Goal: Transaction & Acquisition: Purchase product/service

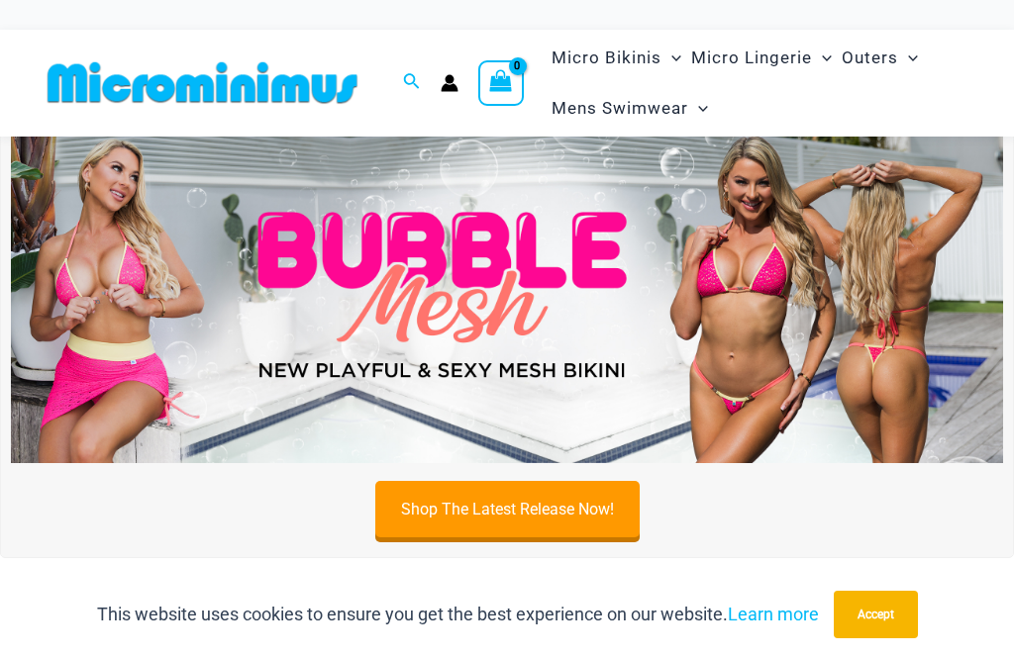
scroll to position [46, 0]
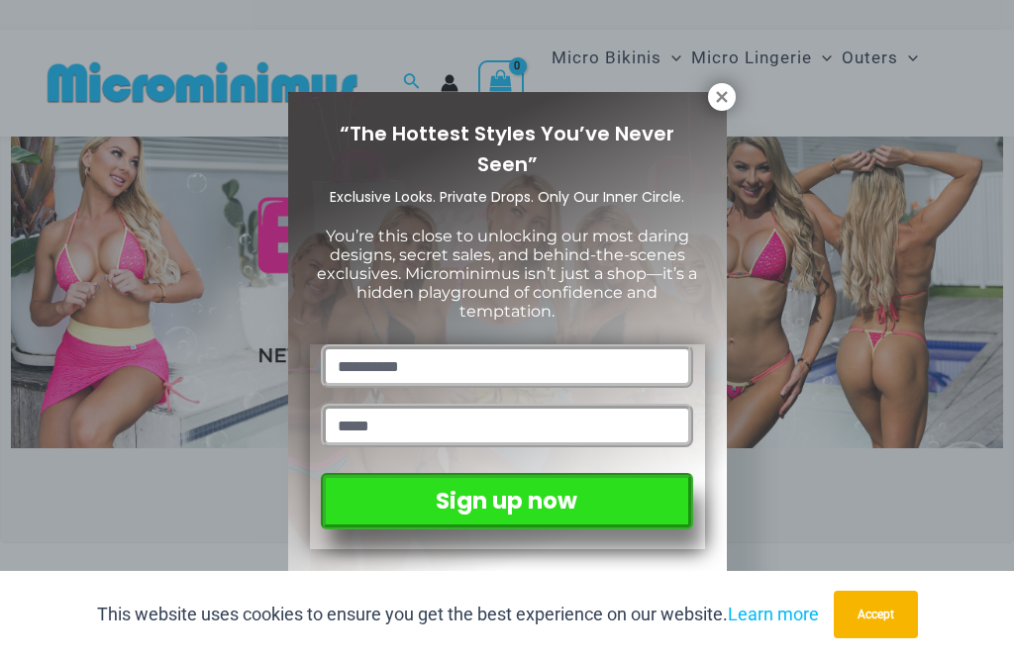
click at [895, 340] on div "“The Hottest Styles You’ve Never Seen” Exclusive Looks. Private Drops. Only Our…" at bounding box center [507, 329] width 1014 height 658
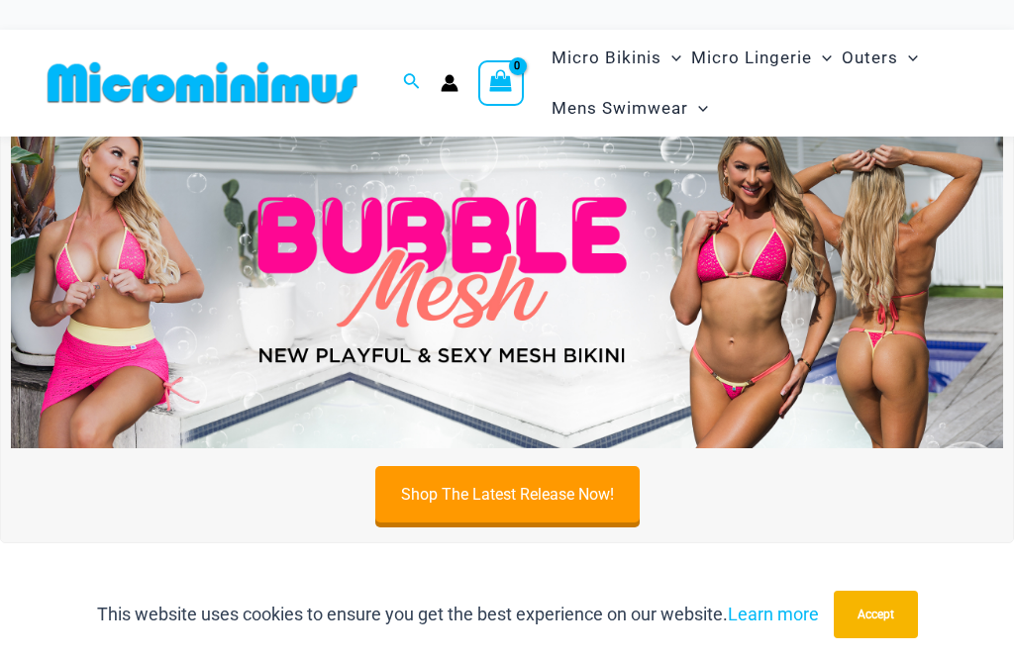
click at [753, 247] on img at bounding box center [507, 281] width 992 height 338
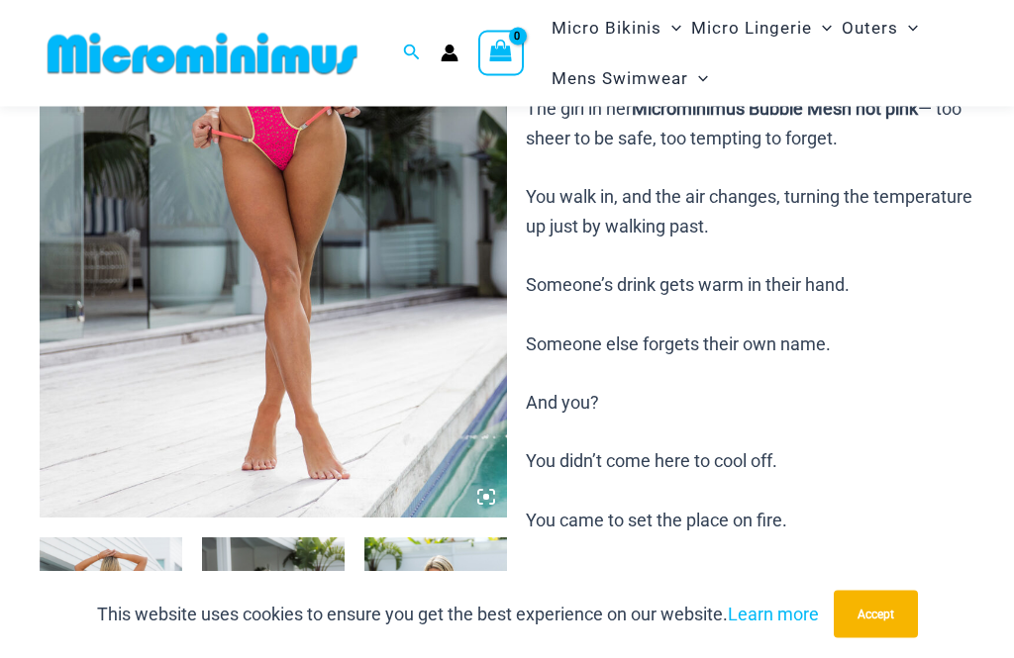
scroll to position [365, 0]
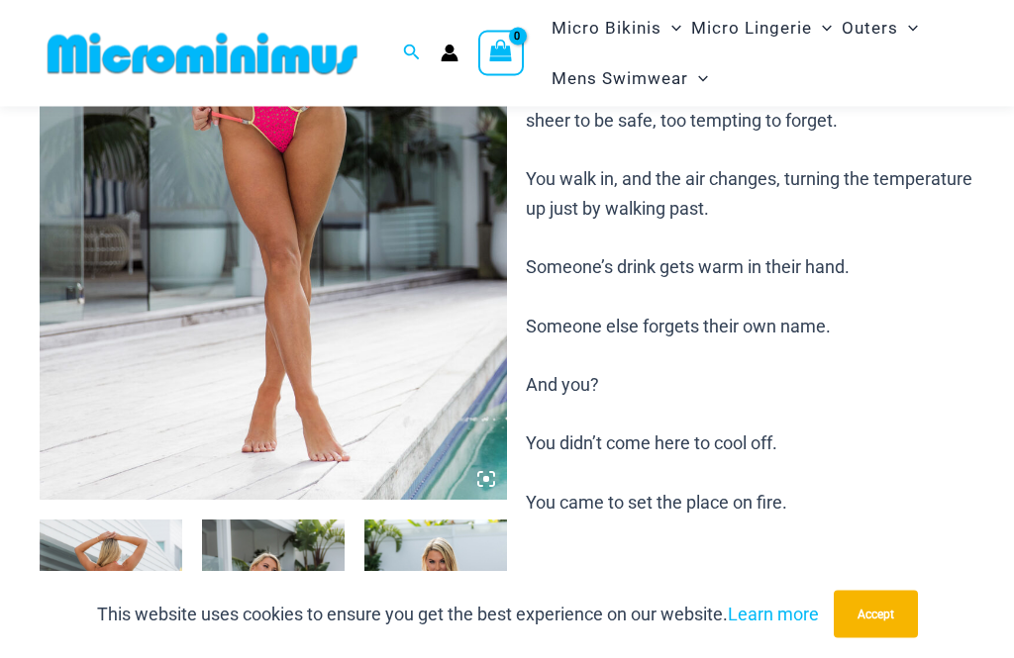
click at [491, 473] on icon at bounding box center [492, 475] width 4 height 4
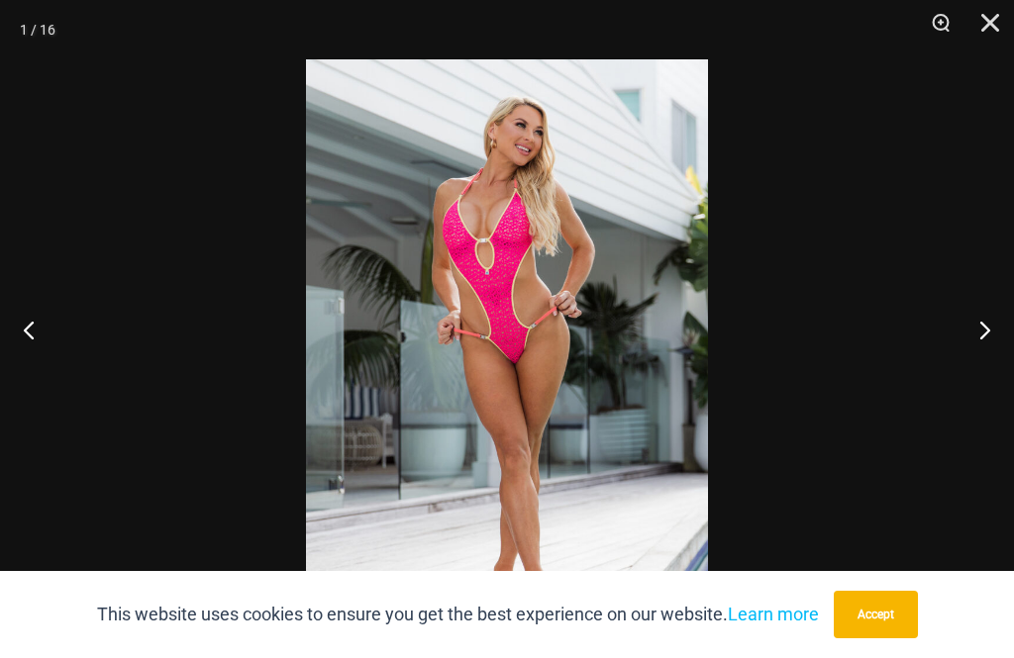
click at [1001, 354] on button "Next" at bounding box center [976, 329] width 74 height 99
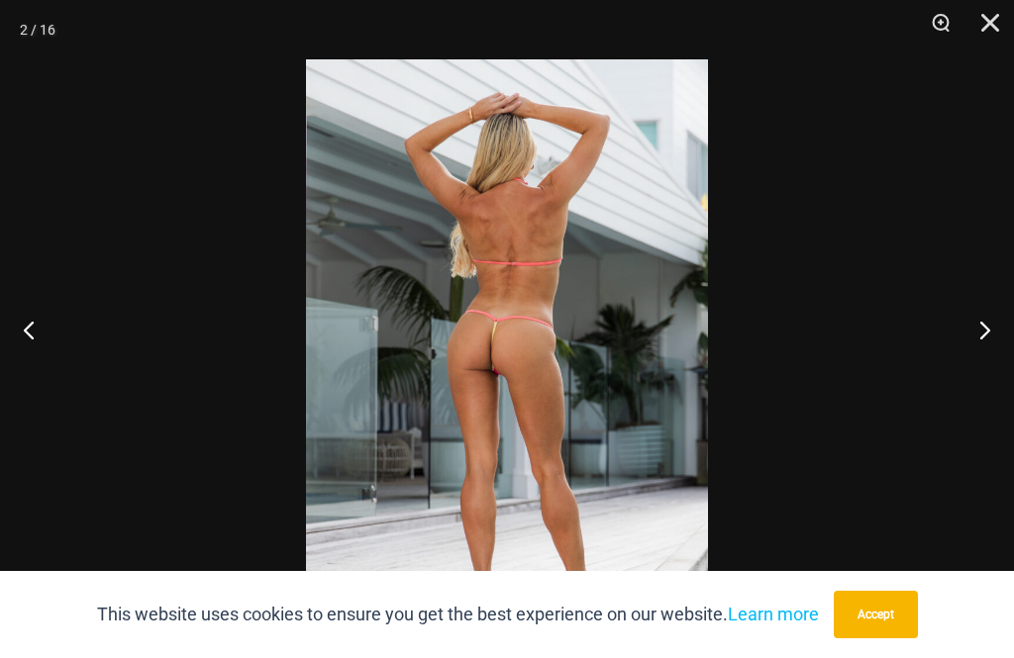
click at [1003, 356] on button "Next" at bounding box center [976, 329] width 74 height 99
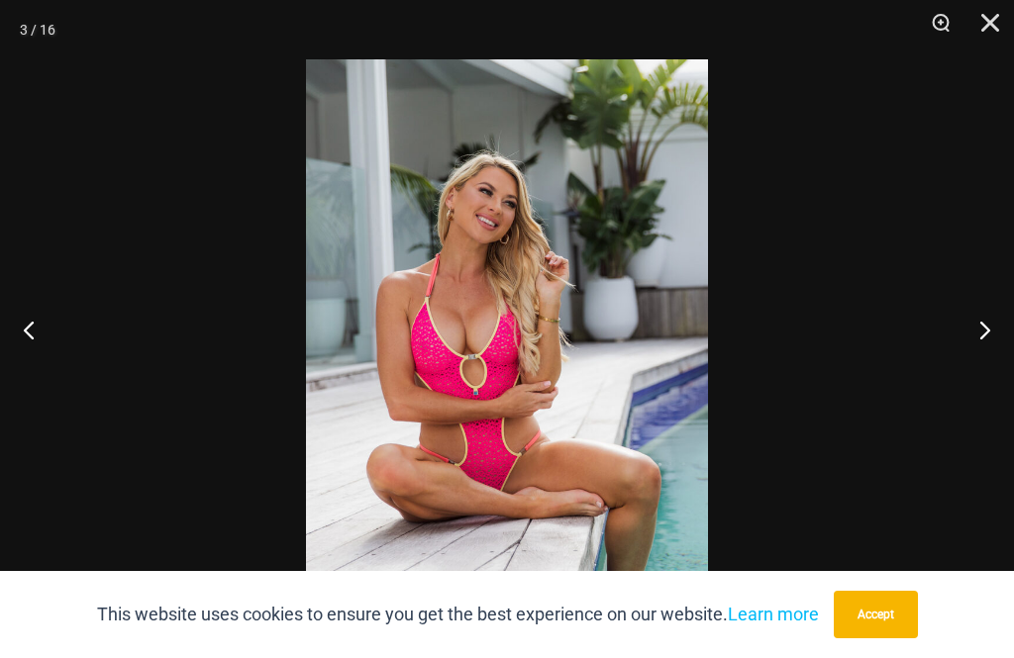
click at [998, 349] on button "Next" at bounding box center [976, 329] width 74 height 99
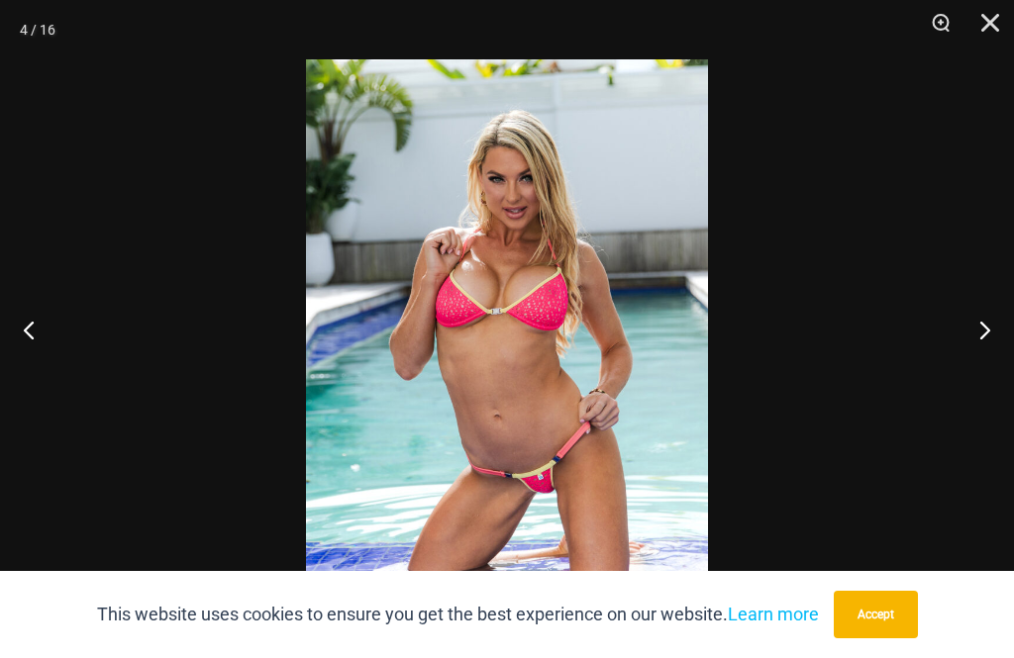
click at [993, 349] on button "Next" at bounding box center [976, 329] width 74 height 99
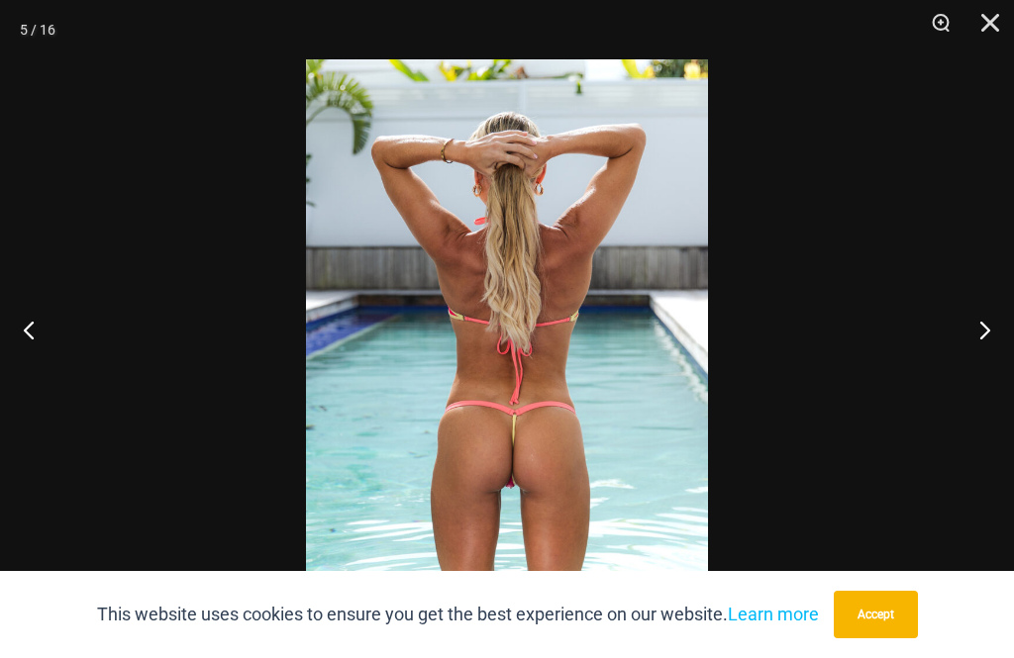
click at [993, 348] on button "Next" at bounding box center [976, 329] width 74 height 99
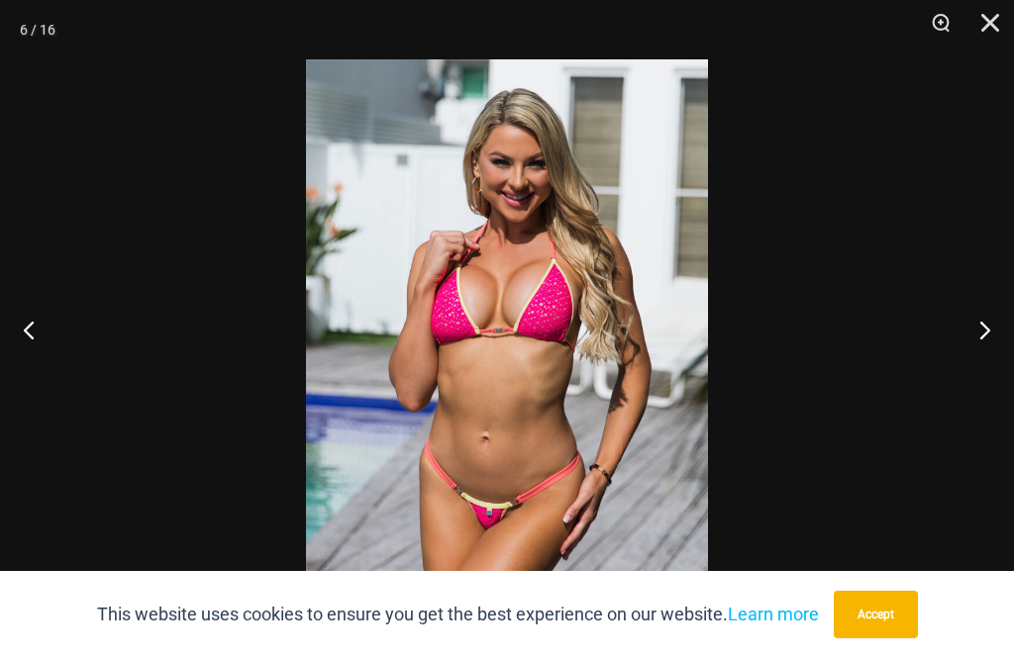
click at [984, 345] on button "Next" at bounding box center [976, 329] width 74 height 99
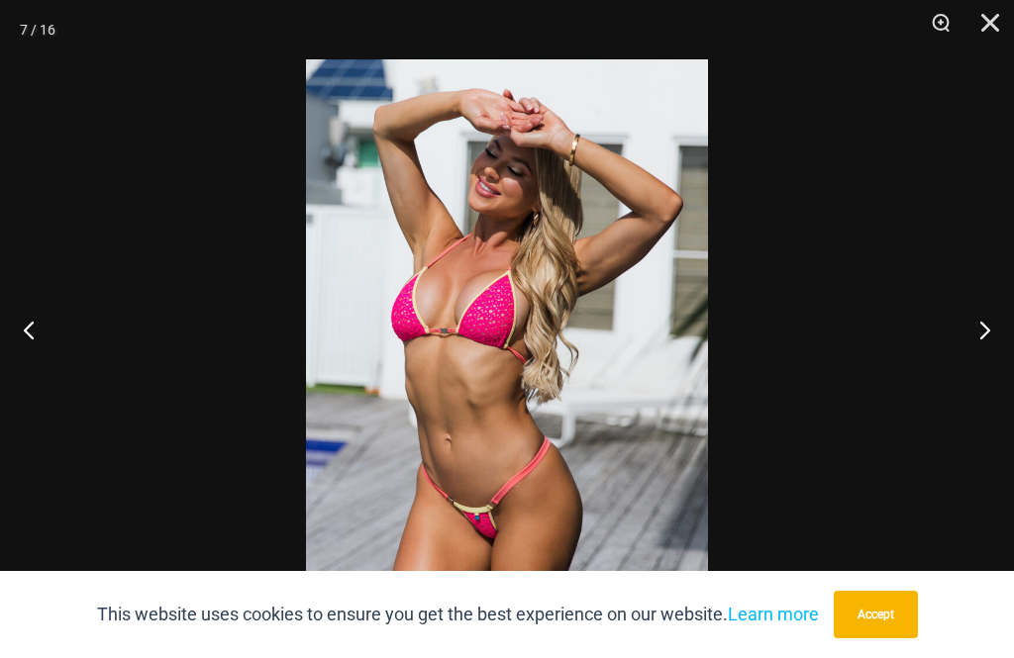
click at [985, 347] on button "Next" at bounding box center [976, 329] width 74 height 99
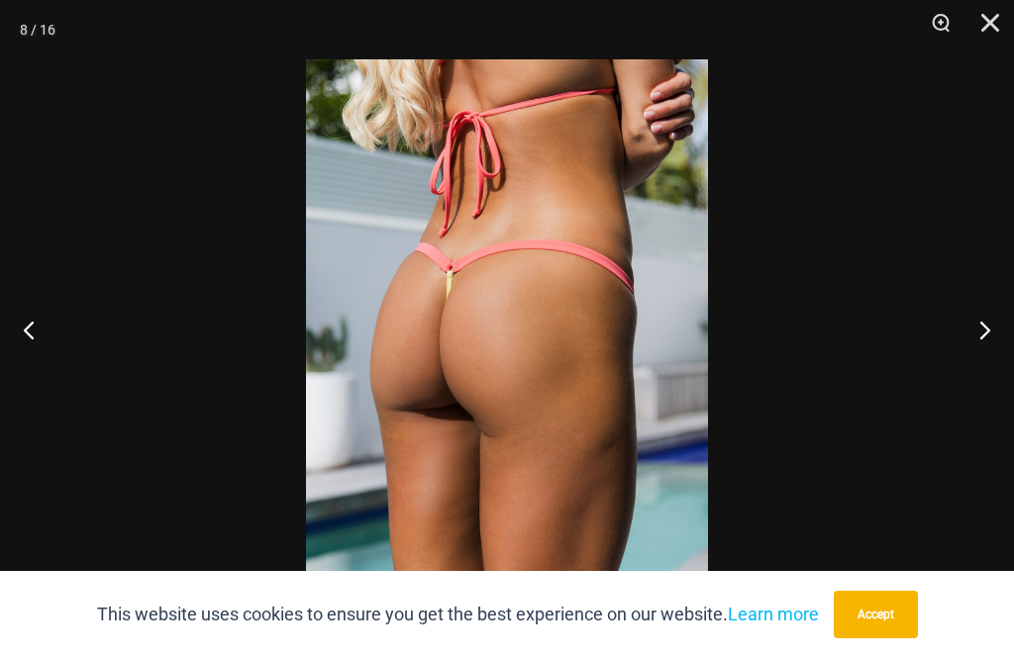
click at [986, 349] on button "Next" at bounding box center [976, 329] width 74 height 99
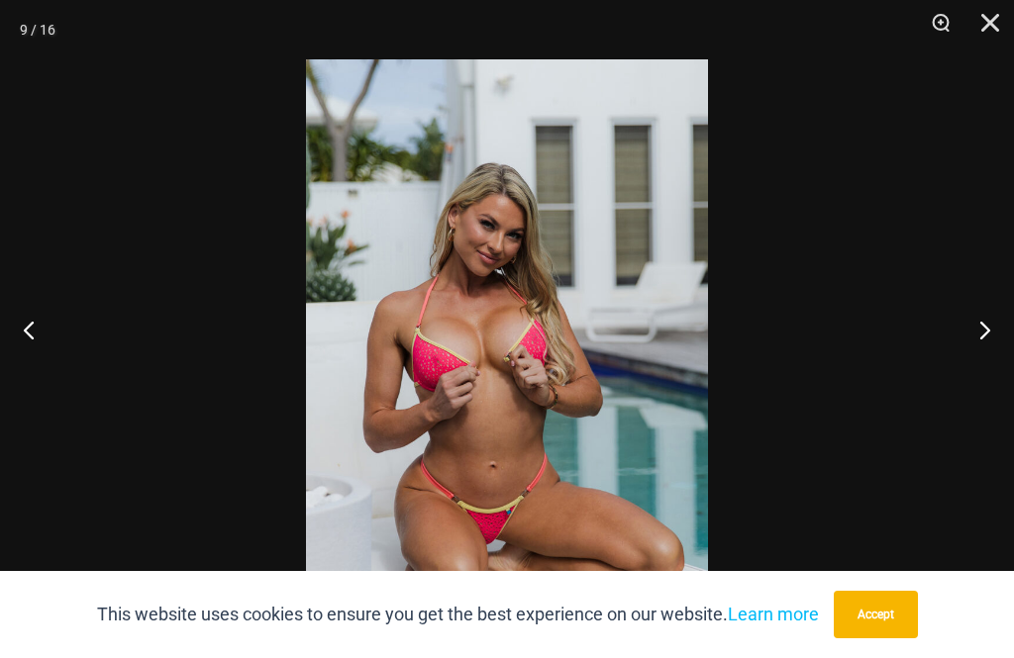
click at [983, 348] on button "Next" at bounding box center [976, 329] width 74 height 99
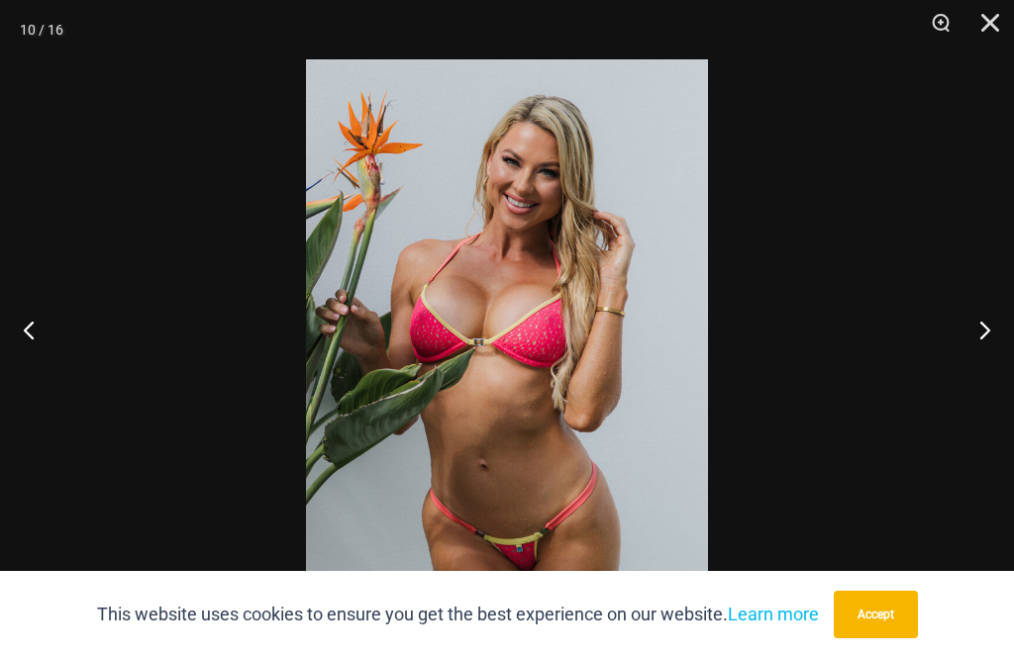
click at [983, 346] on button "Next" at bounding box center [976, 329] width 74 height 99
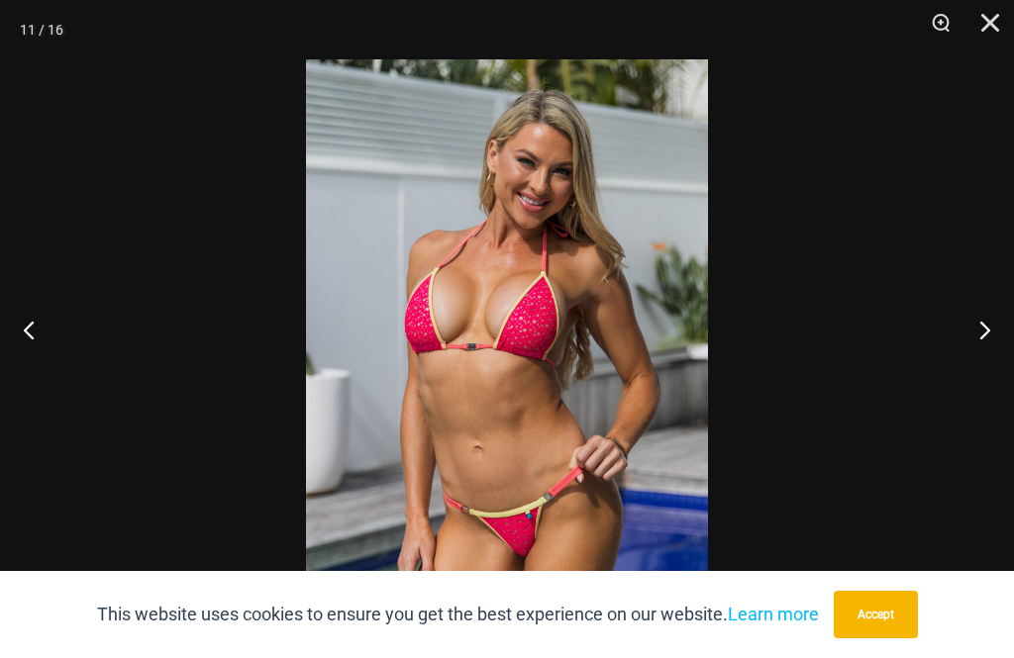
click at [982, 348] on button "Next" at bounding box center [976, 329] width 74 height 99
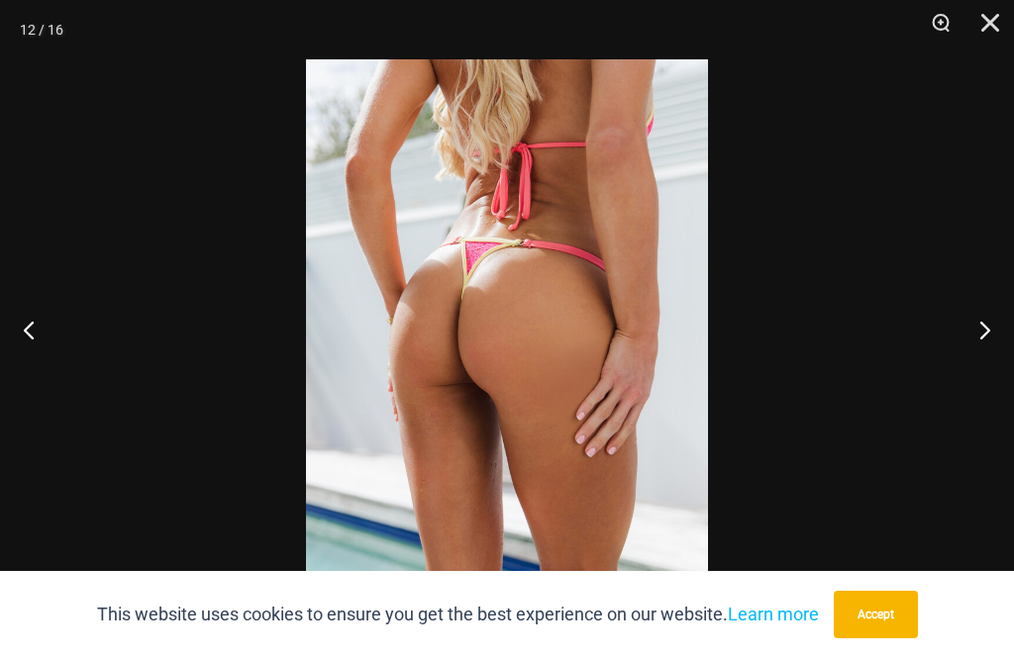
click at [982, 346] on button "Next" at bounding box center [976, 329] width 74 height 99
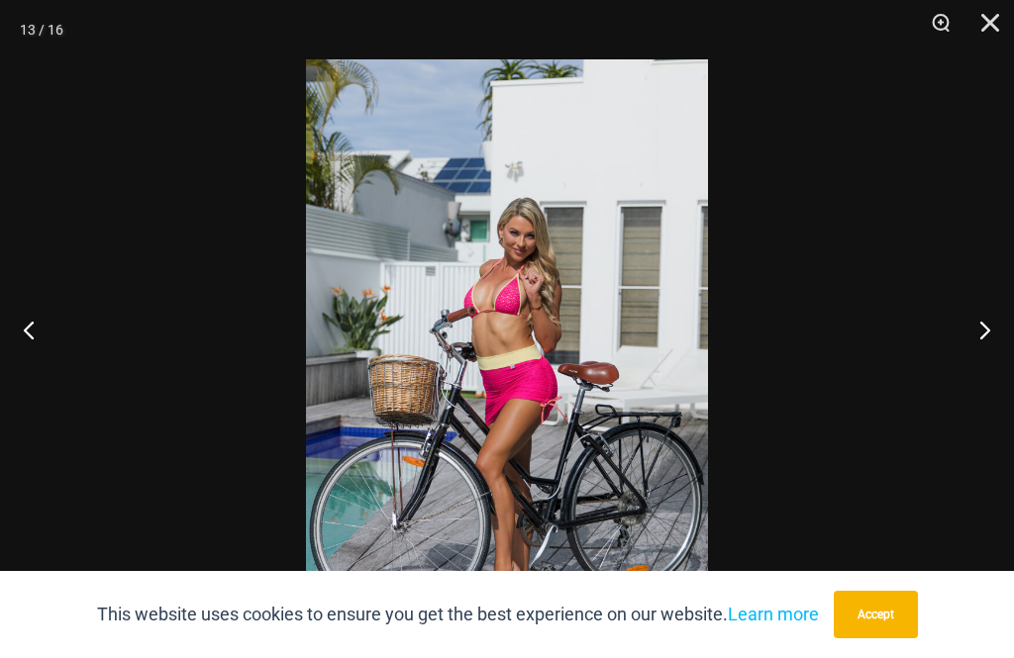
click at [983, 349] on button "Next" at bounding box center [976, 329] width 74 height 99
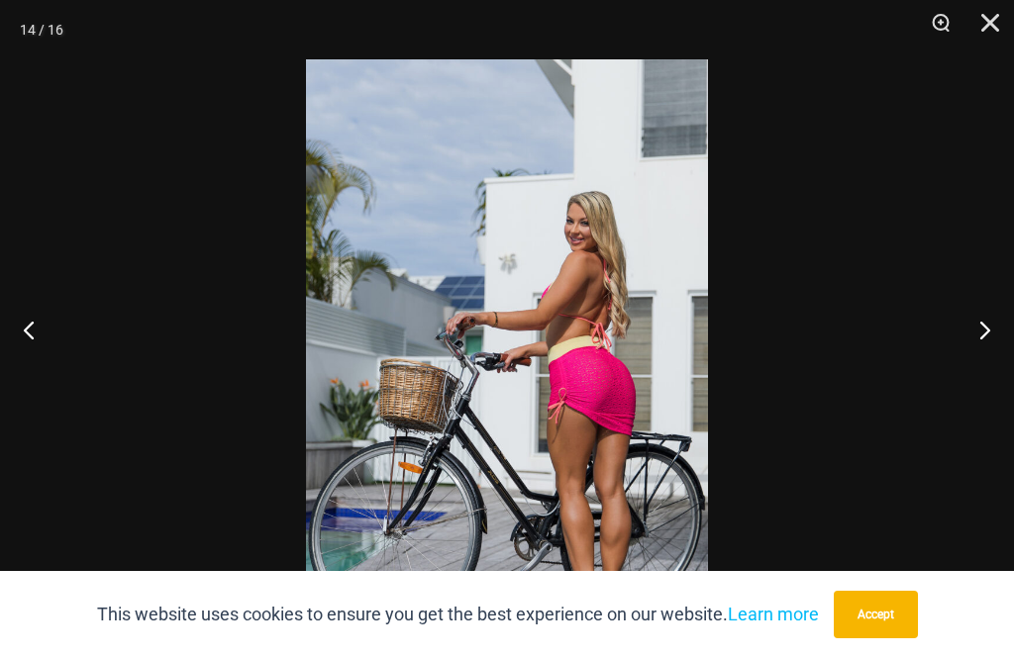
click at [982, 345] on button "Next" at bounding box center [976, 329] width 74 height 99
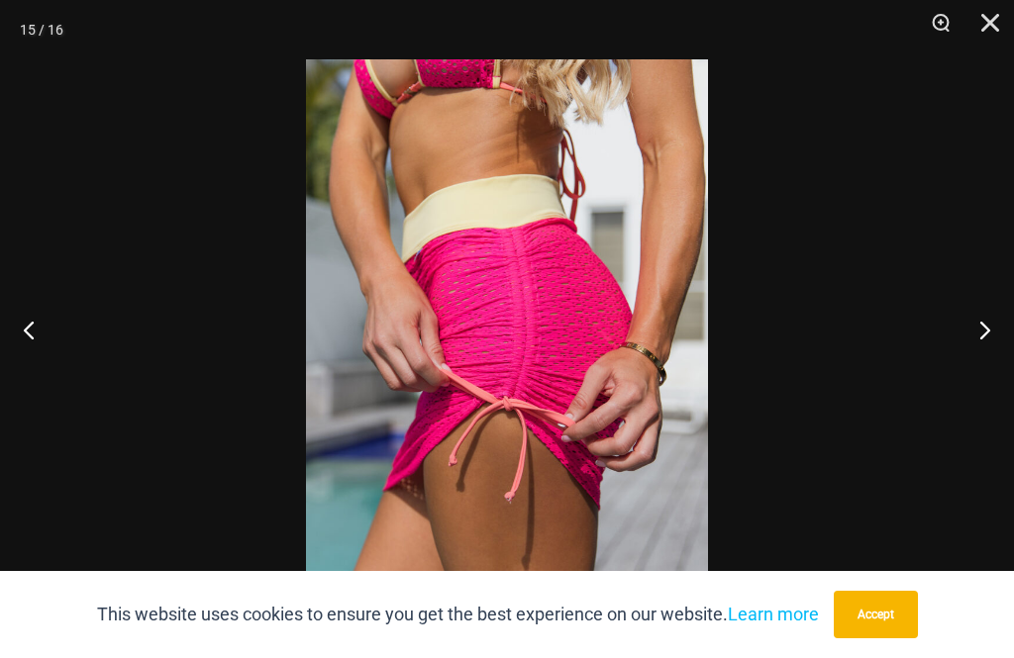
click at [982, 346] on button "Next" at bounding box center [976, 329] width 74 height 99
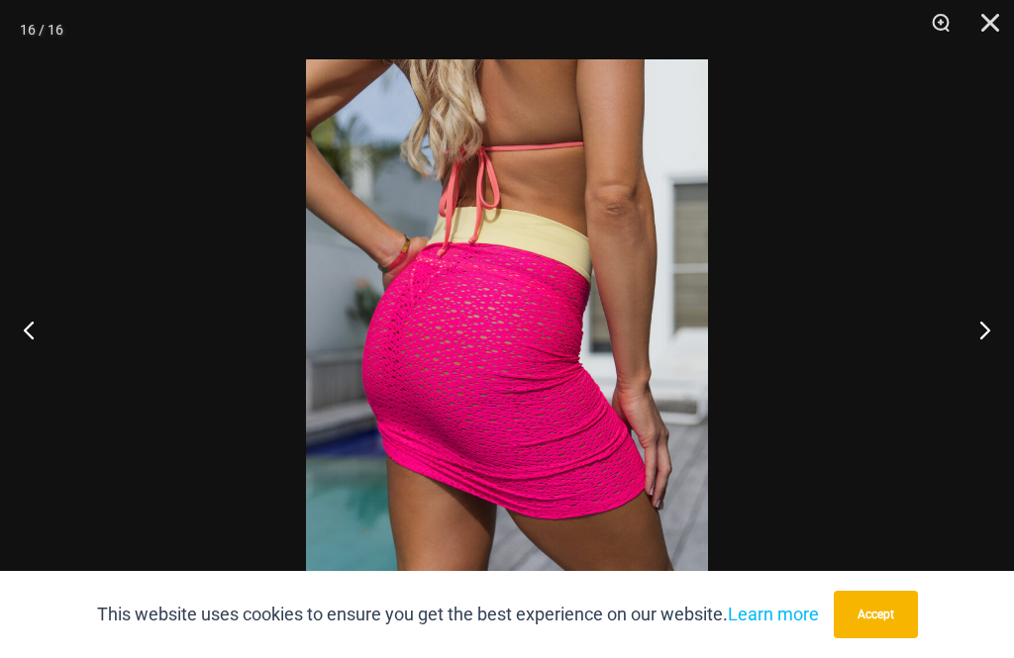
click at [982, 344] on button "Next" at bounding box center [976, 329] width 74 height 99
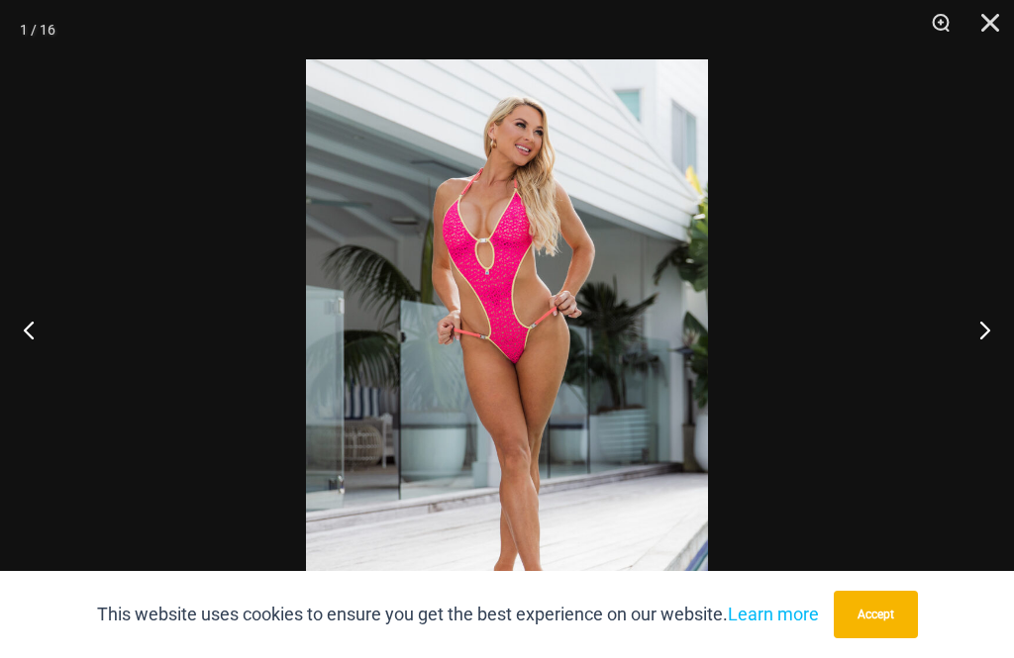
click at [981, 343] on button "Next" at bounding box center [976, 329] width 74 height 99
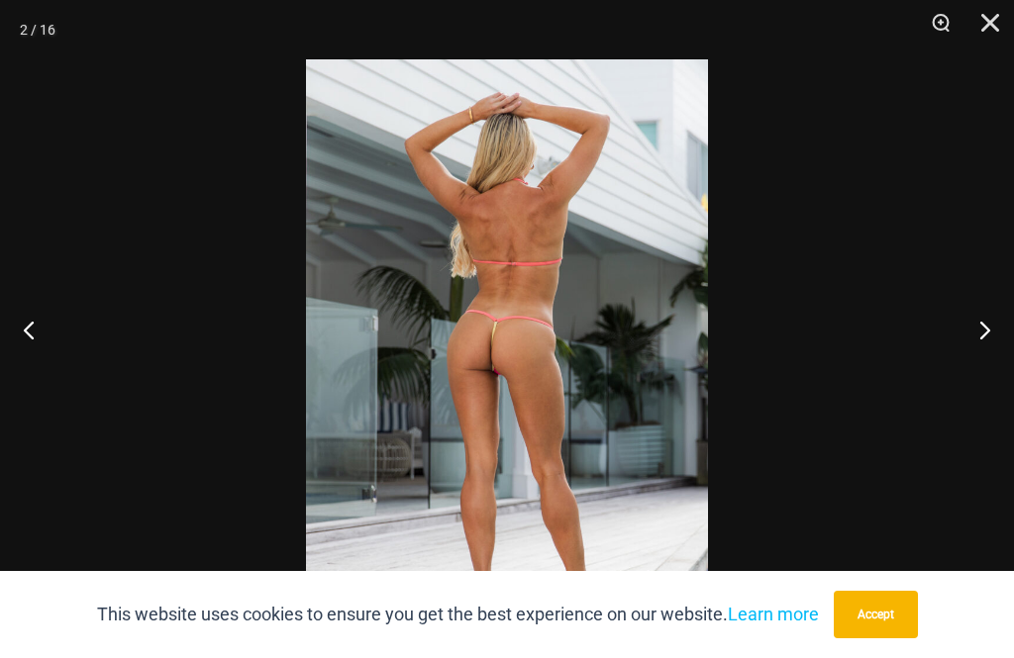
click at [982, 345] on button "Next" at bounding box center [976, 329] width 74 height 99
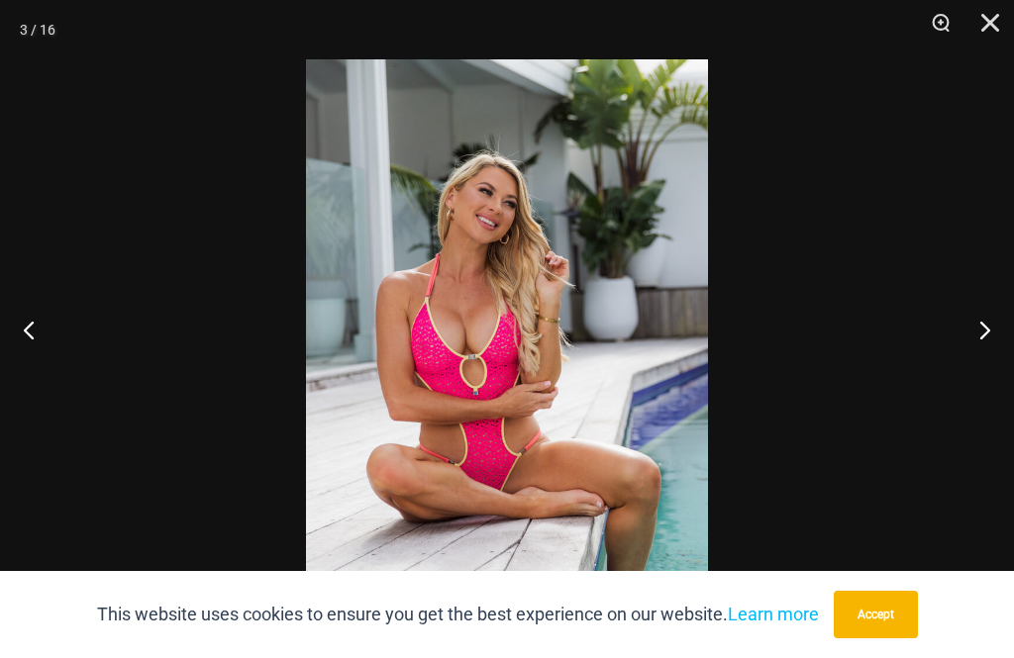
click at [981, 347] on button "Next" at bounding box center [976, 329] width 74 height 99
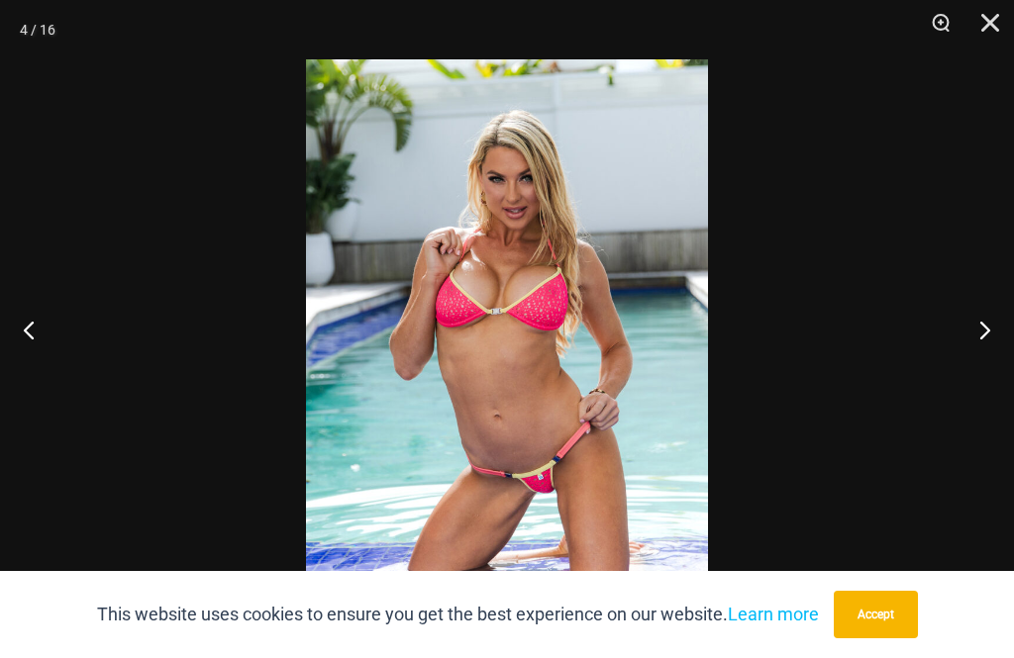
click at [980, 348] on button "Next" at bounding box center [976, 329] width 74 height 99
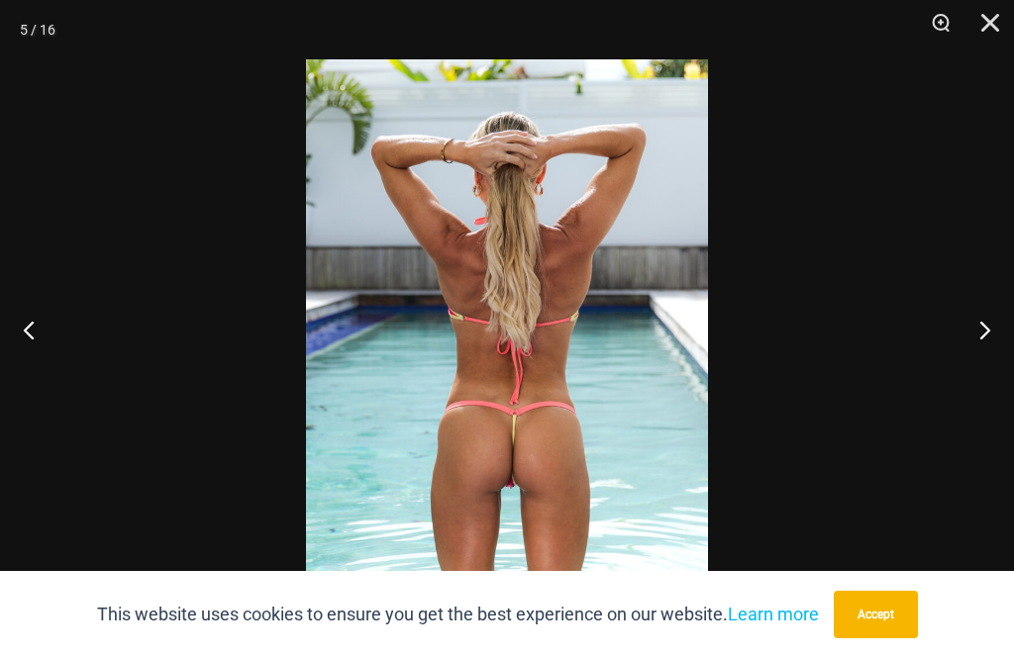
click at [980, 348] on button "Next" at bounding box center [976, 329] width 74 height 99
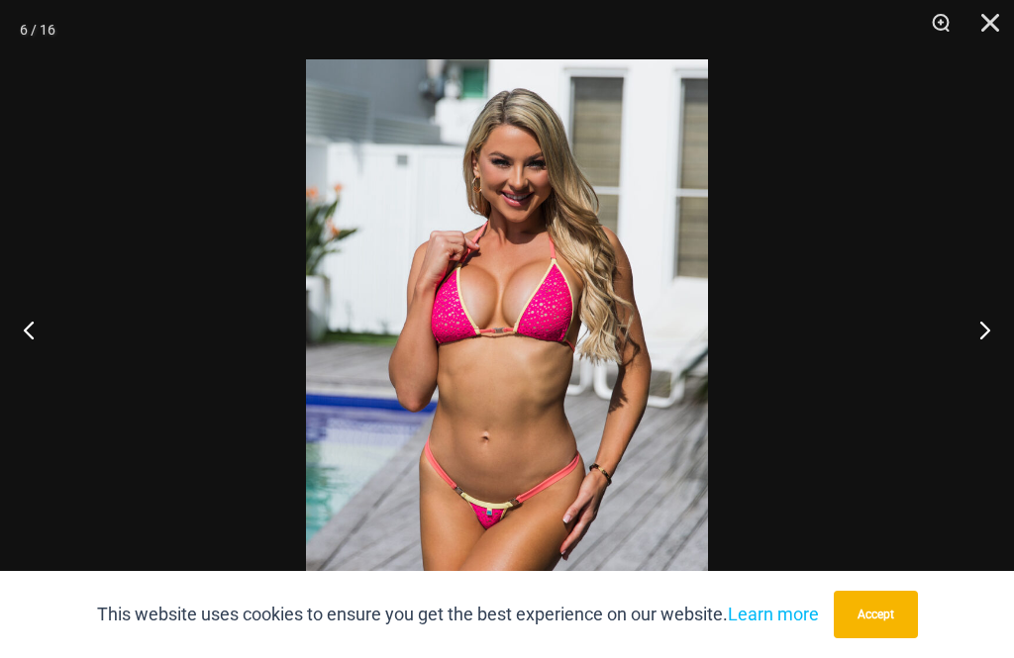
click at [979, 345] on button "Next" at bounding box center [976, 329] width 74 height 99
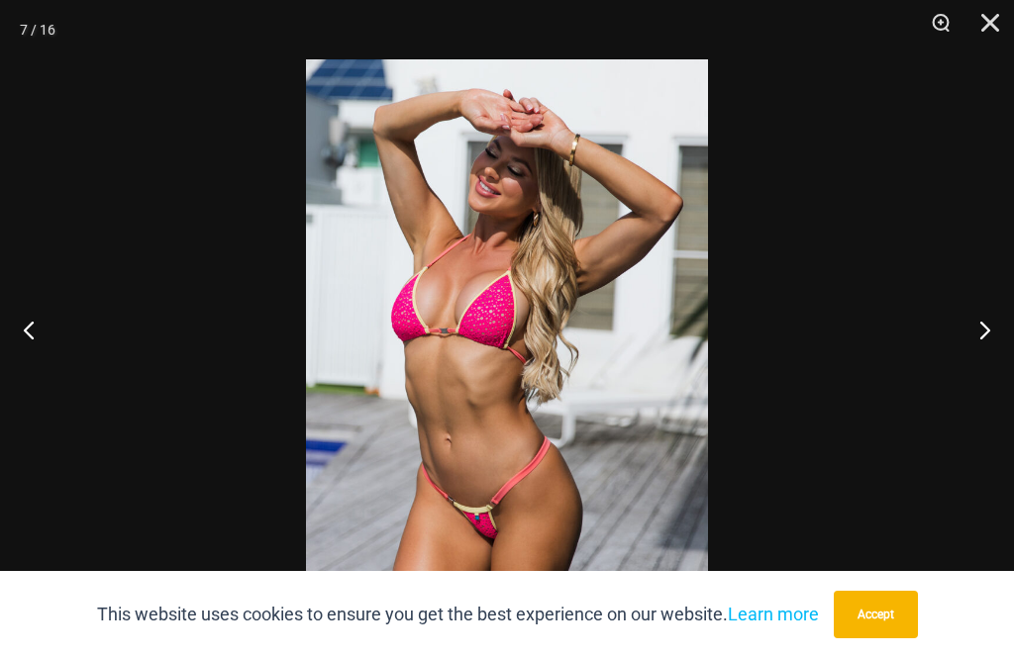
click at [979, 344] on button "Next" at bounding box center [976, 329] width 74 height 99
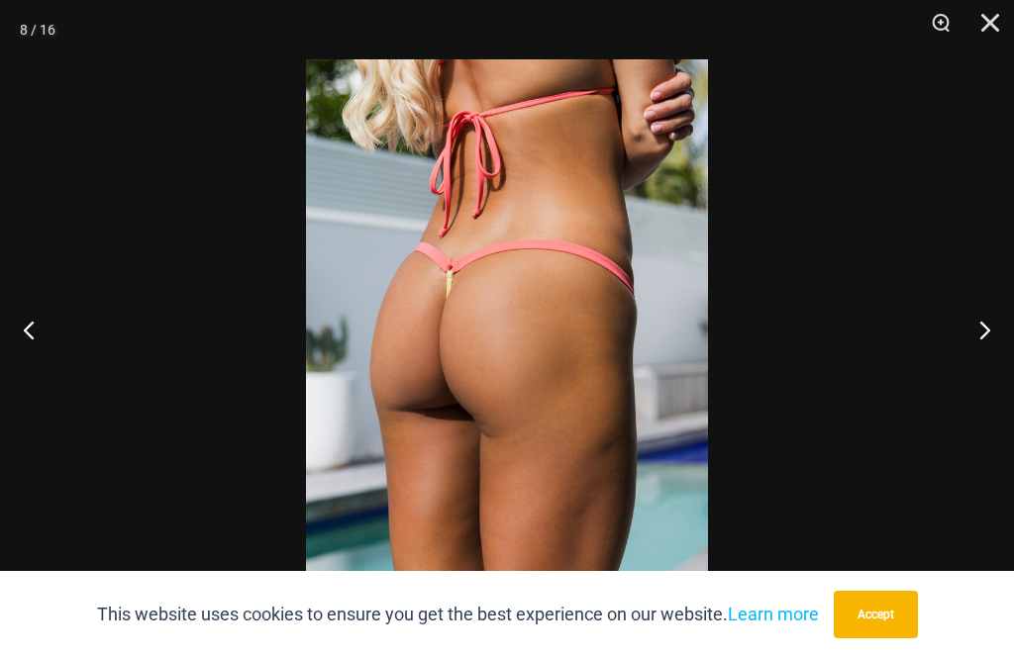
click at [980, 344] on button "Next" at bounding box center [976, 329] width 74 height 99
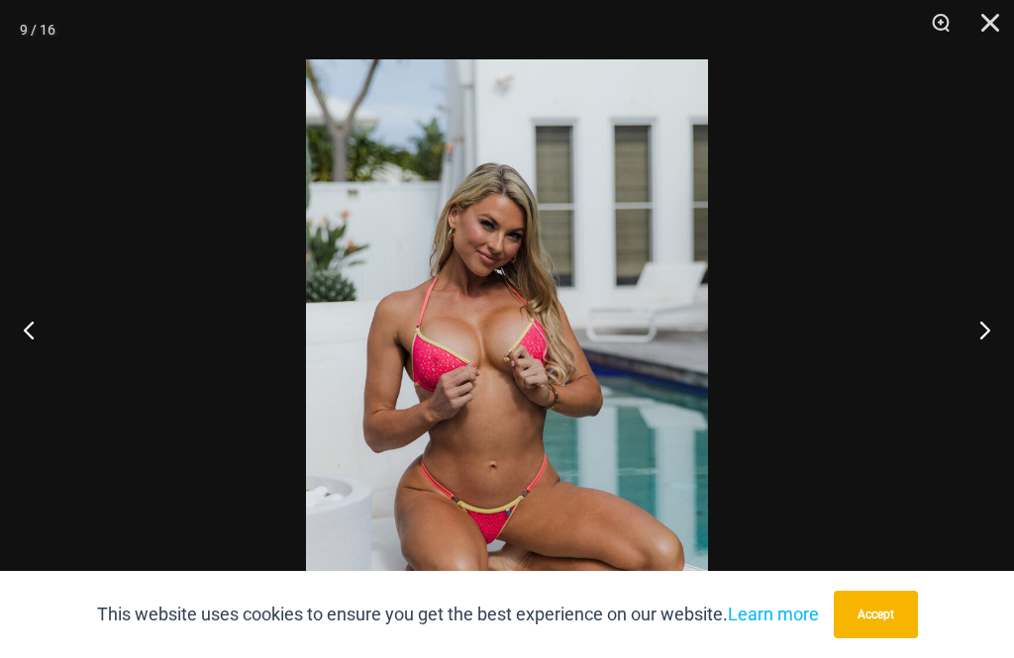
click at [978, 344] on button "Next" at bounding box center [976, 329] width 74 height 99
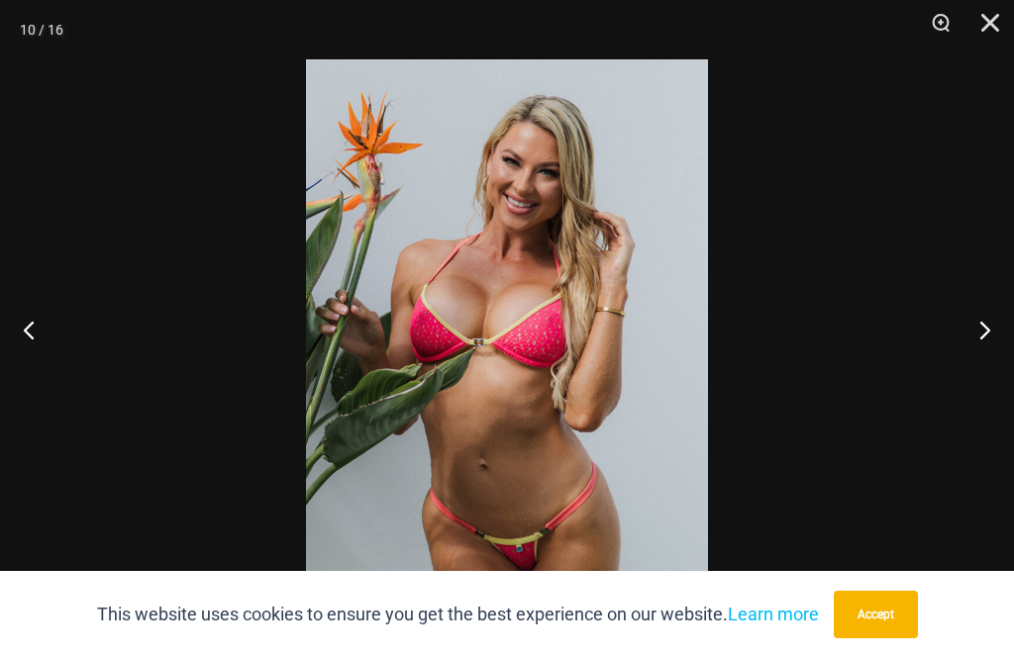
click at [979, 345] on button "Next" at bounding box center [976, 329] width 74 height 99
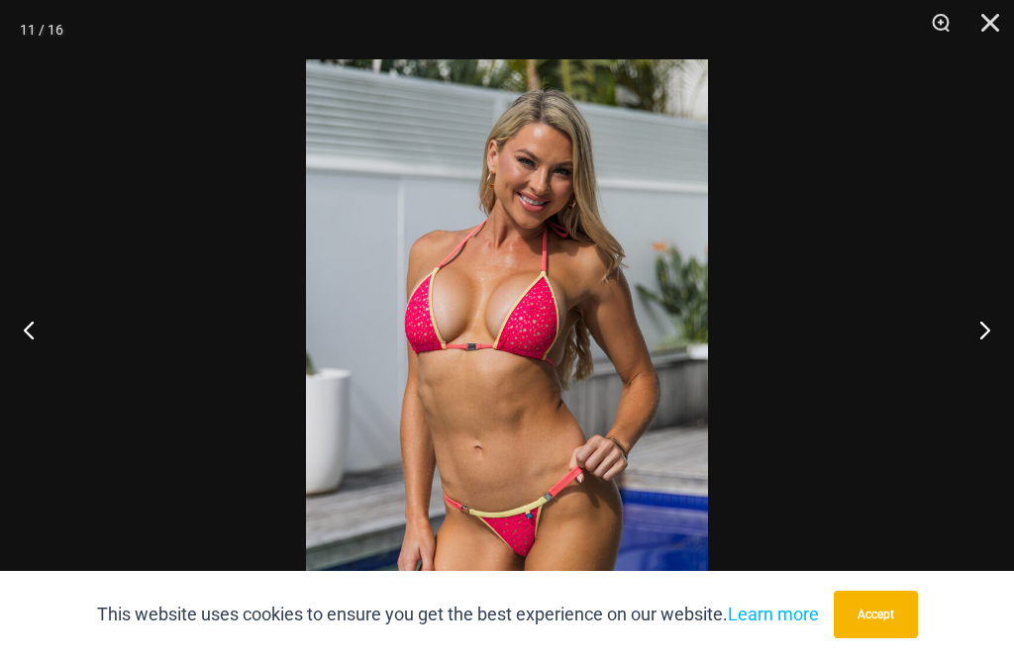
click at [979, 344] on button "Next" at bounding box center [976, 329] width 74 height 99
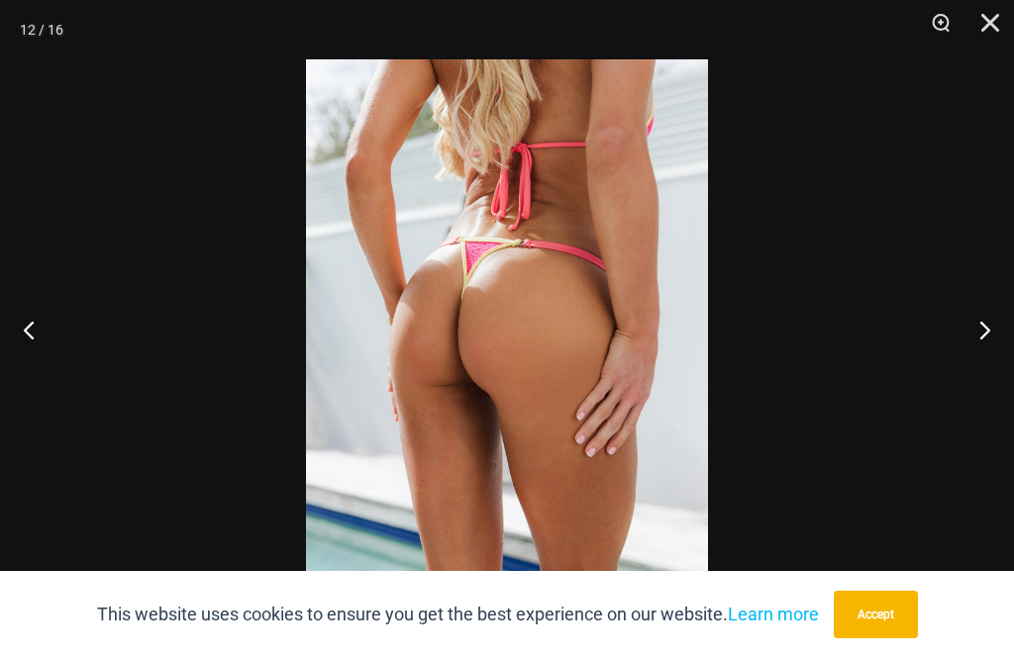
click at [982, 343] on button "Next" at bounding box center [976, 329] width 74 height 99
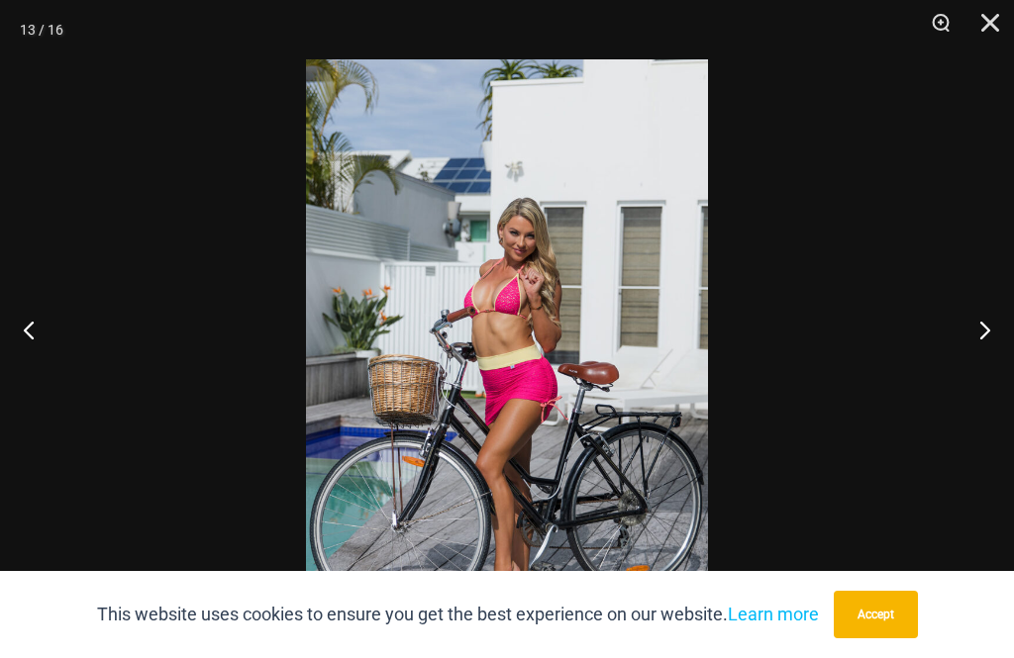
click at [984, 339] on button "Next" at bounding box center [976, 329] width 74 height 99
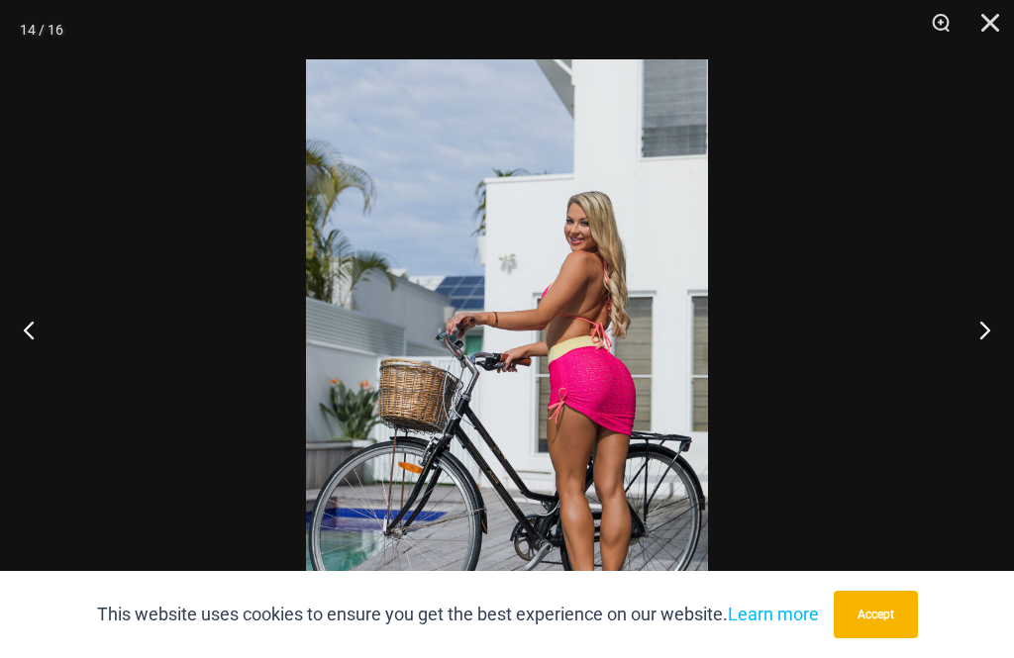
click at [983, 340] on button "Next" at bounding box center [976, 329] width 74 height 99
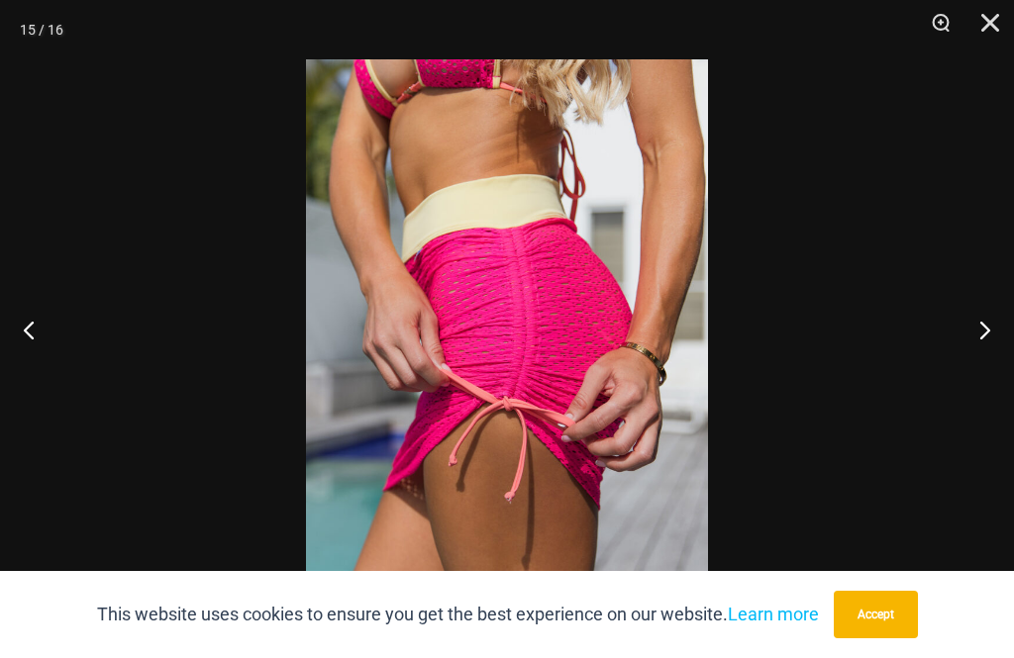
click at [982, 341] on button "Next" at bounding box center [976, 329] width 74 height 99
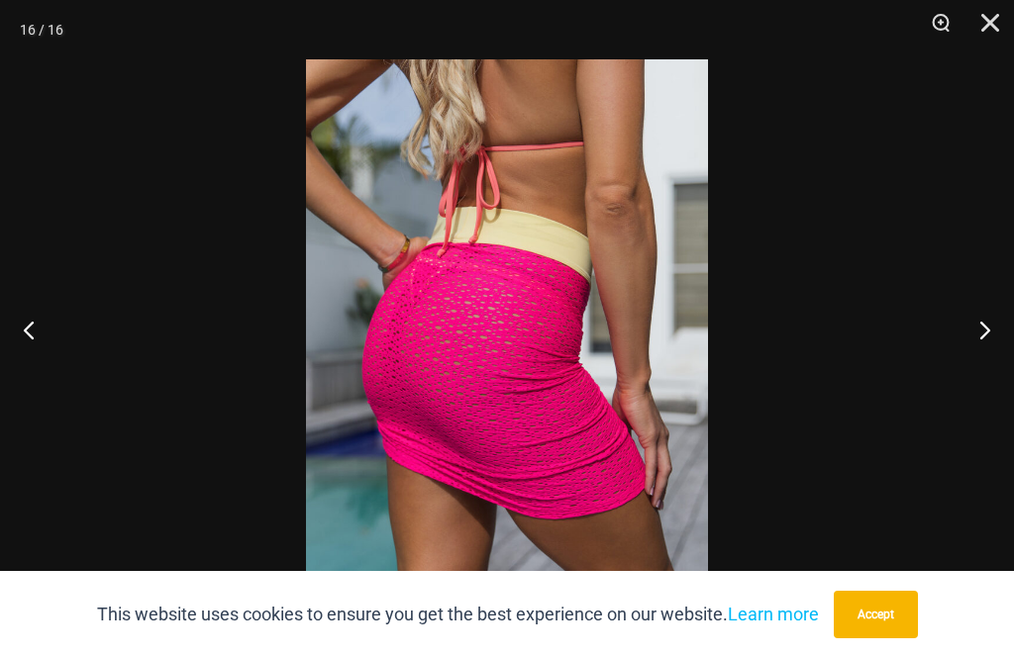
click at [985, 337] on button "Next" at bounding box center [976, 329] width 74 height 99
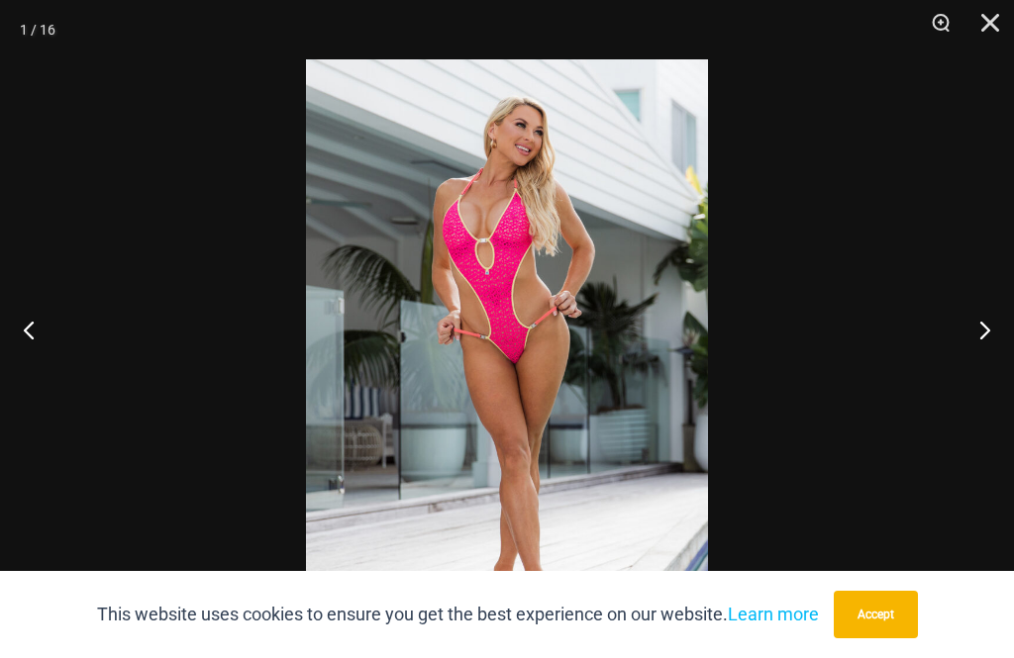
click at [980, 340] on button "Next" at bounding box center [976, 329] width 74 height 99
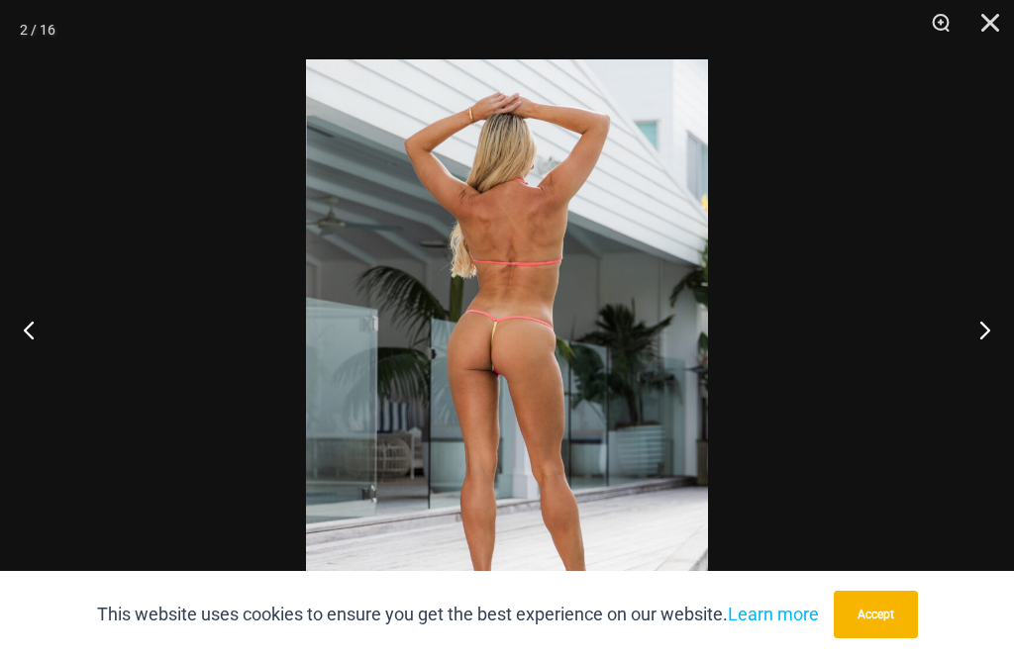
click at [983, 338] on button "Next" at bounding box center [976, 329] width 74 height 99
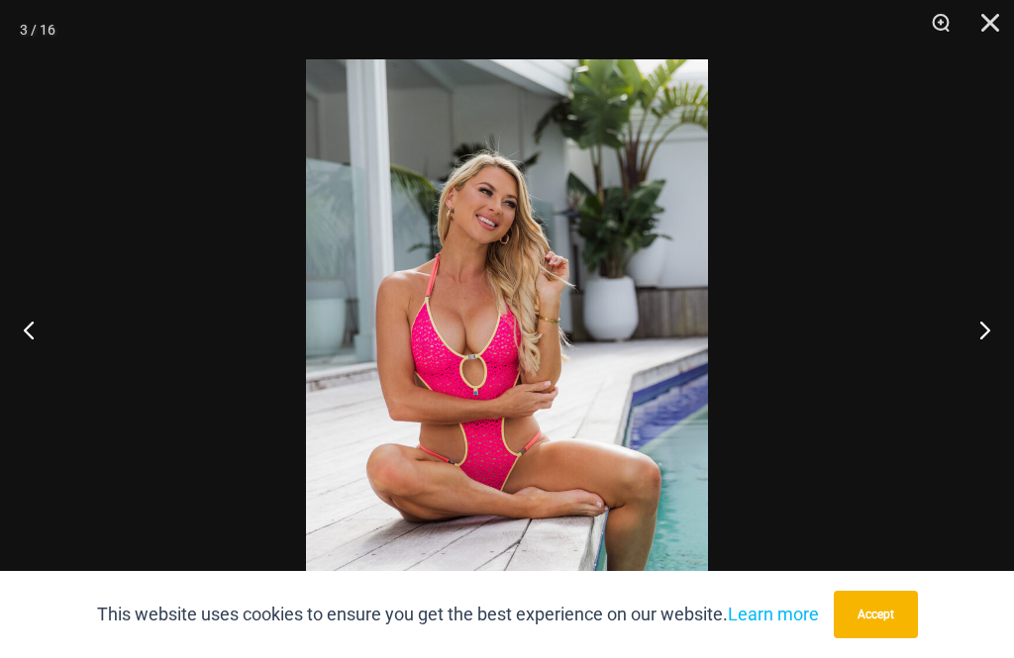
click at [983, 339] on button "Next" at bounding box center [976, 329] width 74 height 99
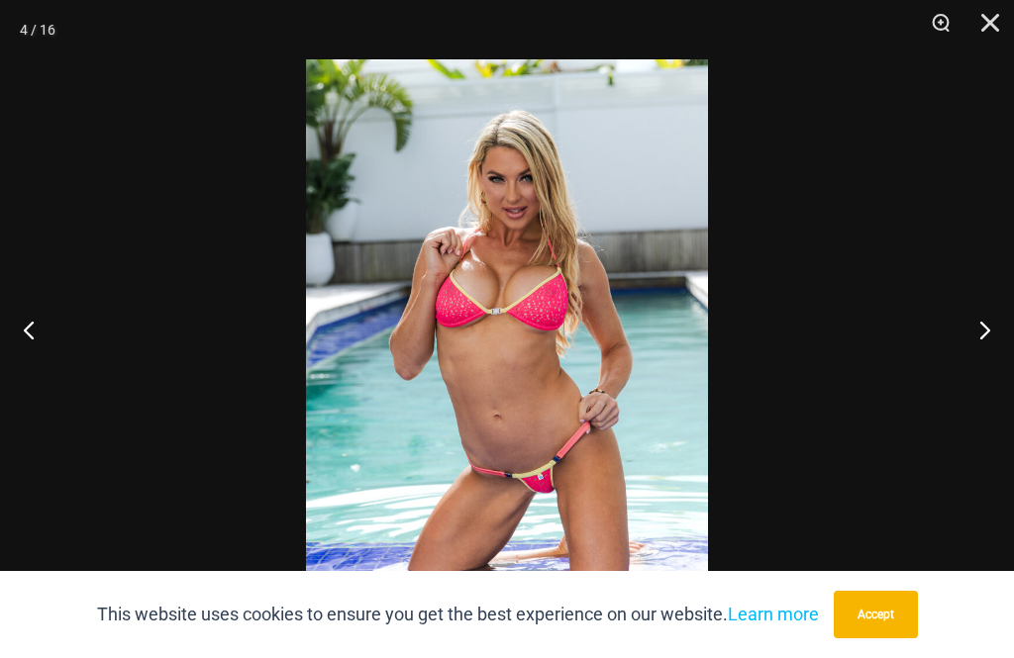
click at [981, 340] on button "Next" at bounding box center [976, 329] width 74 height 99
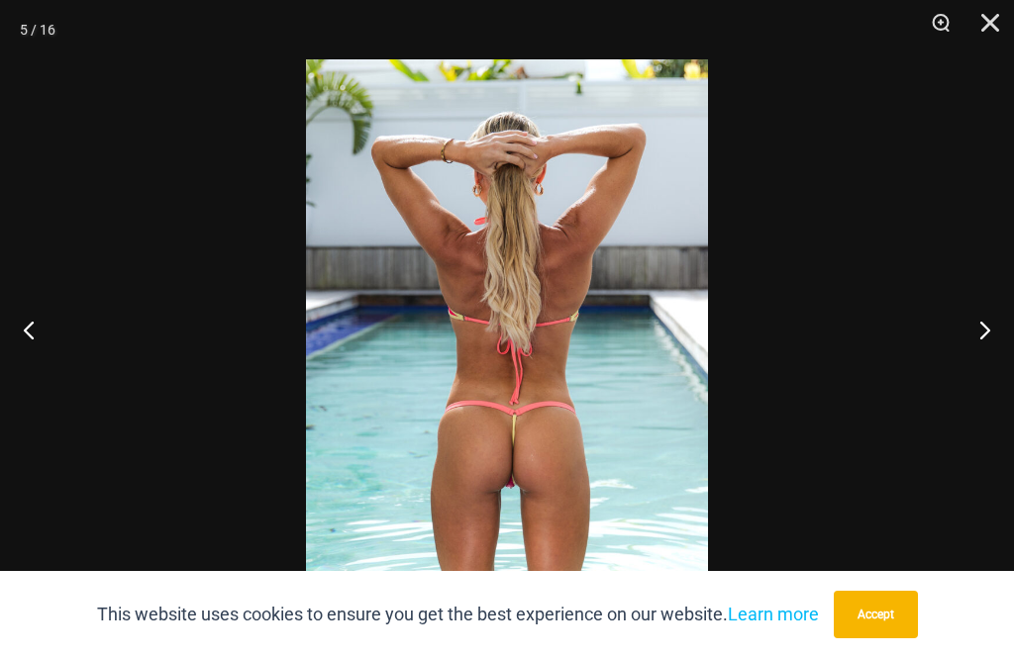
click at [981, 341] on button "Next" at bounding box center [976, 329] width 74 height 99
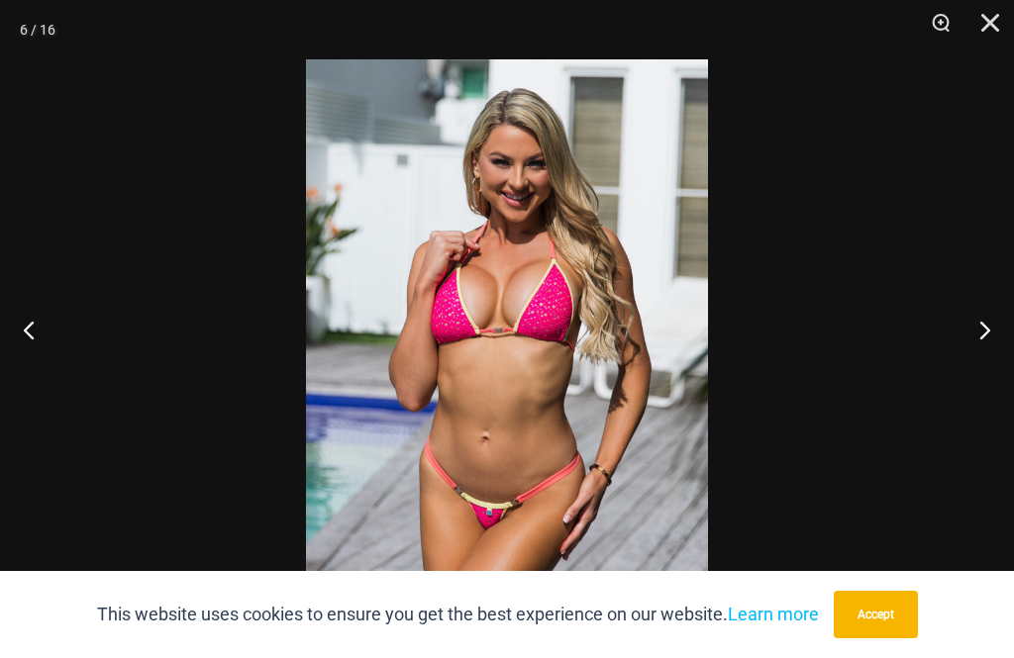
click at [980, 340] on button "Next" at bounding box center [976, 329] width 74 height 99
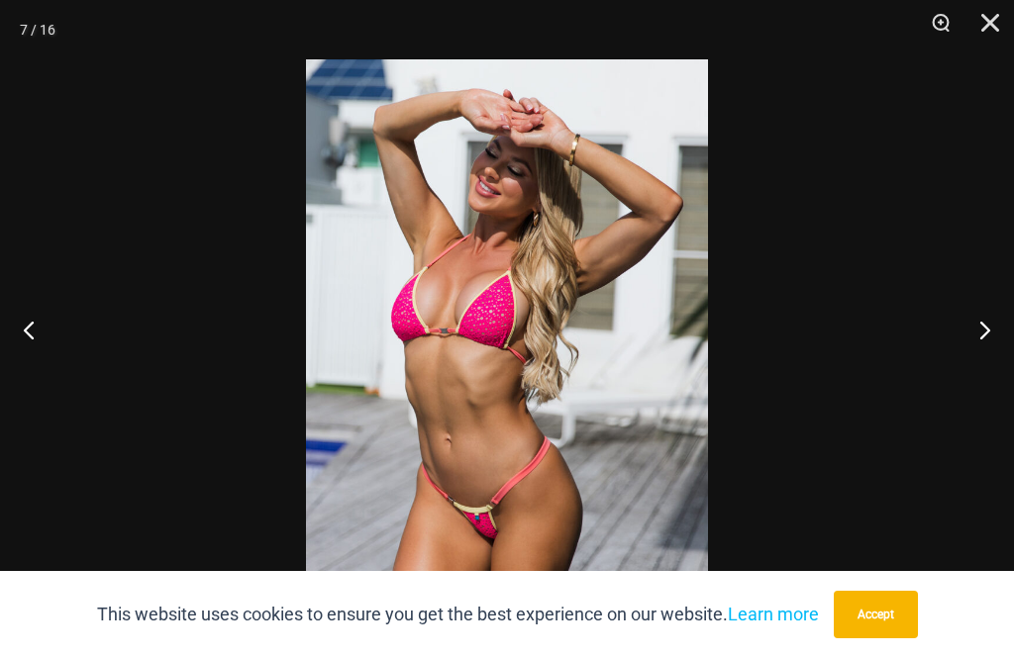
click at [981, 339] on button "Next" at bounding box center [976, 329] width 74 height 99
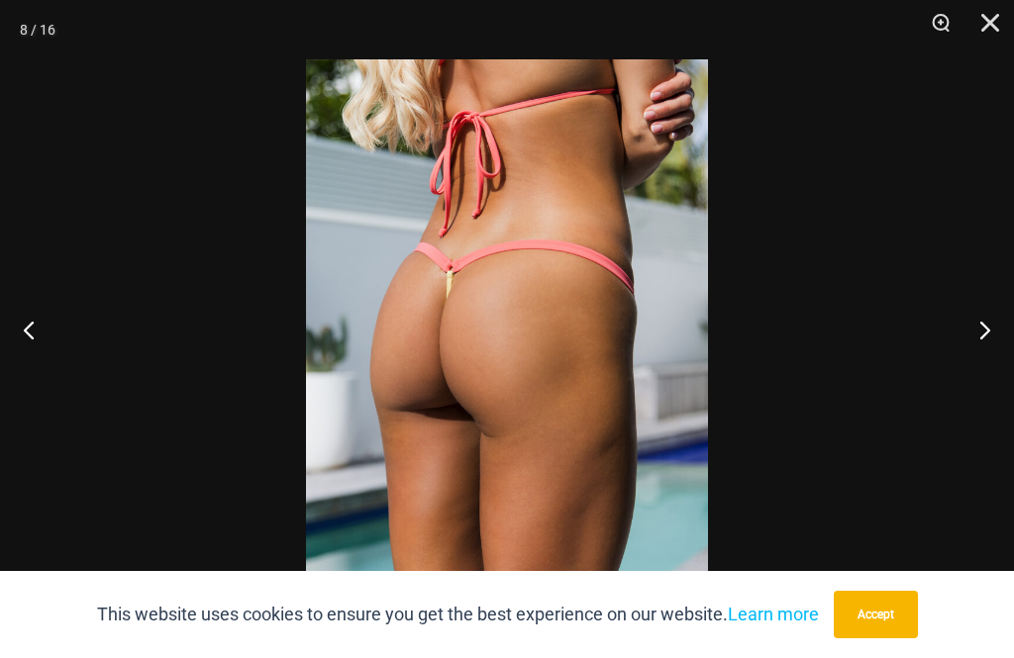
click at [980, 340] on button "Next" at bounding box center [976, 329] width 74 height 99
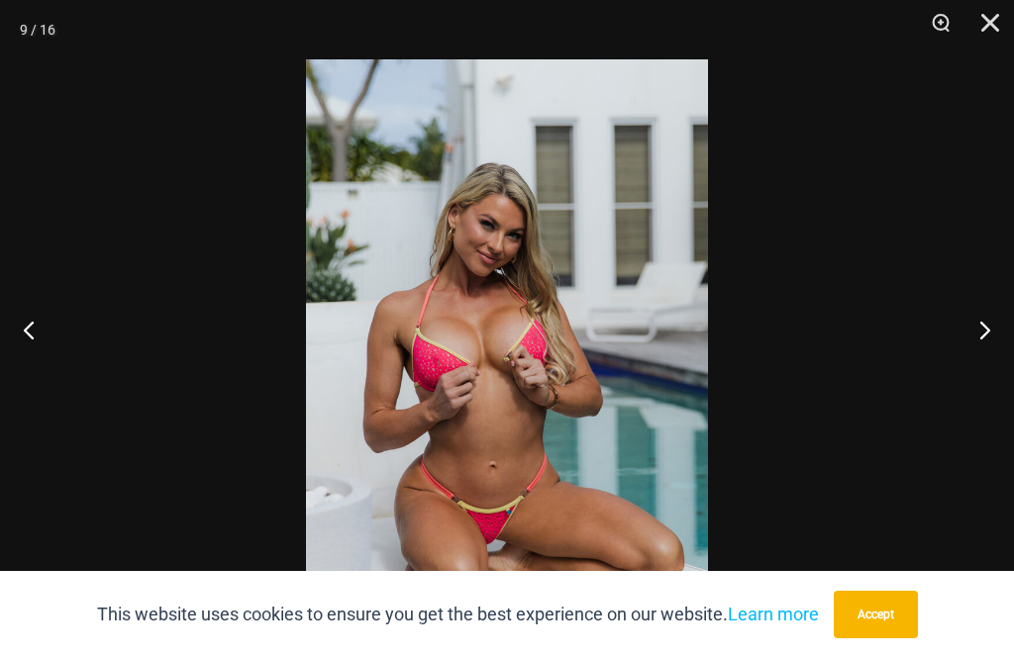
click at [998, 21] on button "Close" at bounding box center [982, 29] width 49 height 59
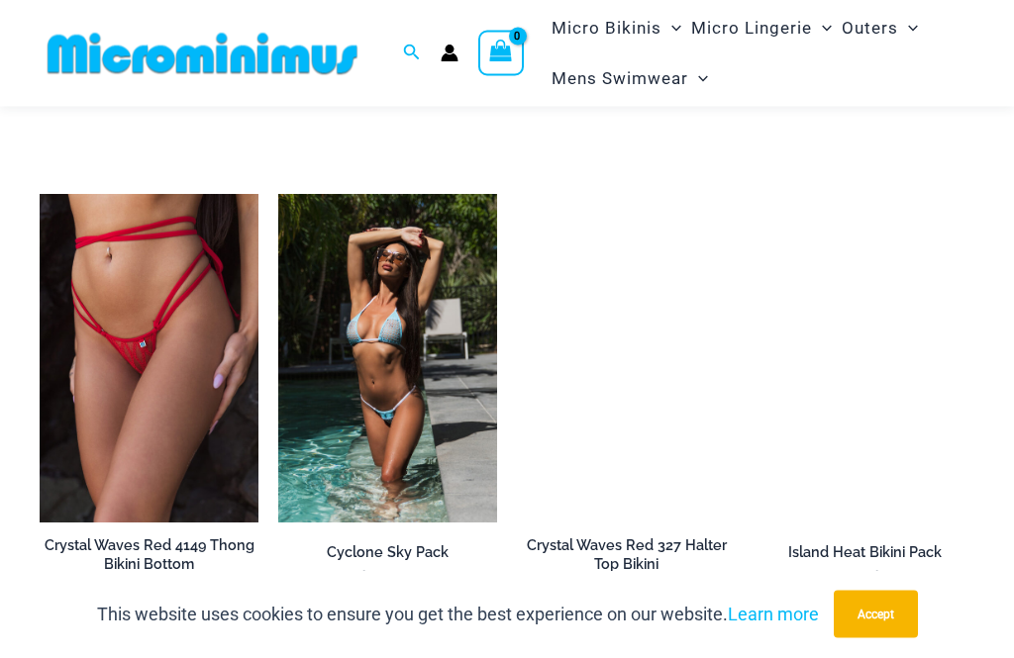
scroll to position [6358, 0]
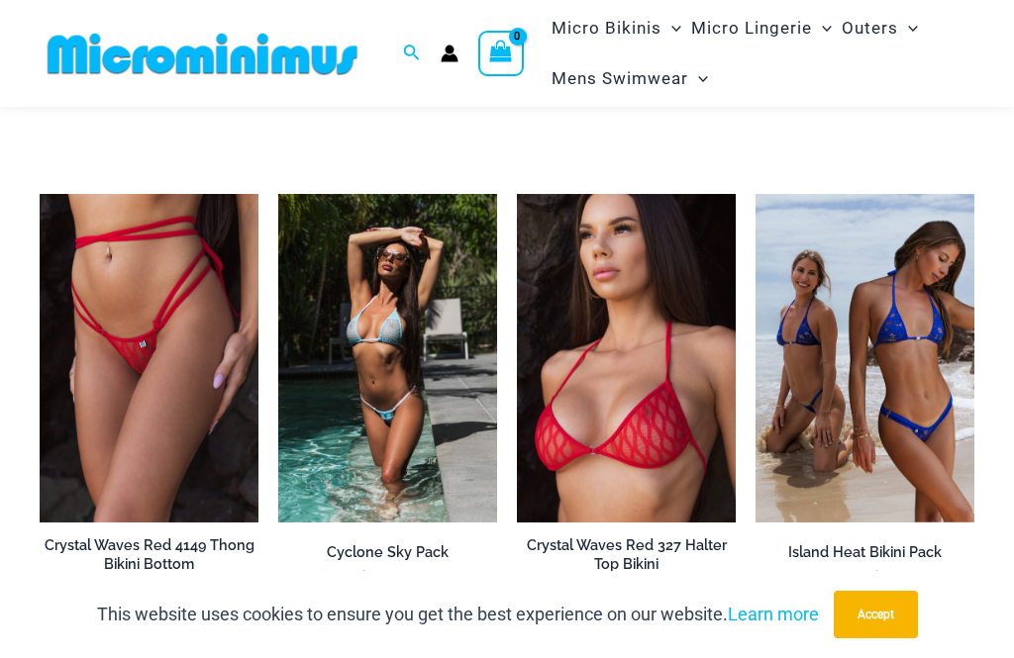
click at [517, 194] on img at bounding box center [517, 194] width 0 height 0
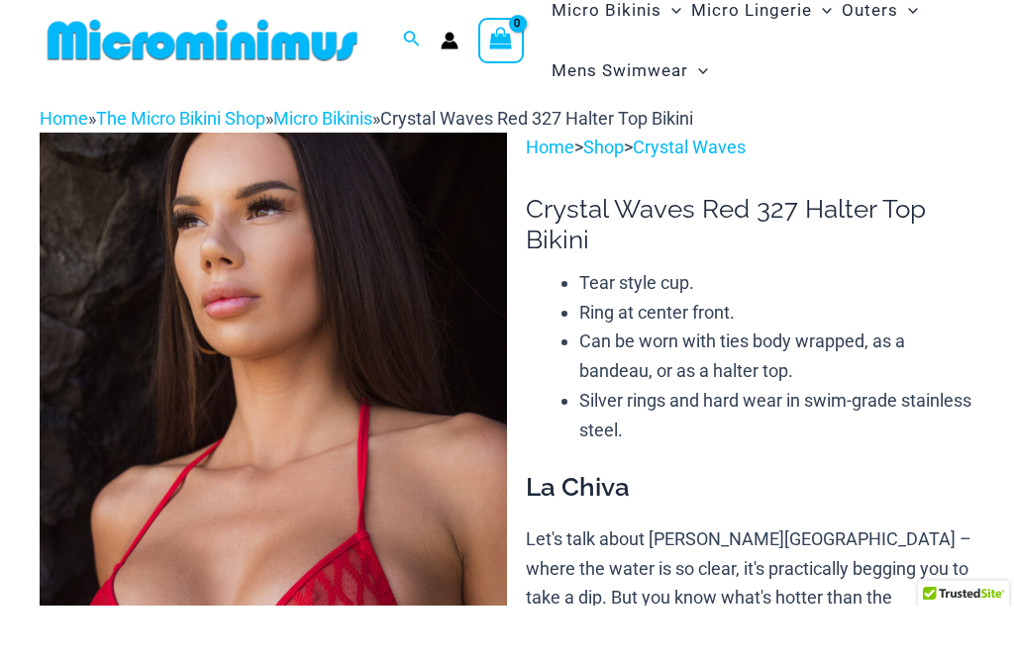
scroll to position [243, 0]
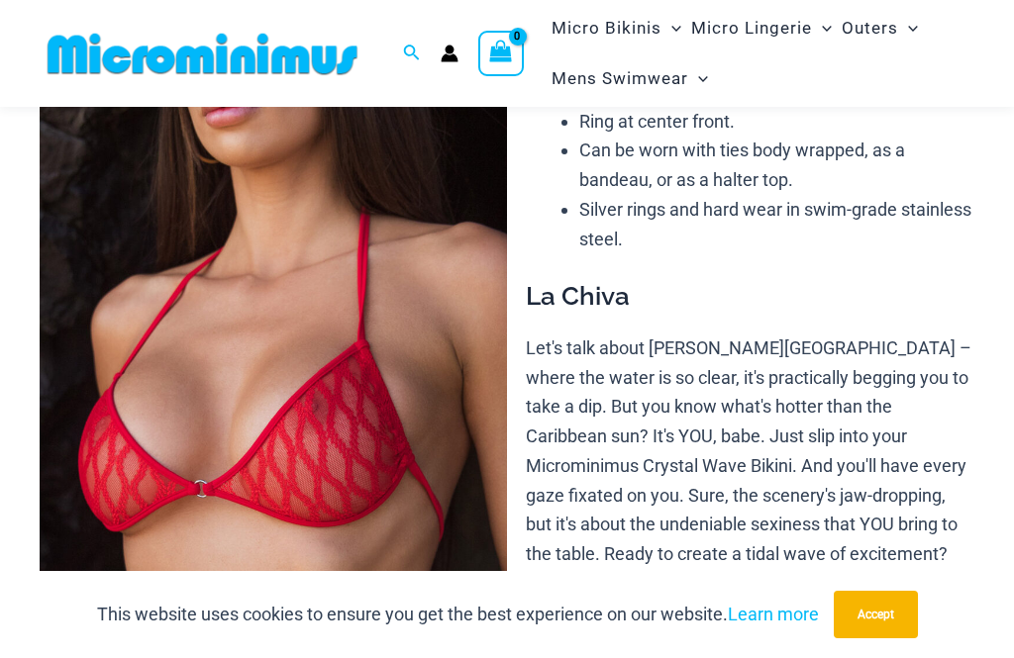
click at [487, 607] on img at bounding box center [273, 292] width 467 height 701
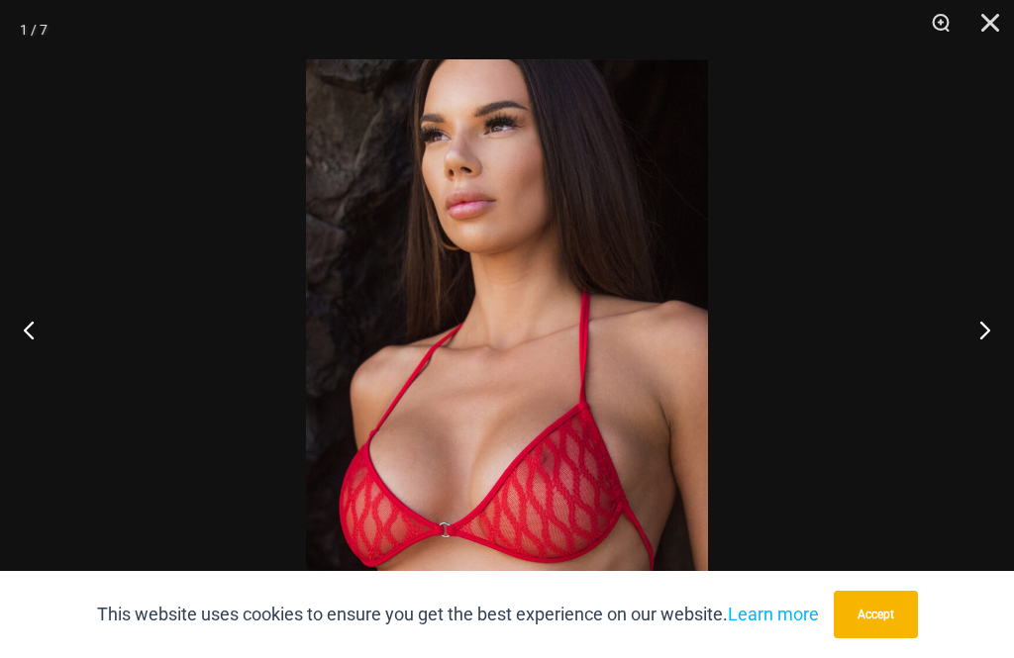
click at [995, 361] on button "Next" at bounding box center [976, 329] width 74 height 99
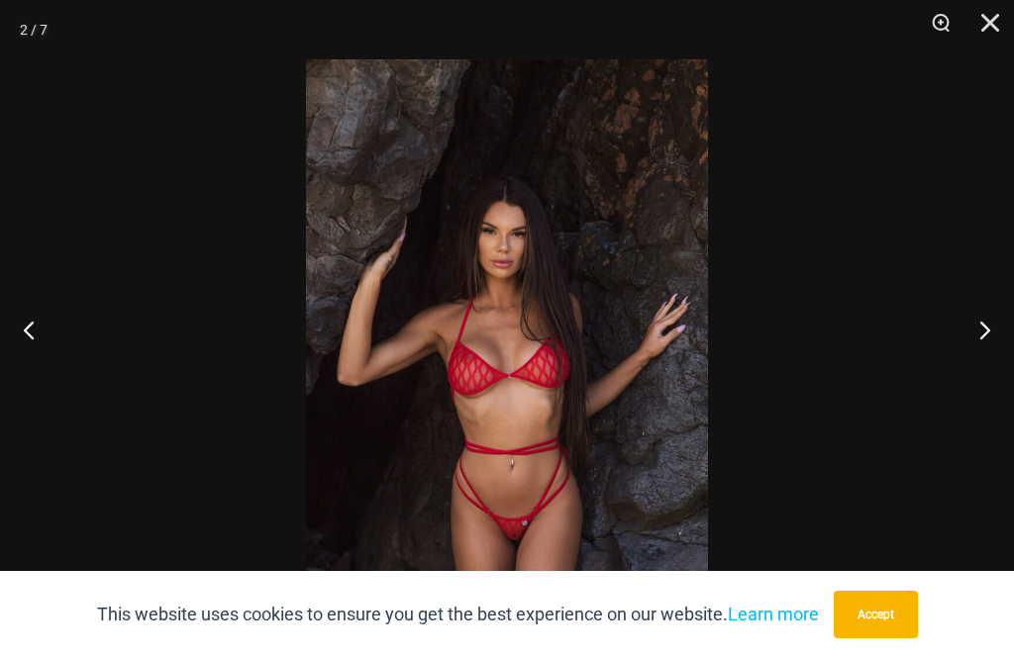
click at [1001, 348] on button "Next" at bounding box center [976, 329] width 74 height 99
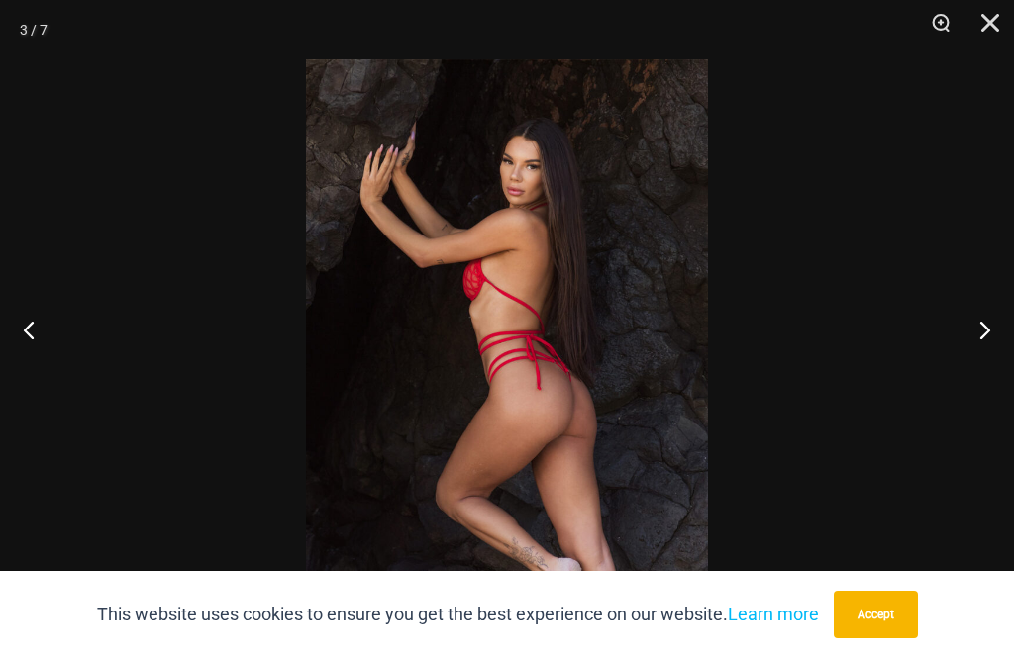
click at [48, 378] on button "Previous" at bounding box center [37, 329] width 74 height 99
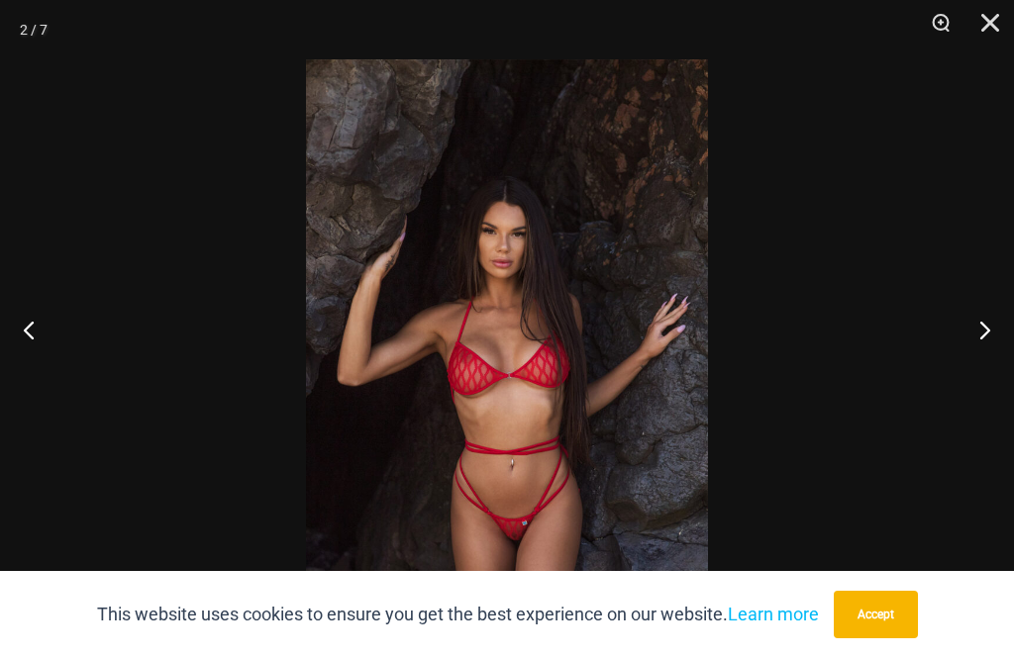
click at [988, 360] on button "Next" at bounding box center [976, 329] width 74 height 99
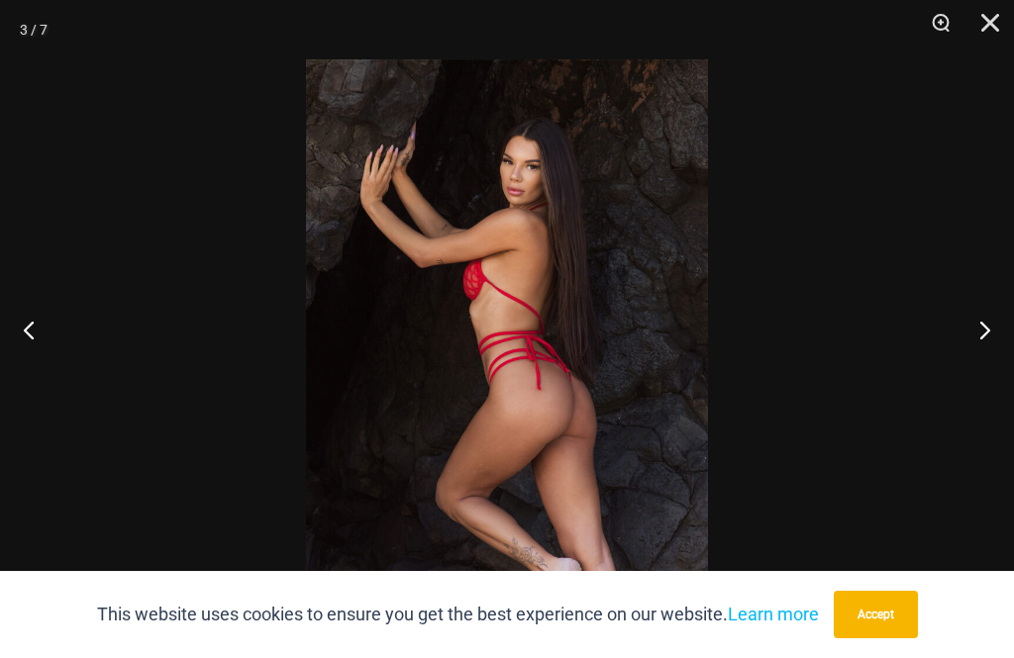
click at [994, 352] on button "Next" at bounding box center [976, 329] width 74 height 99
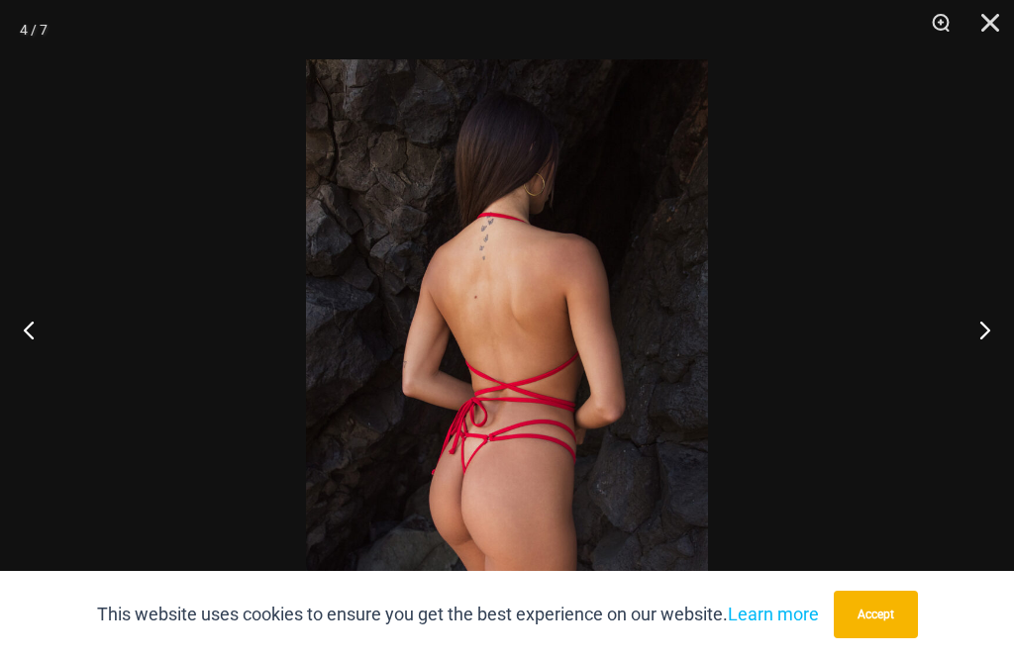
click at [996, 346] on button "Next" at bounding box center [976, 329] width 74 height 99
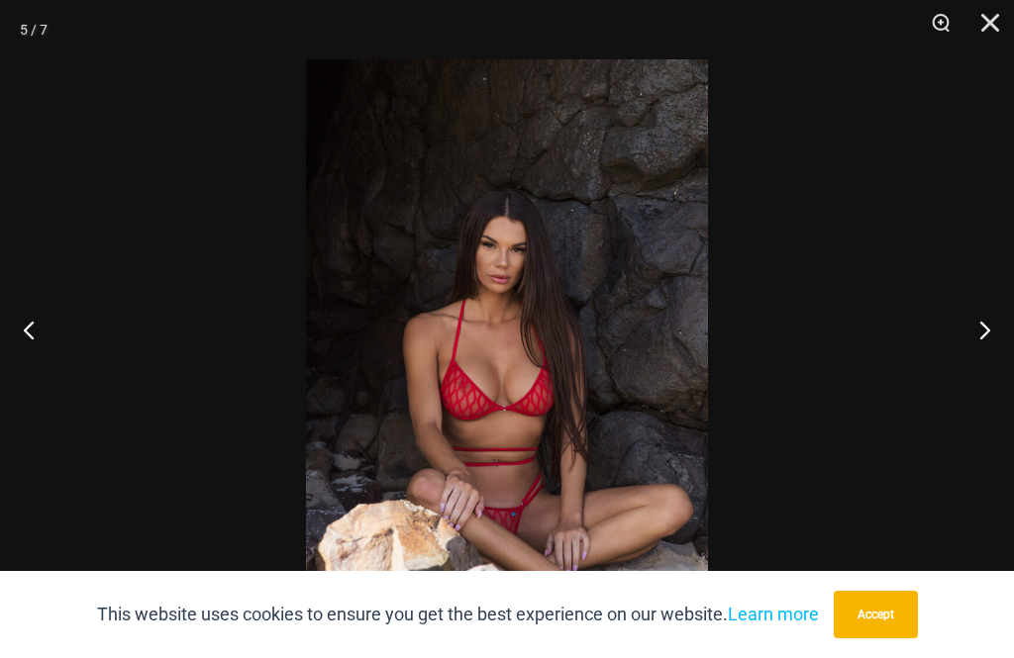
click at [990, 348] on button "Next" at bounding box center [976, 329] width 74 height 99
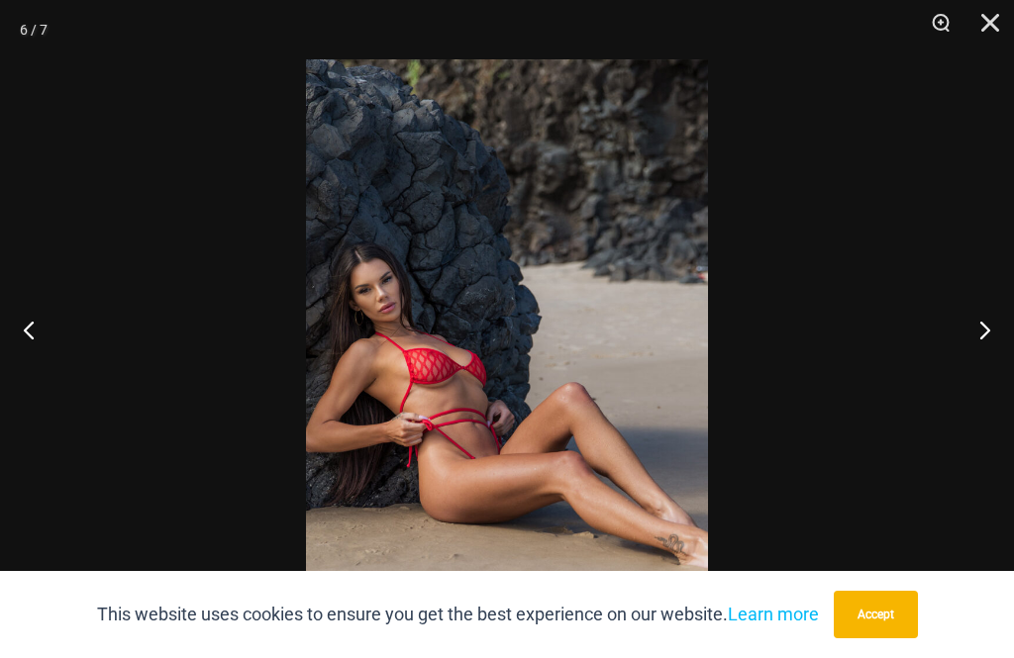
click at [991, 347] on button "Next" at bounding box center [976, 329] width 74 height 99
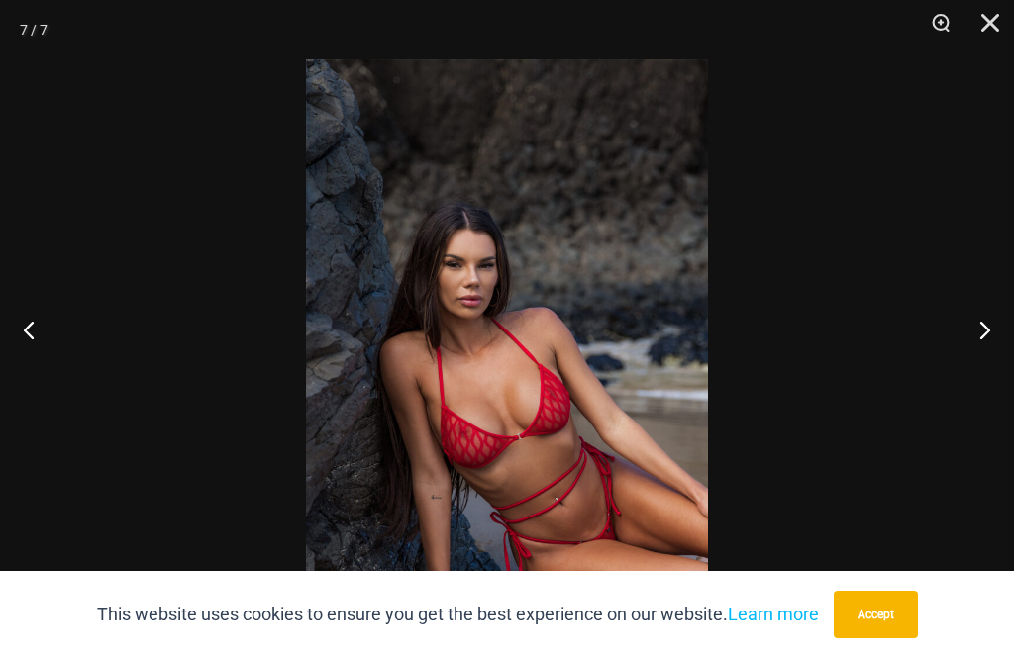
click at [989, 366] on button "Next" at bounding box center [976, 329] width 74 height 99
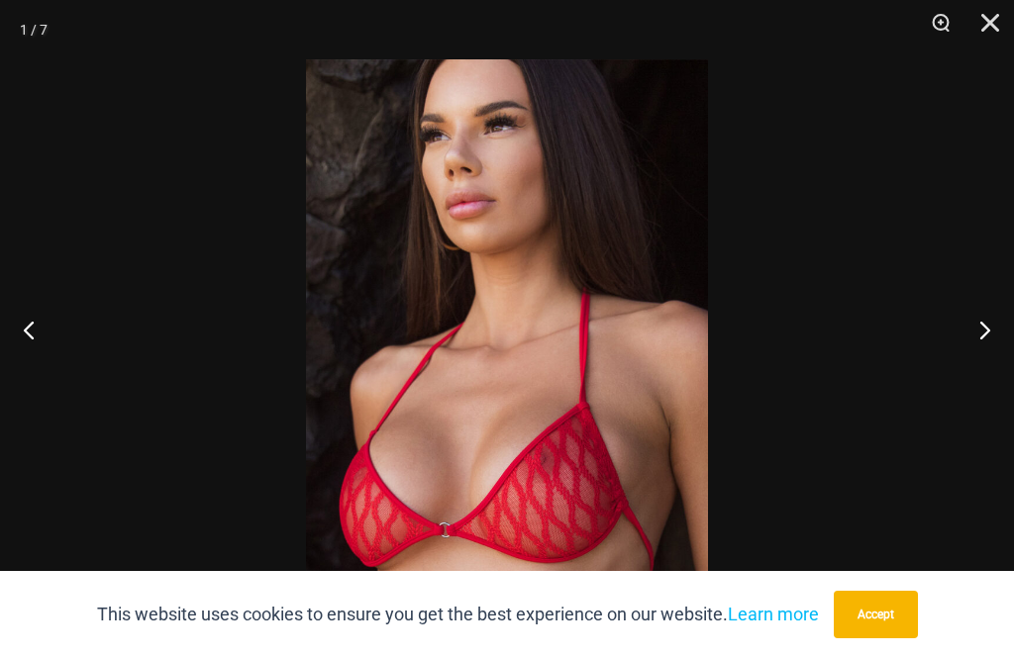
click at [993, 359] on button "Next" at bounding box center [976, 329] width 74 height 99
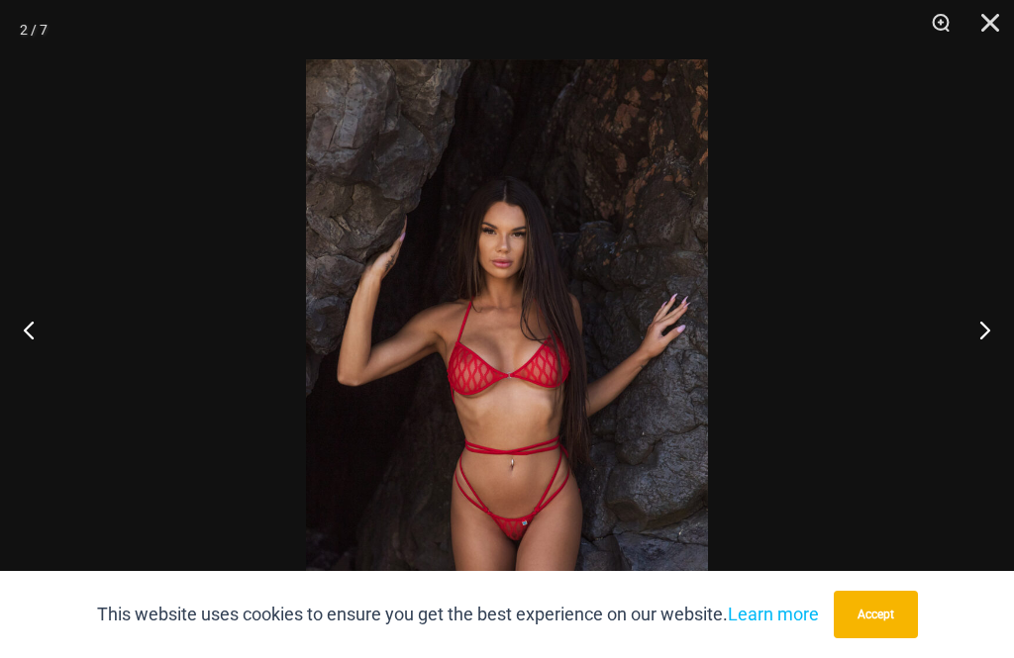
click at [980, 362] on button "Next" at bounding box center [976, 329] width 74 height 99
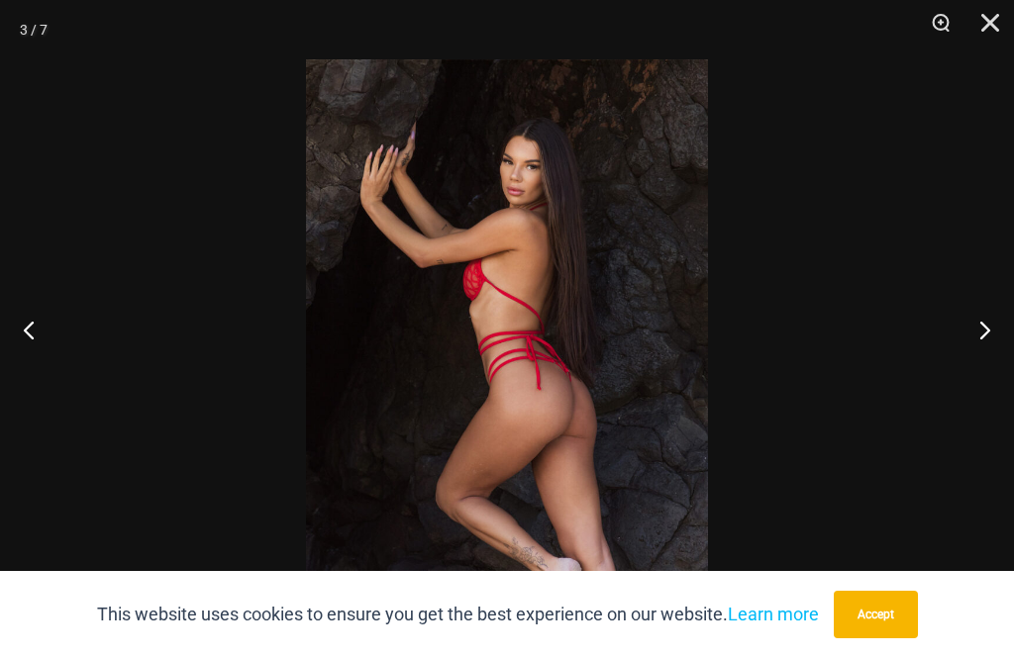
click at [980, 362] on button "Next" at bounding box center [976, 329] width 74 height 99
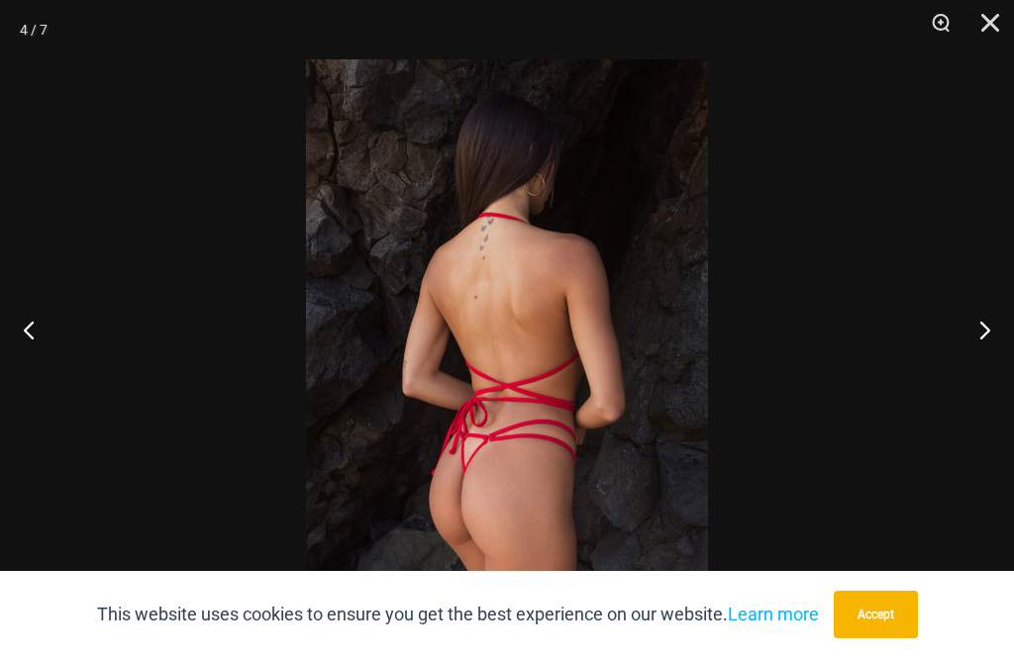
click at [980, 362] on button "Next" at bounding box center [976, 329] width 74 height 99
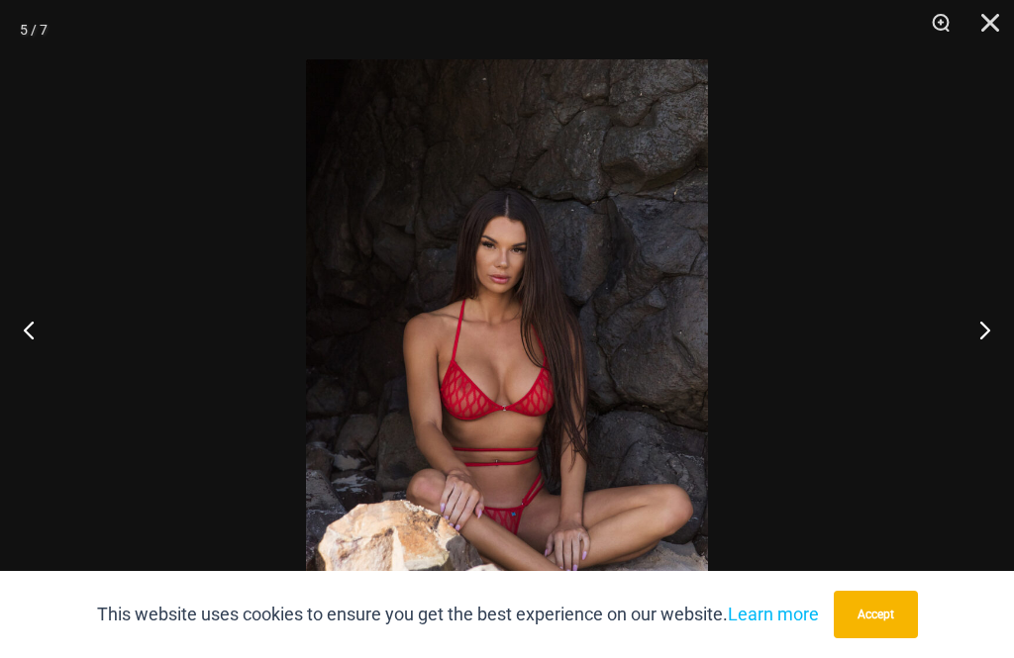
click at [980, 362] on button "Next" at bounding box center [976, 329] width 74 height 99
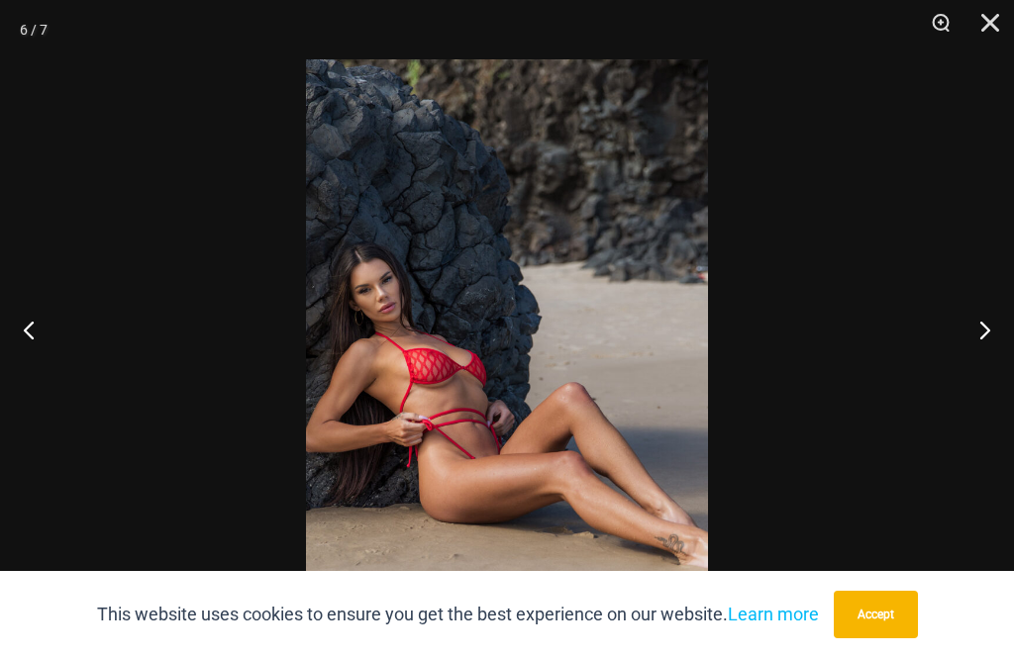
click at [979, 362] on button "Next" at bounding box center [976, 329] width 74 height 99
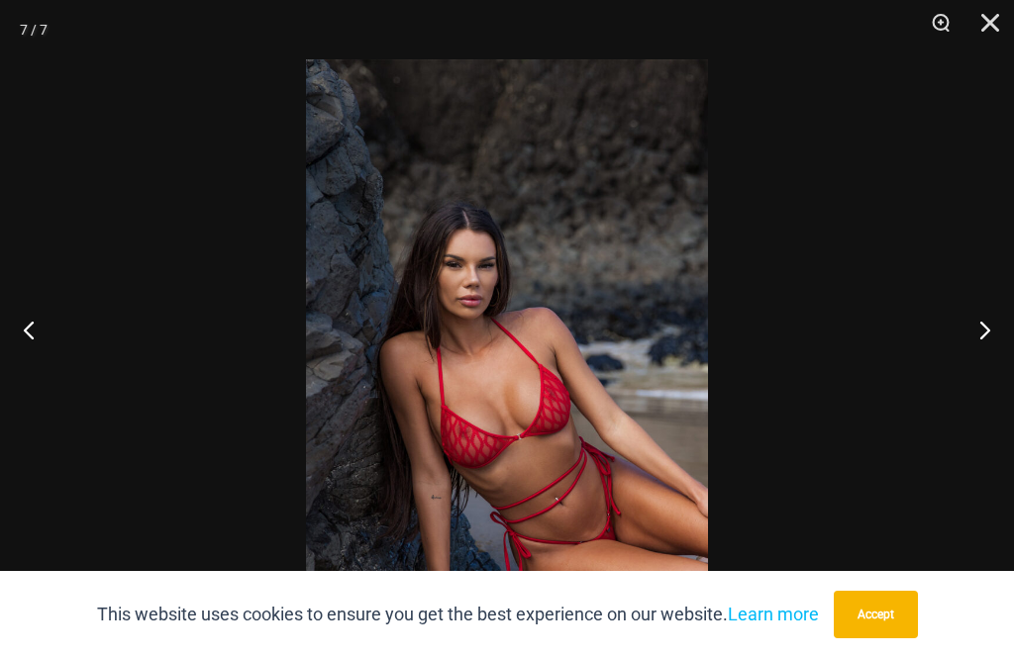
click at [979, 361] on button "Next" at bounding box center [976, 329] width 74 height 99
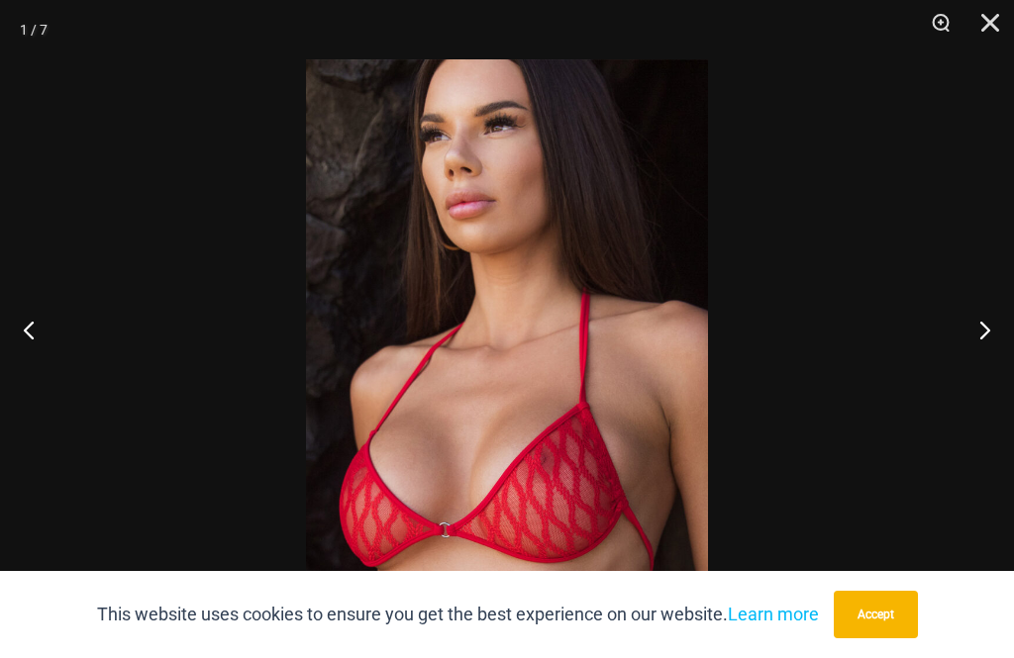
click at [984, 25] on button "Close" at bounding box center [982, 29] width 49 height 59
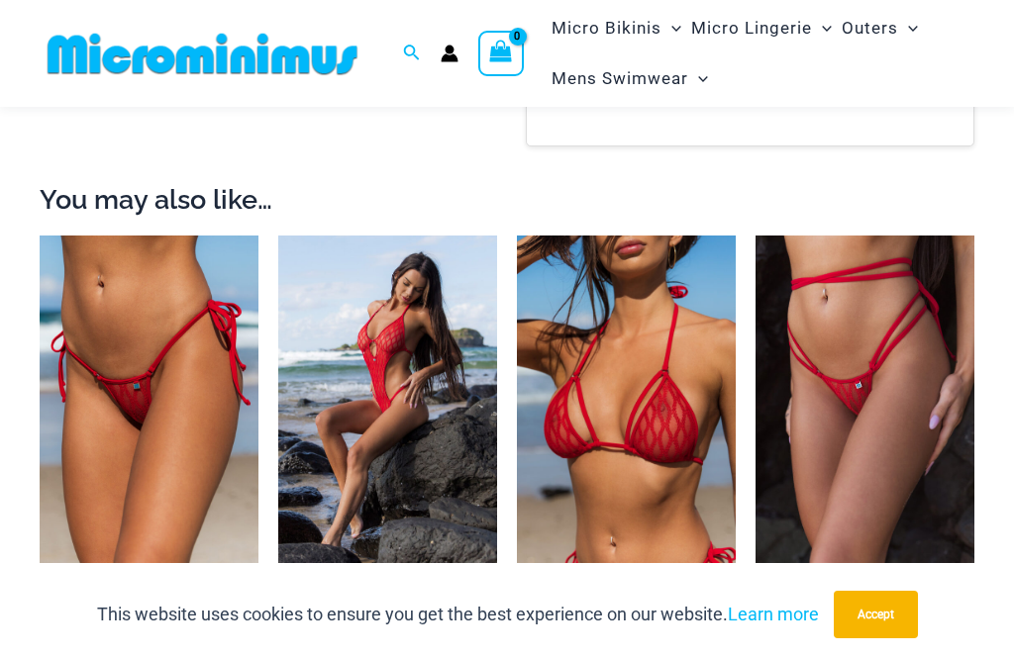
scroll to position [1641, 0]
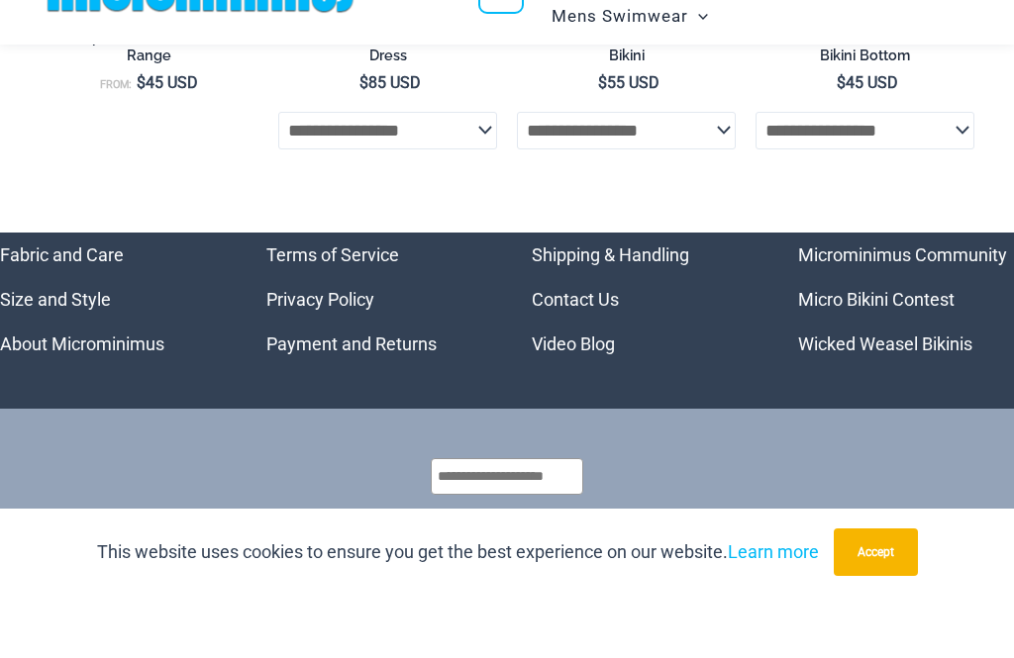
scroll to position [7291, 0]
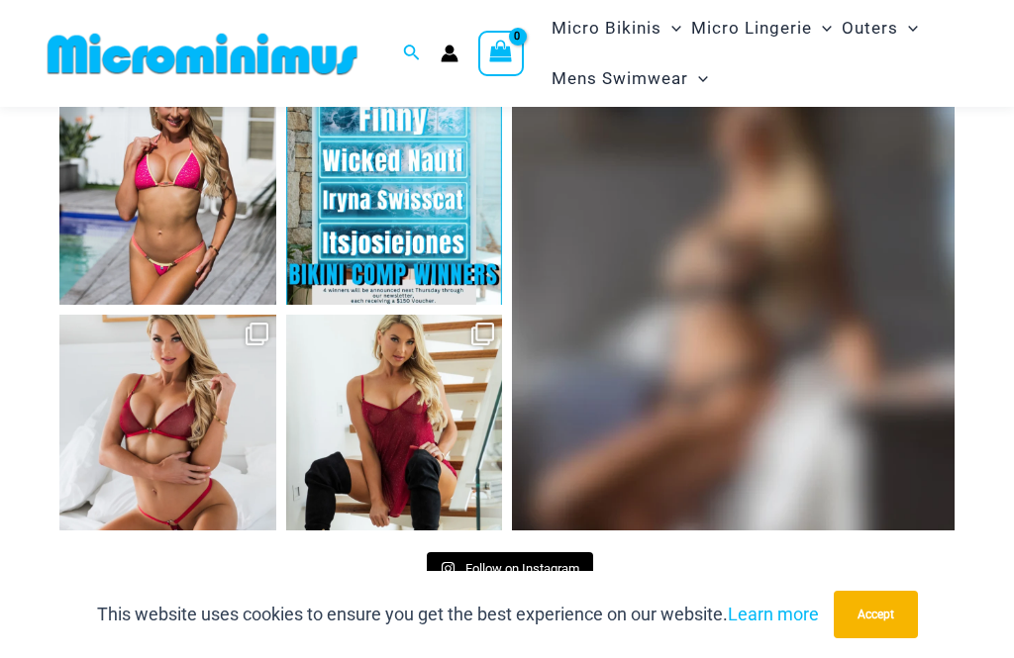
scroll to position [7439, 0]
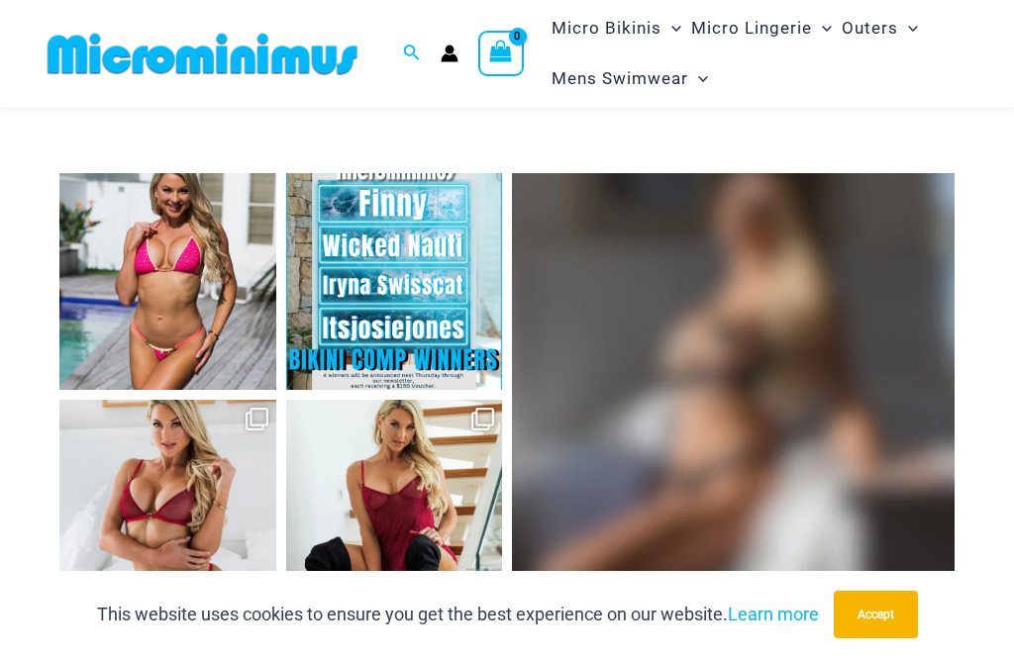
click at [871, 412] on link "Open" at bounding box center [733, 394] width 442 height 442
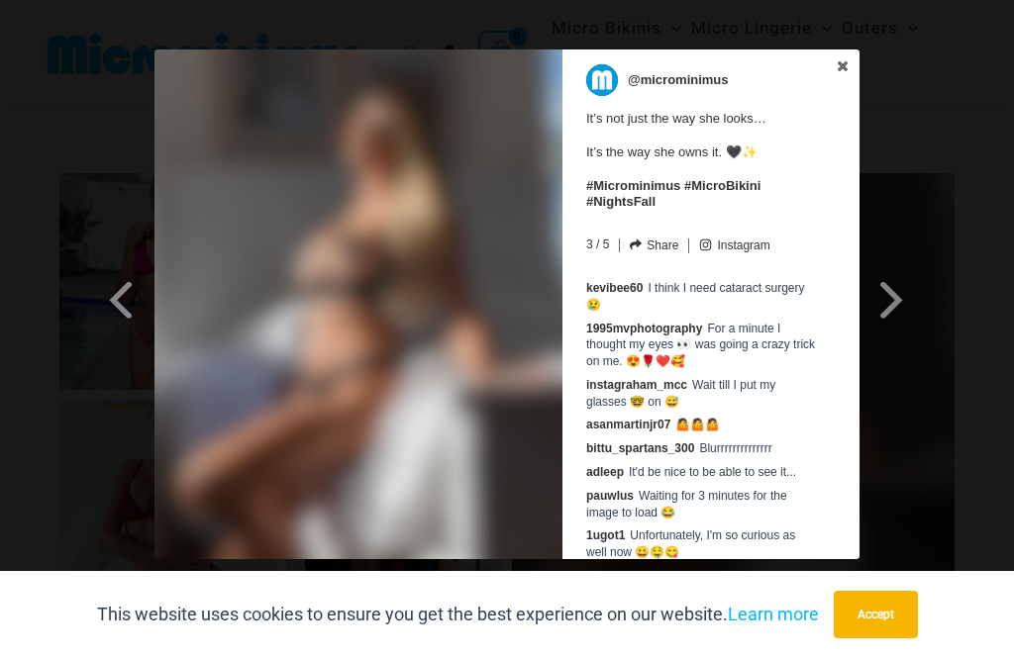
click at [927, 285] on link "Next Slide" at bounding box center [893, 278] width 69 height 459
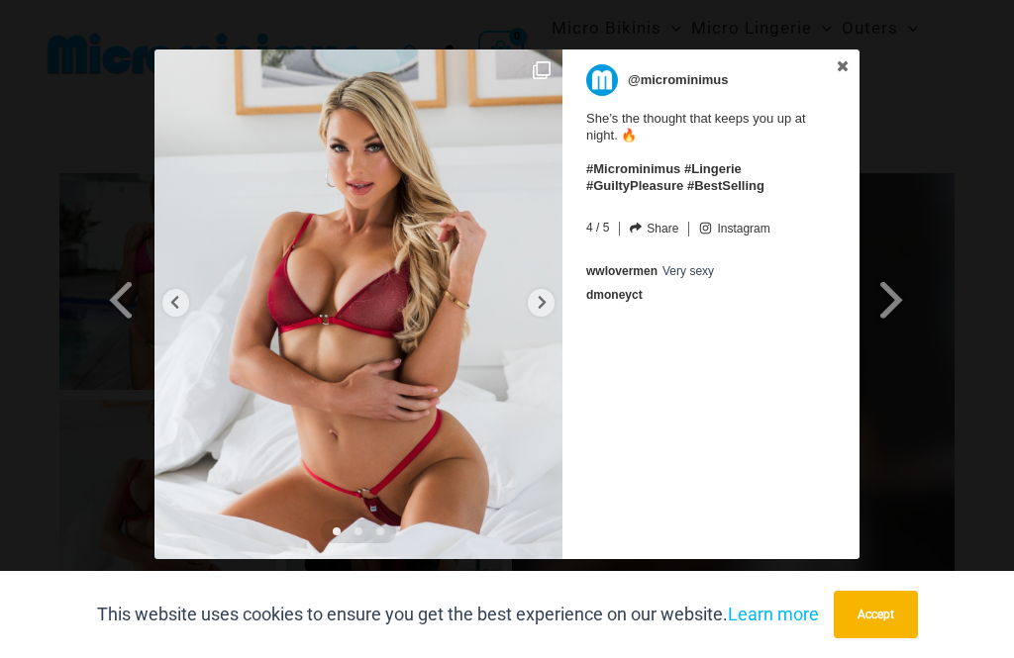
click at [540, 303] on icon at bounding box center [541, 302] width 15 height 15
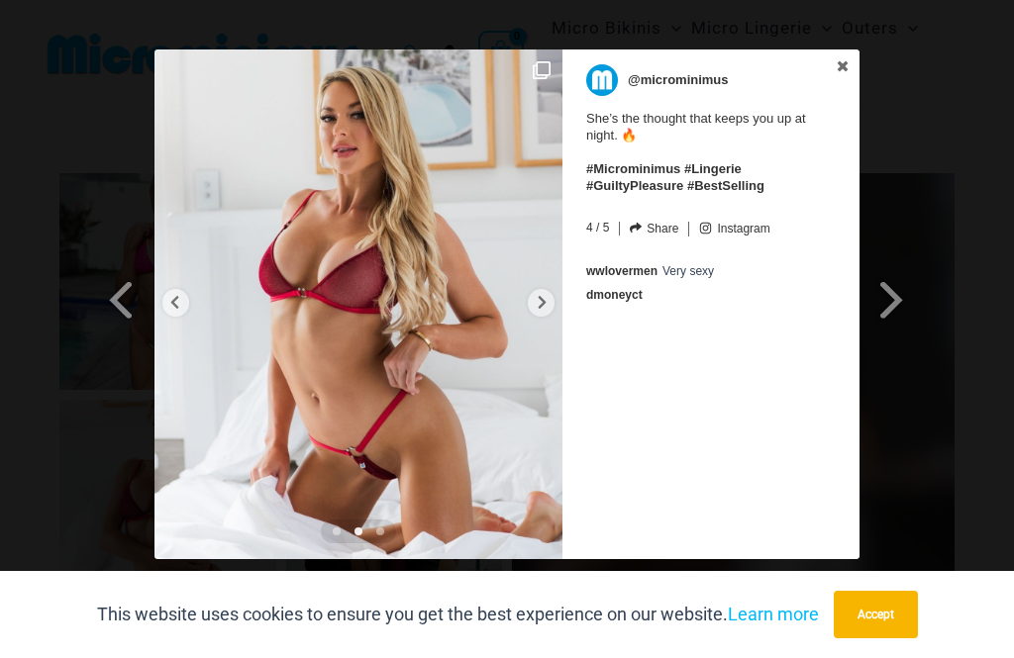
click at [542, 312] on div at bounding box center [541, 303] width 27 height 28
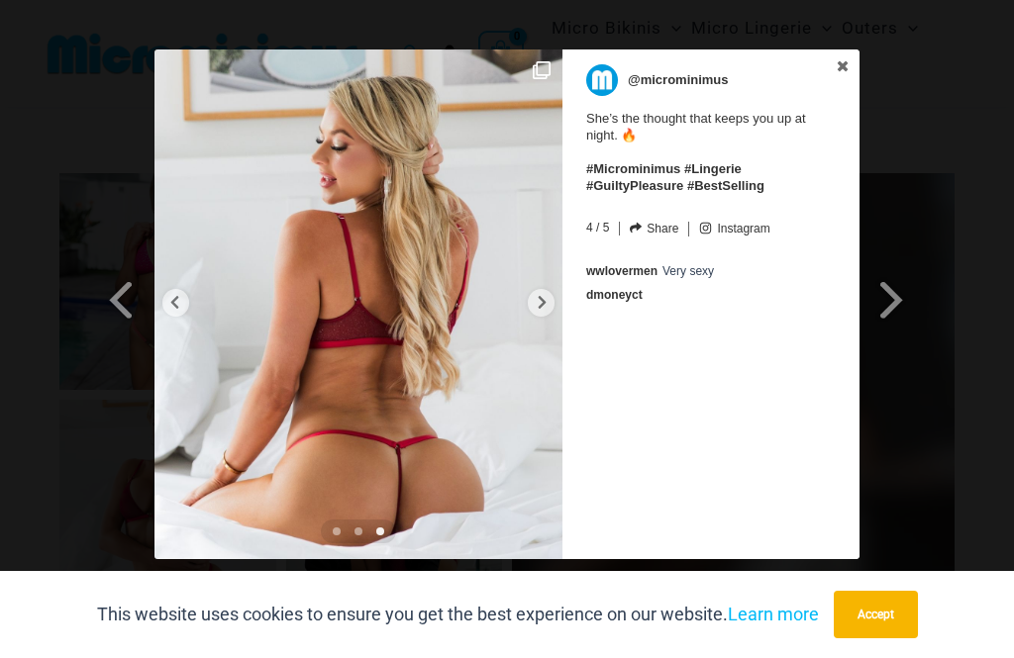
click at [540, 313] on div at bounding box center [541, 303] width 27 height 28
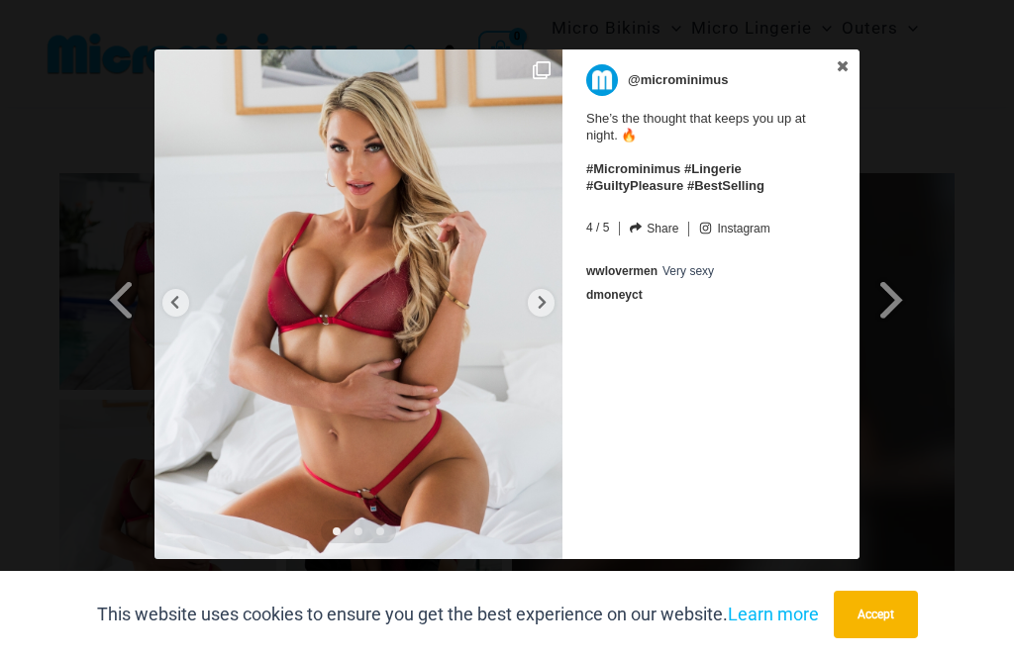
click at [531, 309] on div at bounding box center [541, 303] width 27 height 28
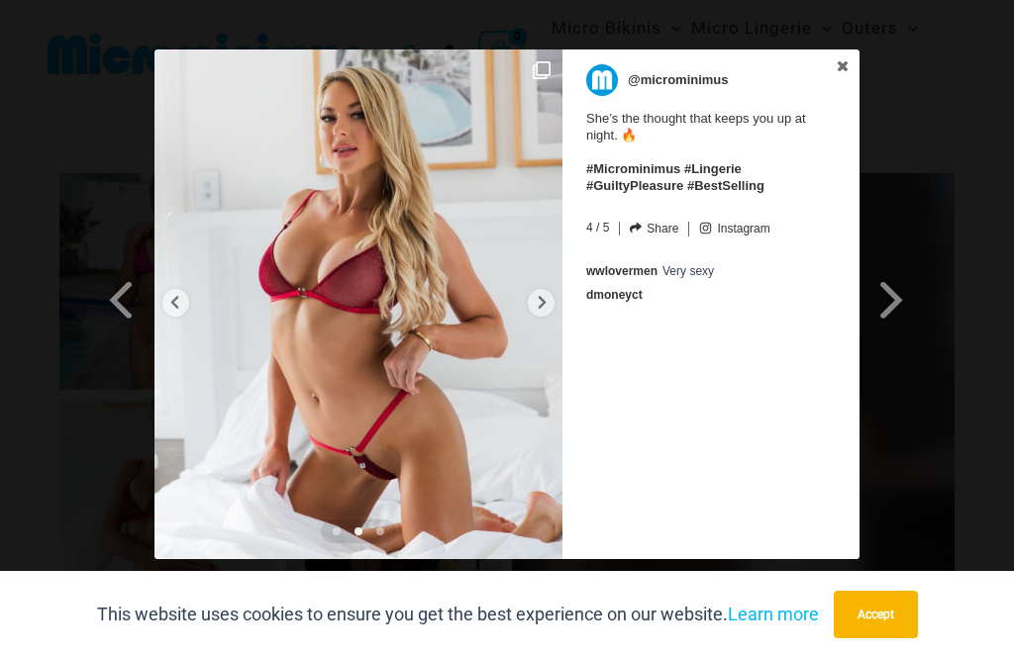
click at [913, 303] on link "Next Slide" at bounding box center [893, 278] width 69 height 459
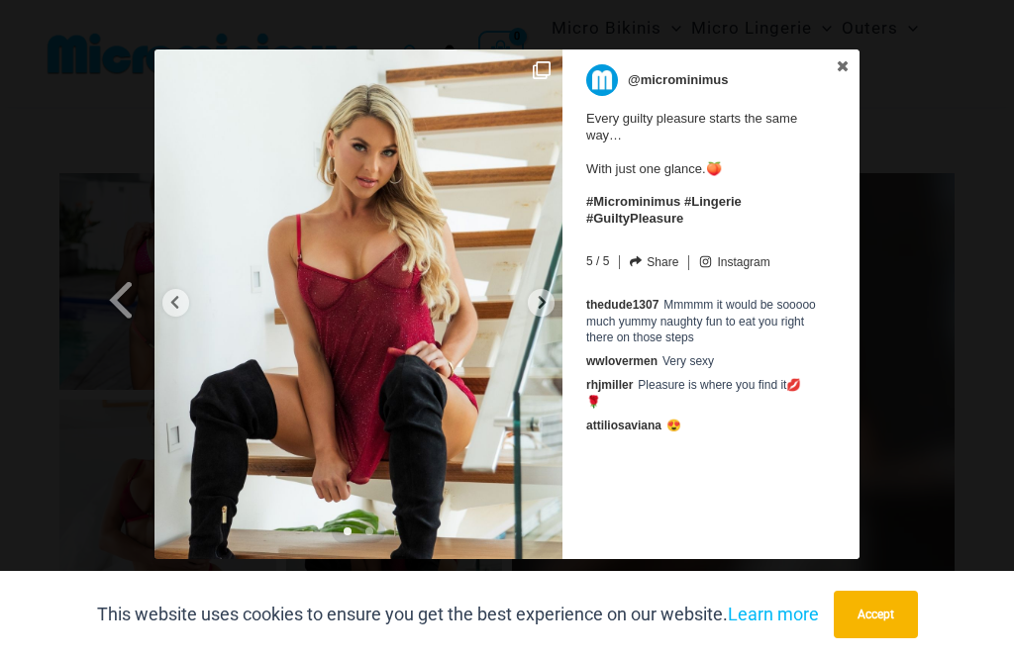
click at [546, 300] on icon at bounding box center [541, 302] width 15 height 15
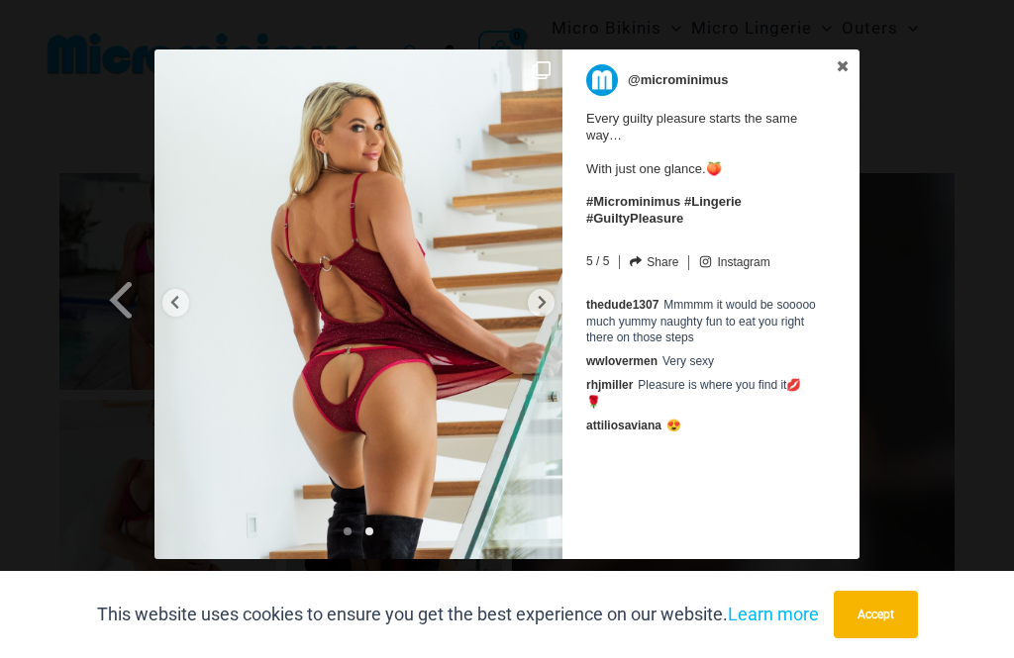
click at [538, 311] on div at bounding box center [541, 303] width 27 height 28
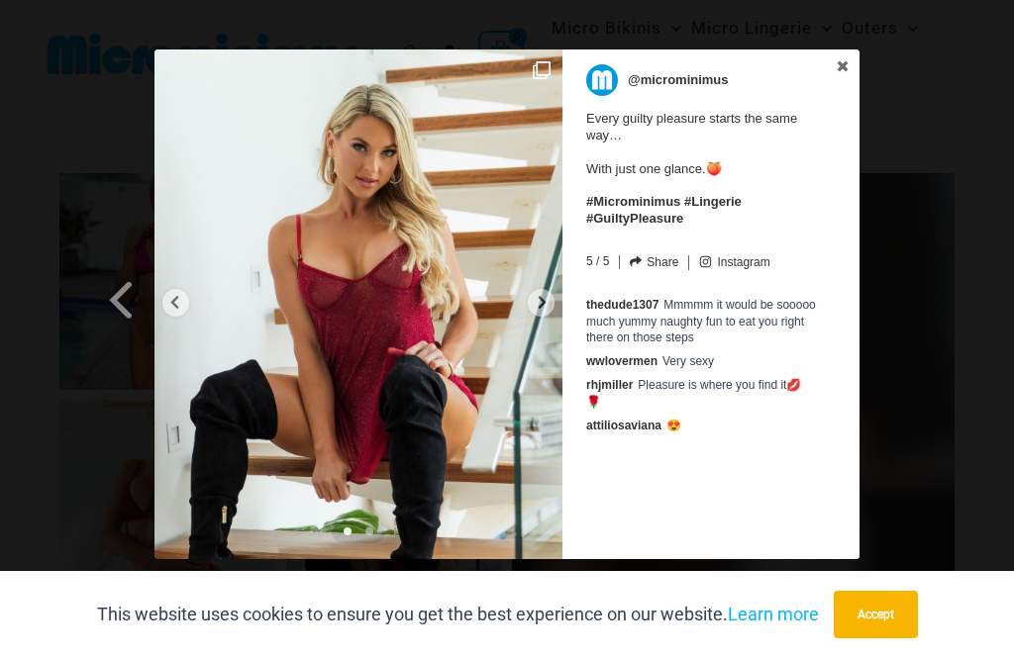
click at [121, 312] on span at bounding box center [122, 299] width 34 height 45
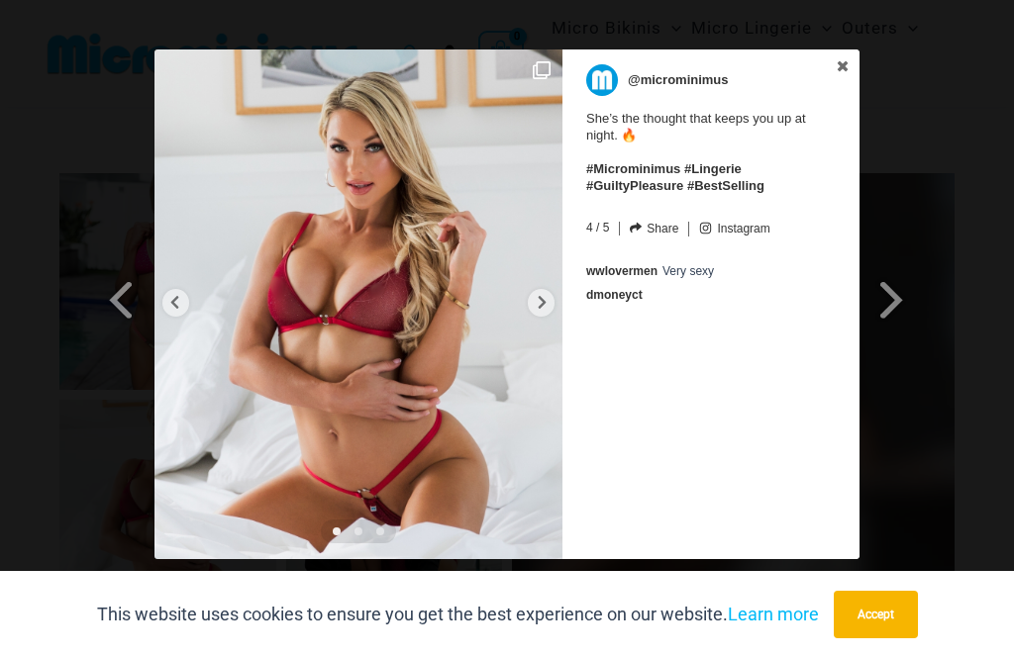
click at [111, 287] on span at bounding box center [122, 299] width 34 height 45
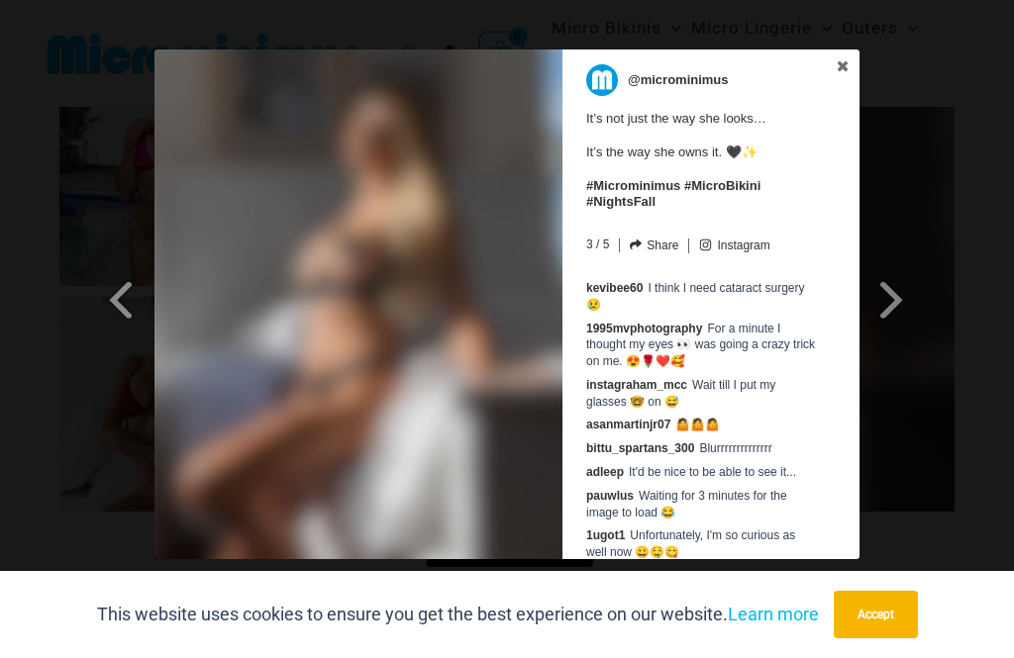
scroll to position [7546, 0]
click at [239, 360] on img at bounding box center [358, 304] width 408 height 510
click at [126, 294] on span at bounding box center [122, 299] width 34 height 45
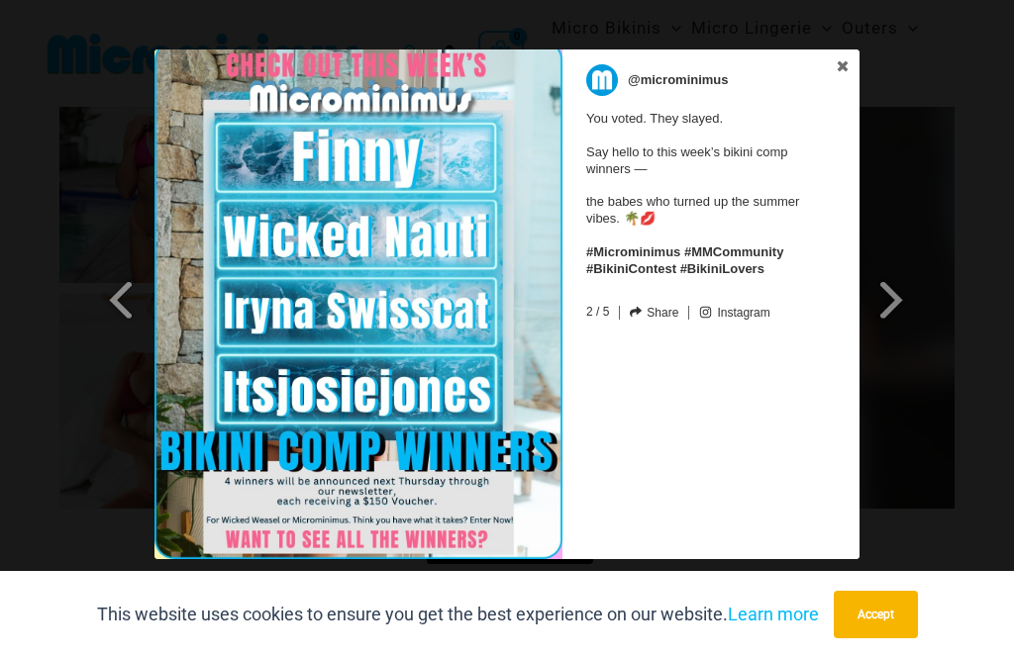
click at [123, 299] on span at bounding box center [122, 299] width 34 height 45
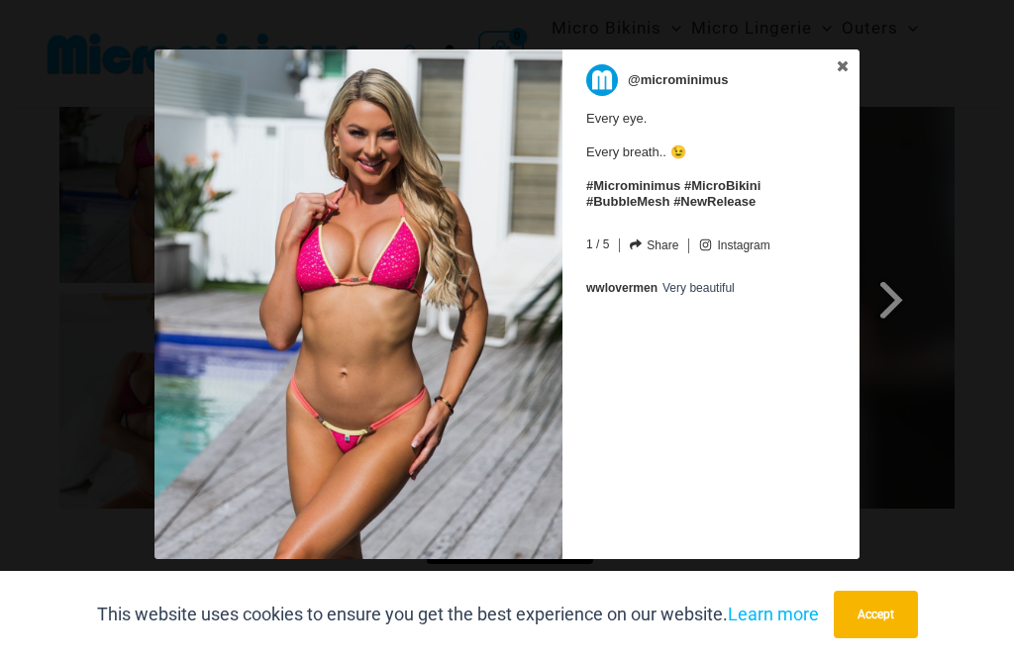
click at [864, 58] on link "Next Slide" at bounding box center [893, 278] width 69 height 459
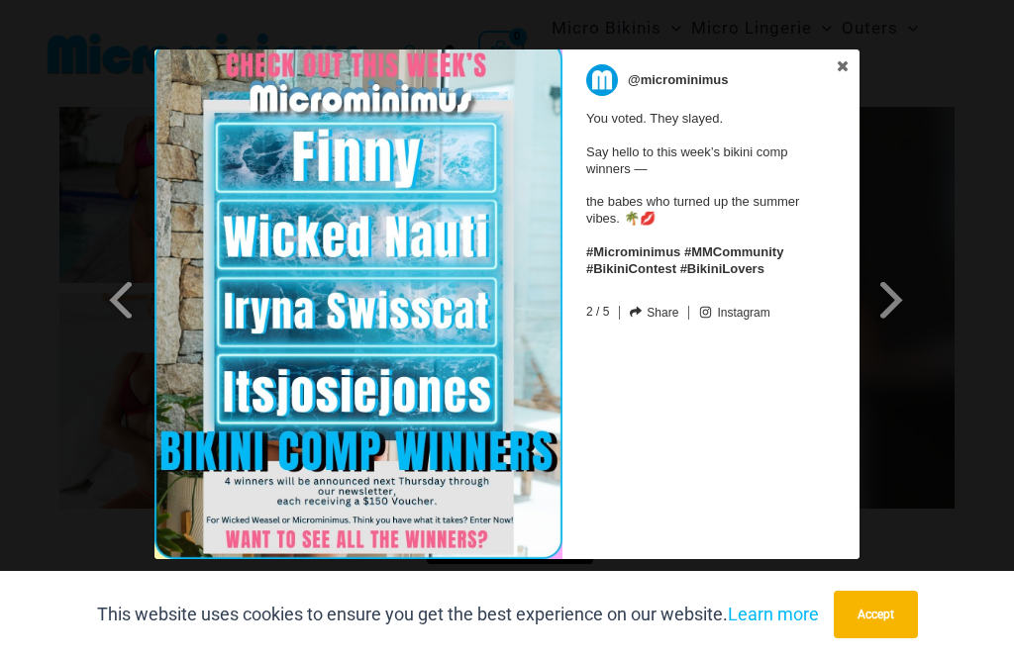
click at [849, 62] on link at bounding box center [842, 67] width 34 height 36
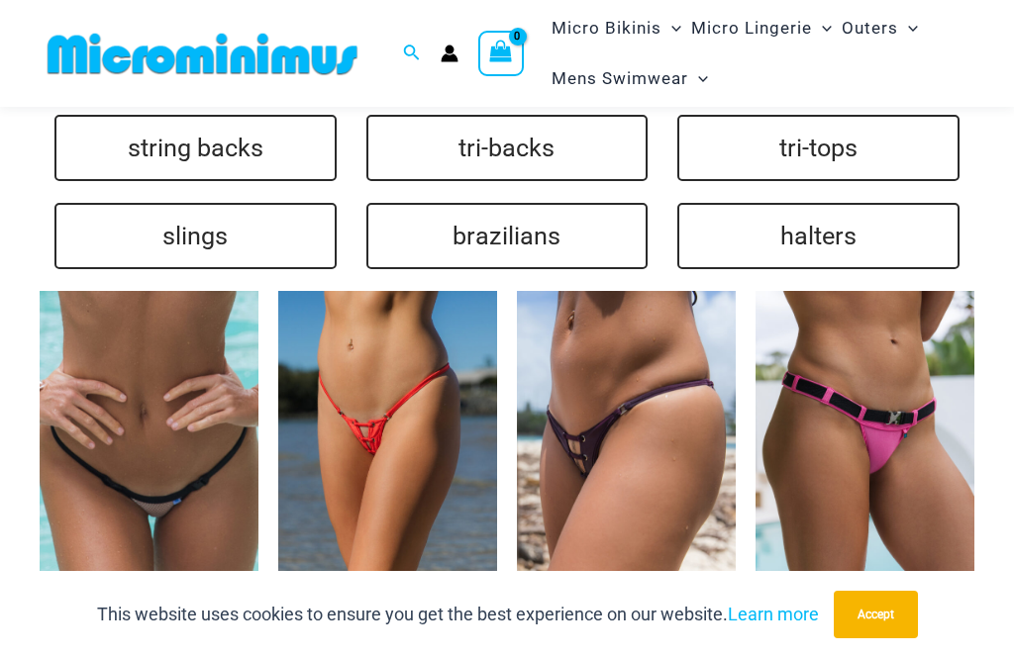
scroll to position [3979, 0]
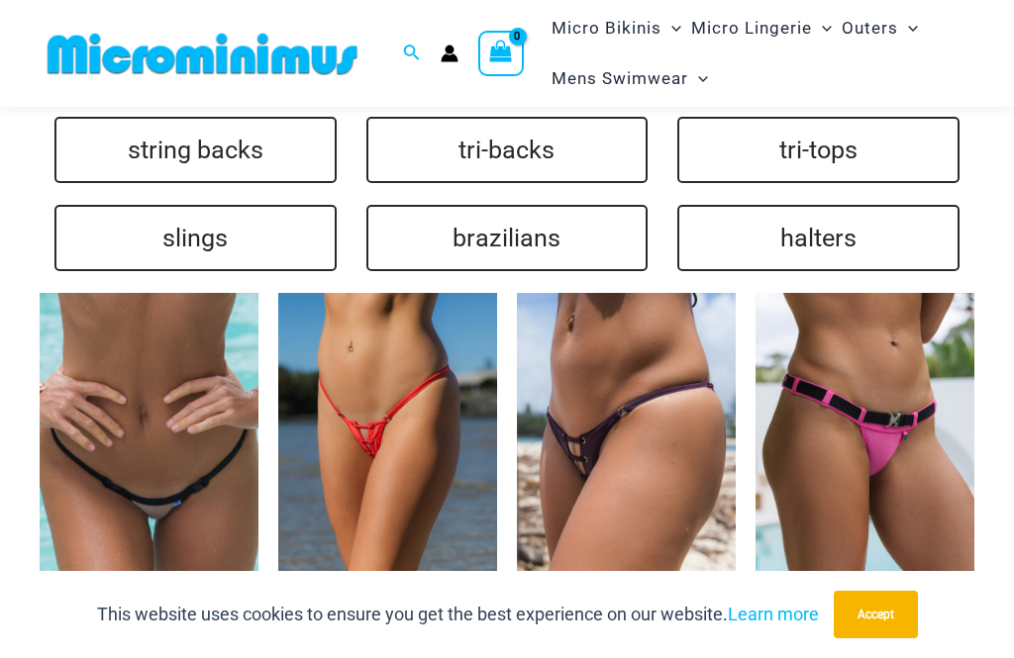
click at [278, 293] on img at bounding box center [278, 293] width 0 height 0
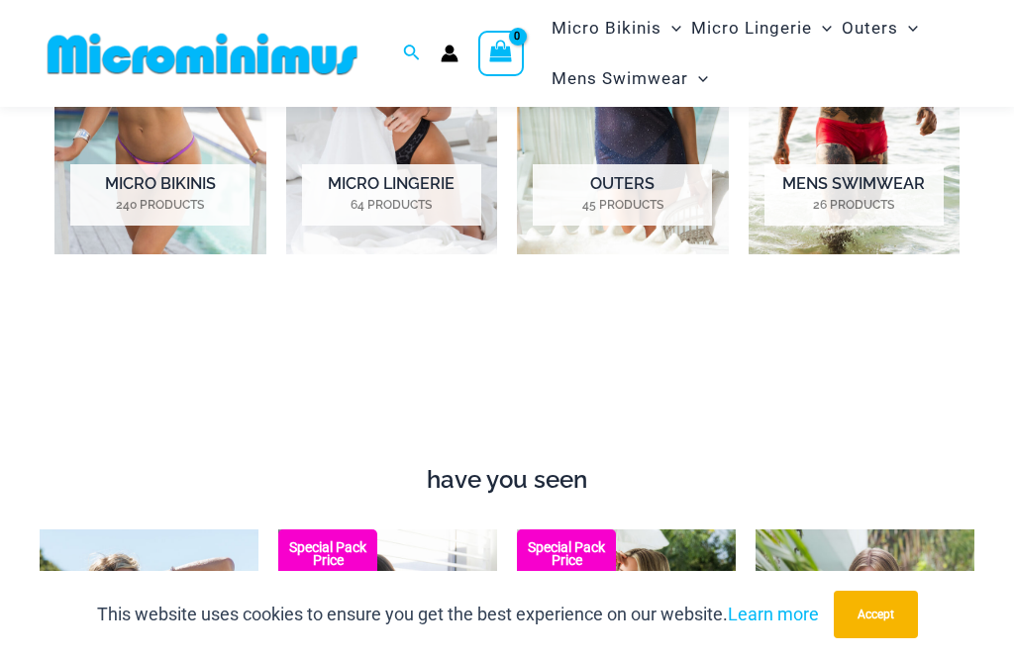
scroll to position [702, 0]
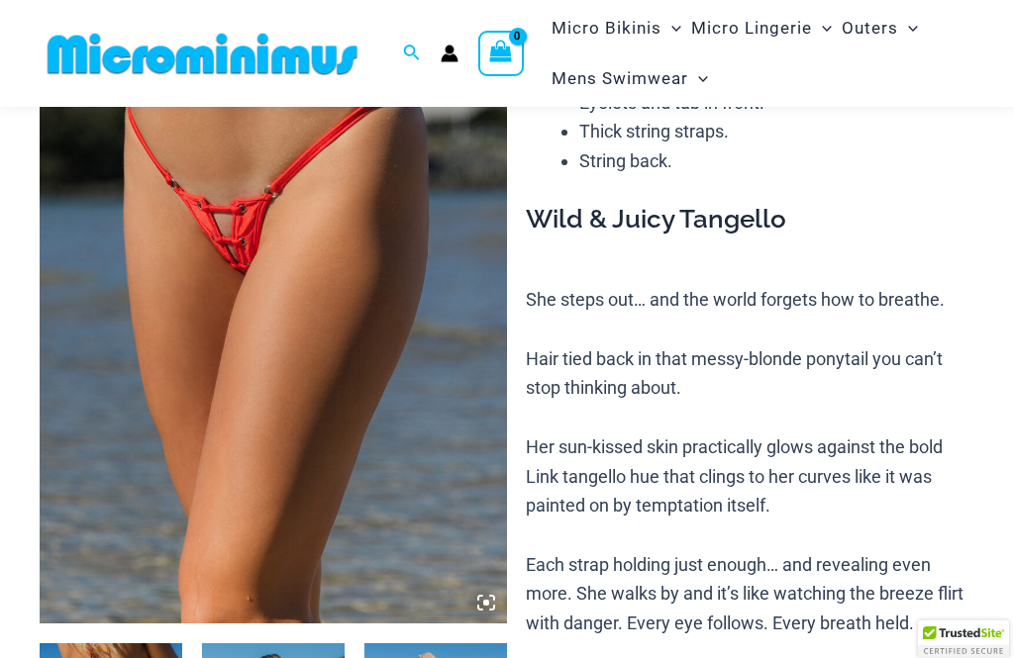
scroll to position [266, 0]
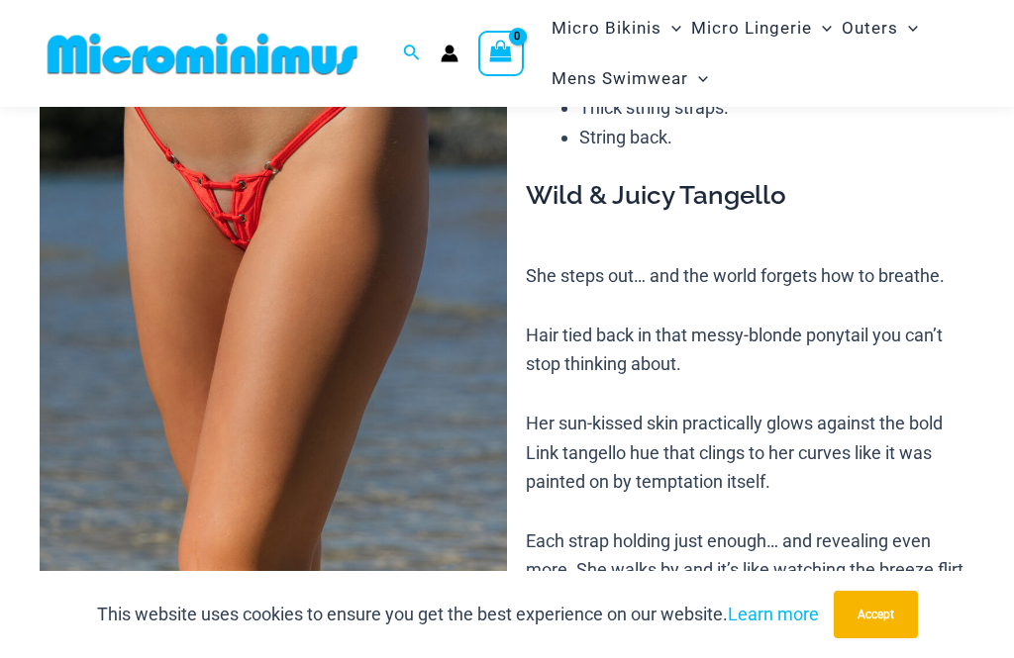
click at [492, 572] on icon at bounding box center [492, 574] width 4 height 4
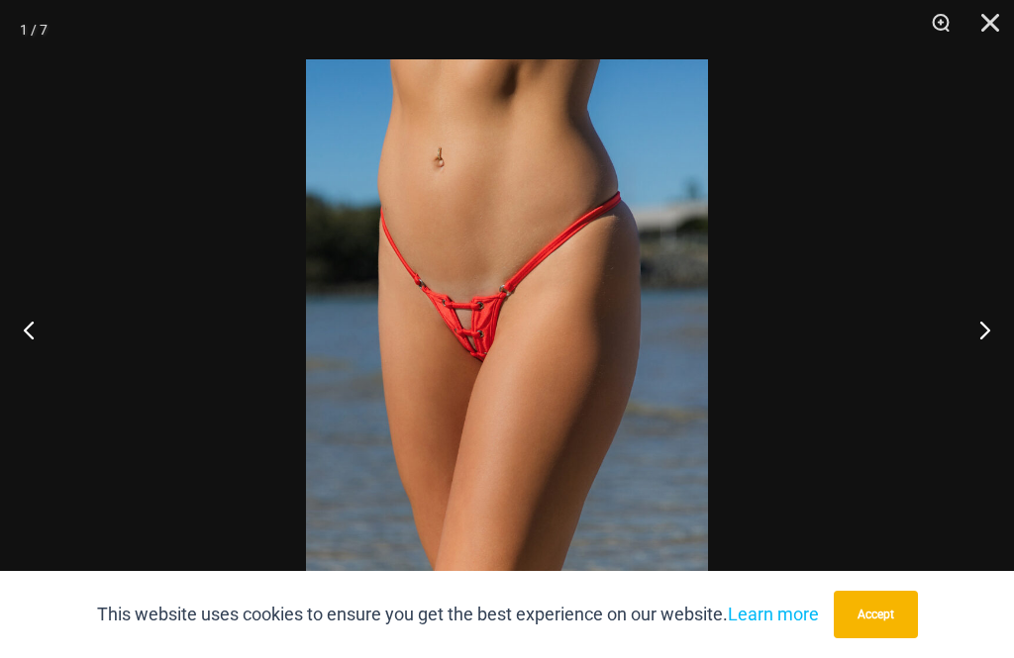
click at [966, 347] on button "Next" at bounding box center [976, 329] width 74 height 99
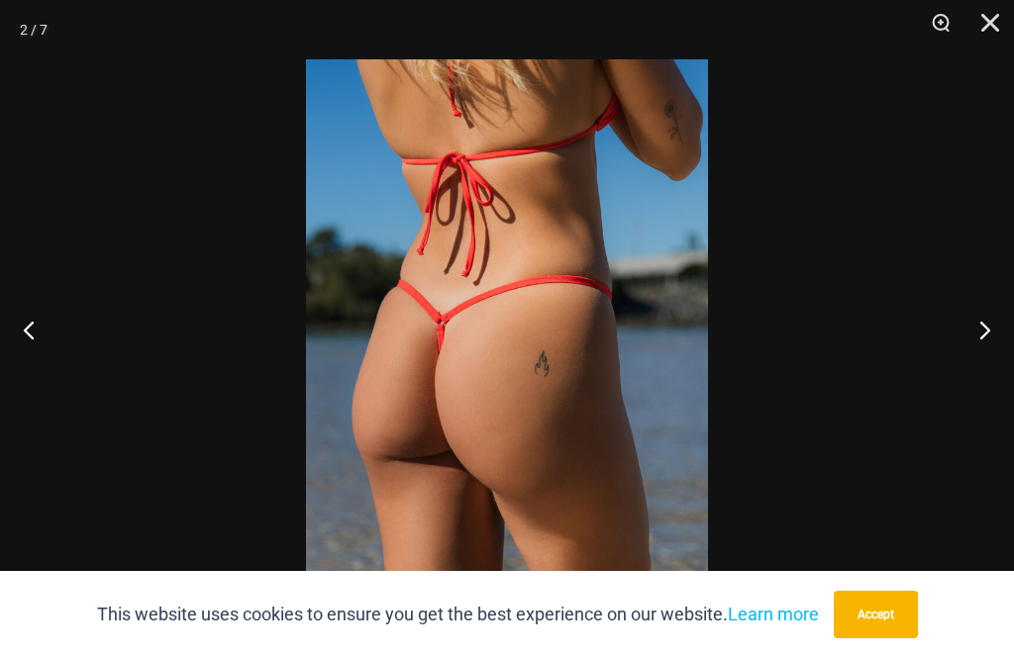
click at [974, 336] on button "Next" at bounding box center [976, 329] width 74 height 99
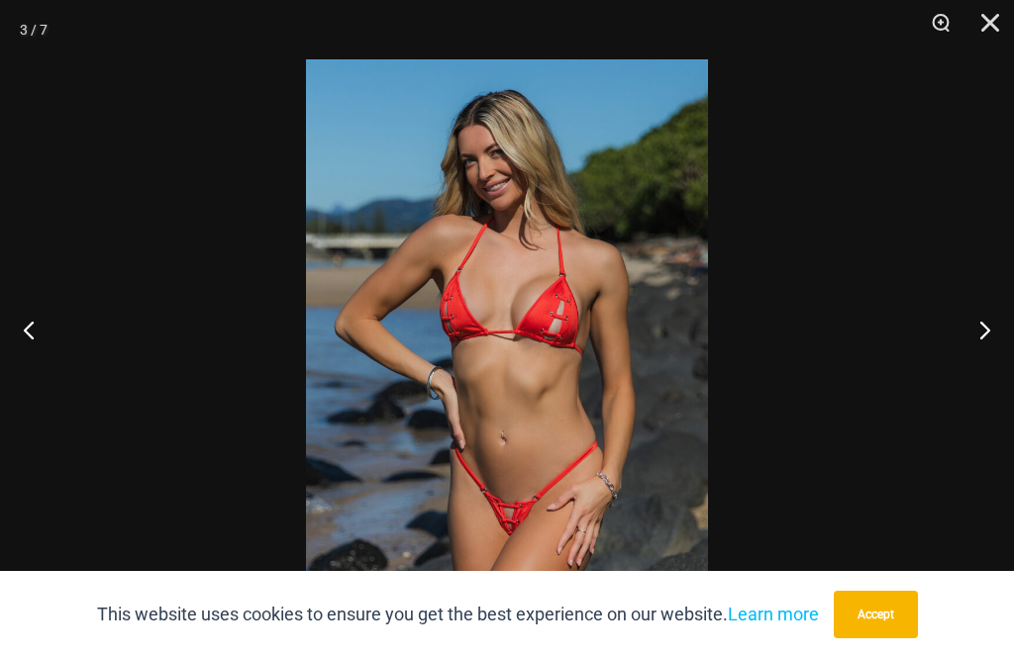
click at [975, 335] on button "Next" at bounding box center [976, 329] width 74 height 99
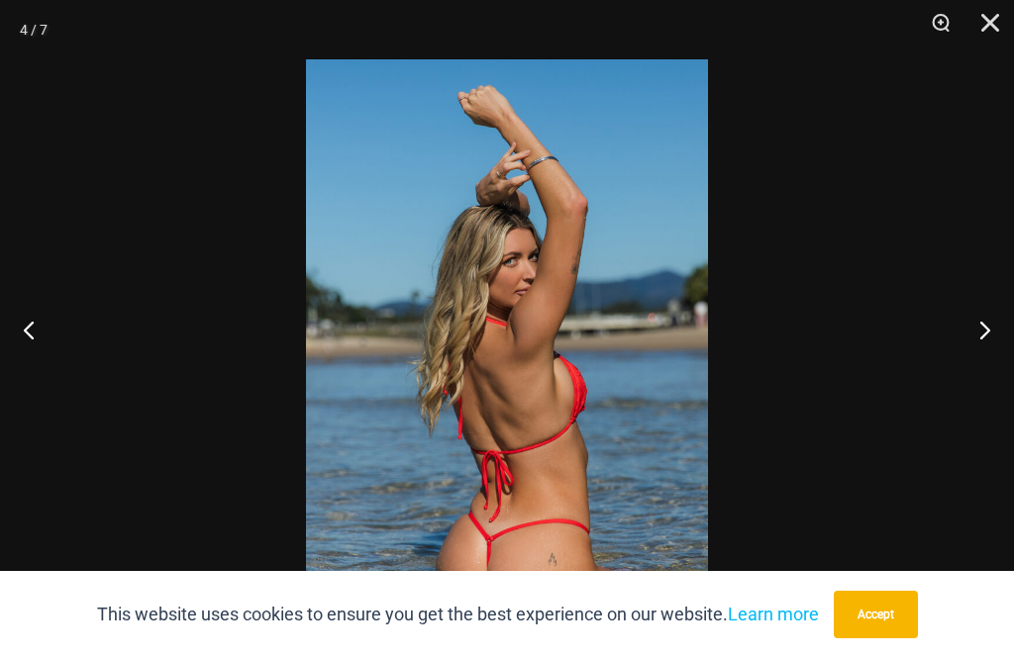
click at [974, 336] on button "Next" at bounding box center [976, 329] width 74 height 99
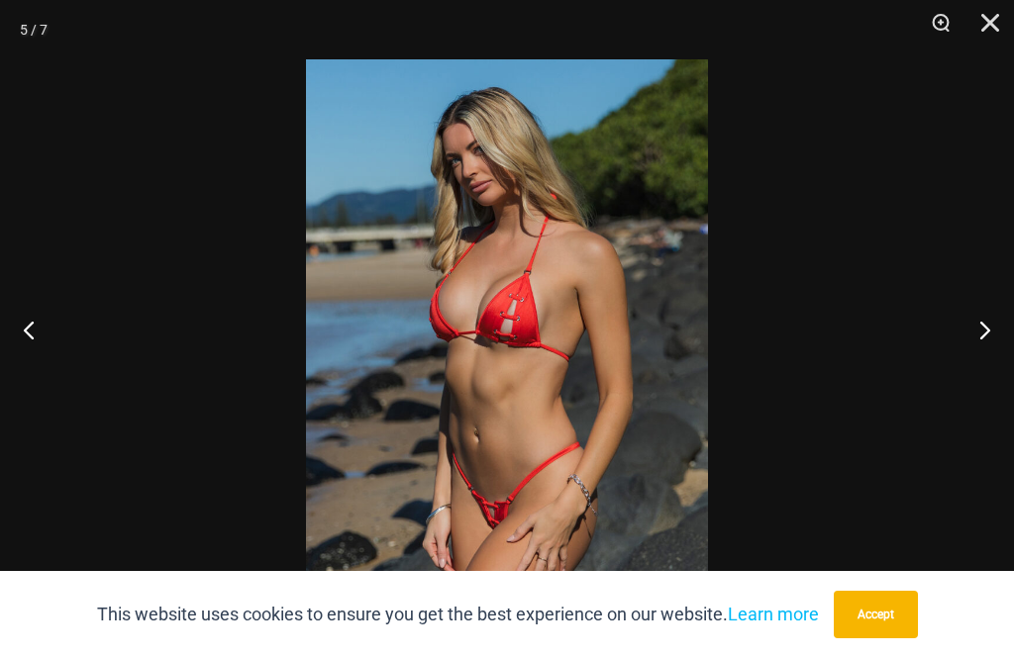
click at [973, 337] on button "Next" at bounding box center [976, 329] width 74 height 99
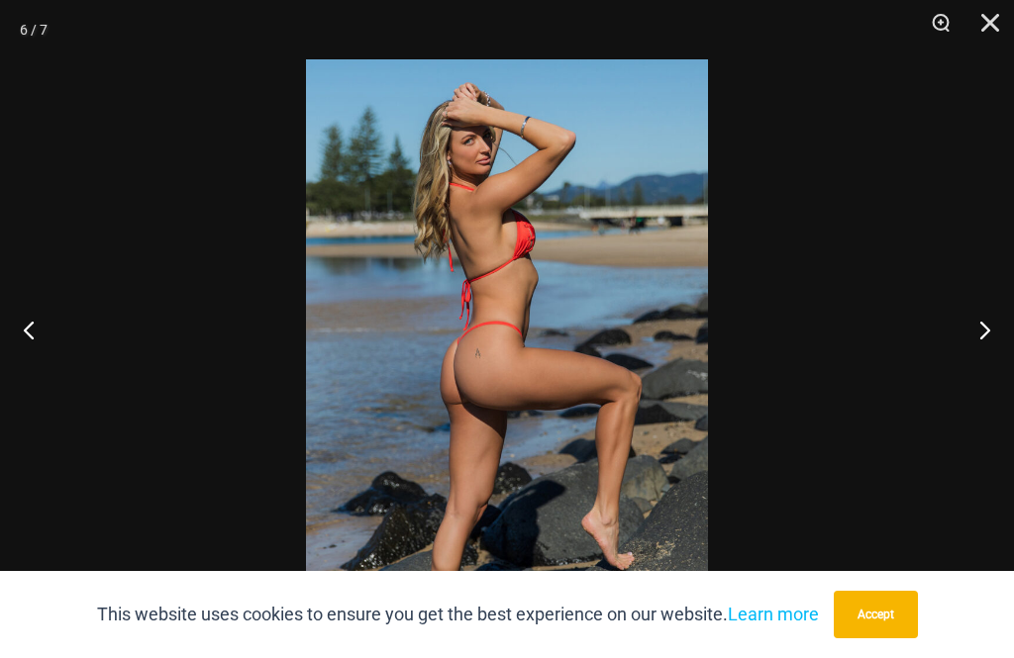
click at [974, 334] on button "Next" at bounding box center [976, 329] width 74 height 99
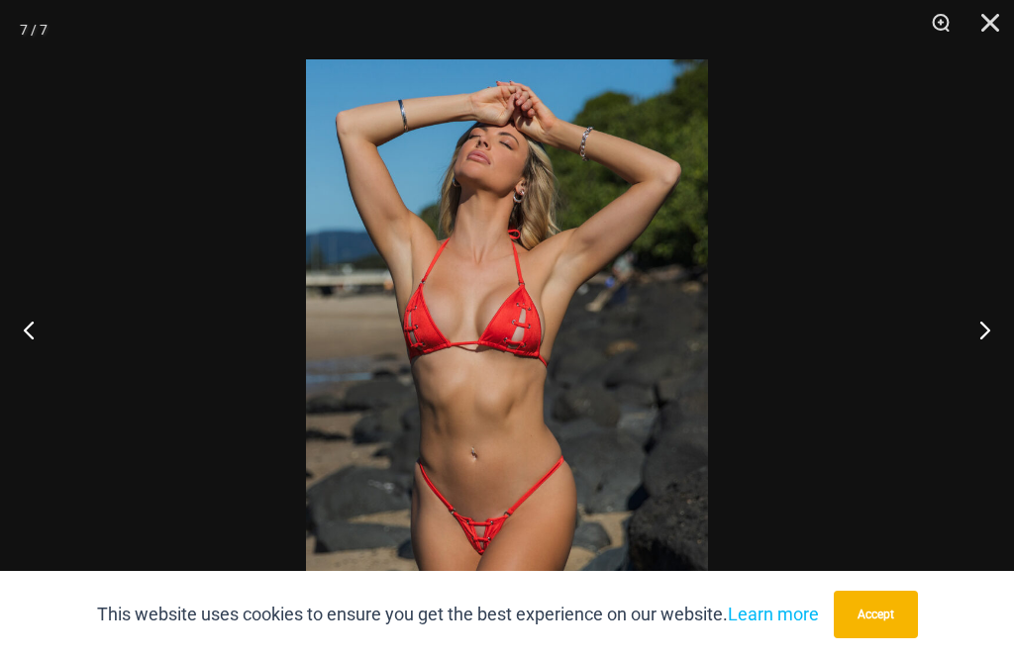
click at [972, 333] on button "Next" at bounding box center [976, 329] width 74 height 99
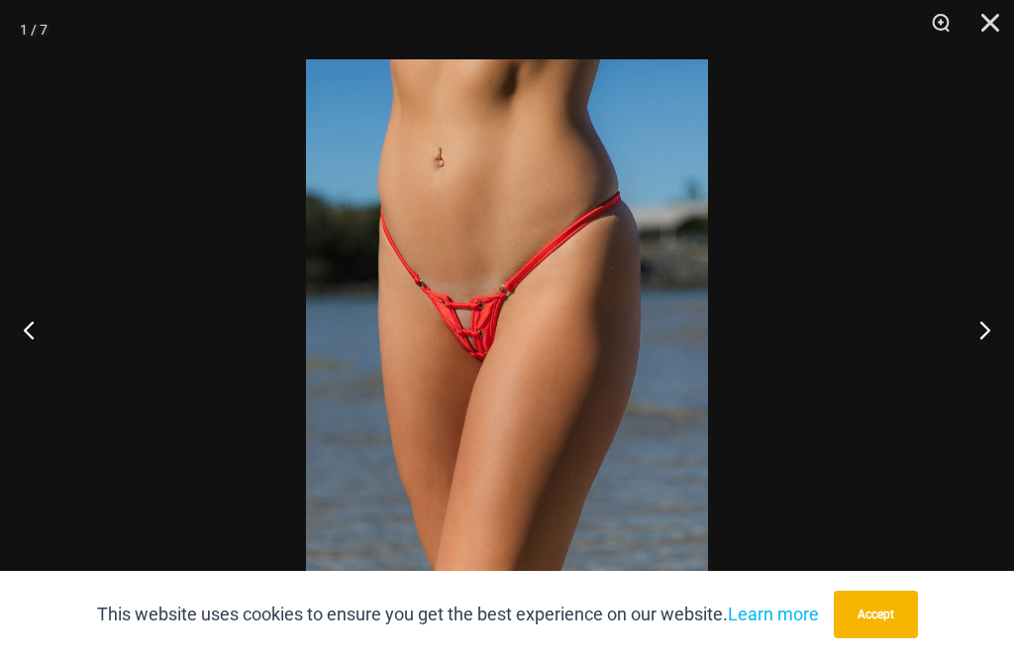
click at [970, 332] on button "Next" at bounding box center [976, 329] width 74 height 99
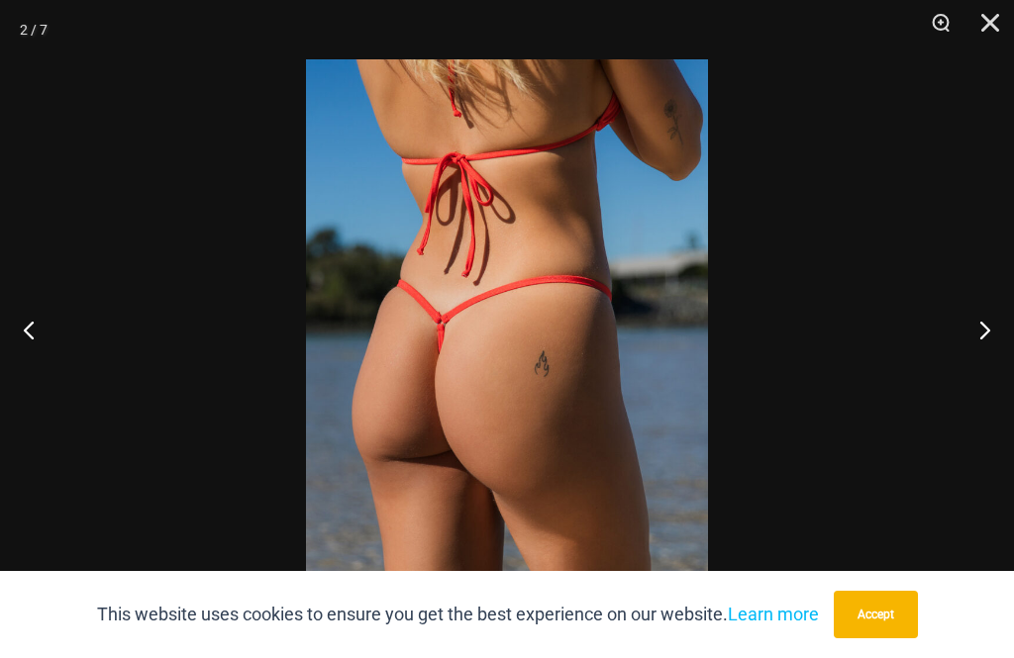
click at [971, 332] on button "Next" at bounding box center [976, 329] width 74 height 99
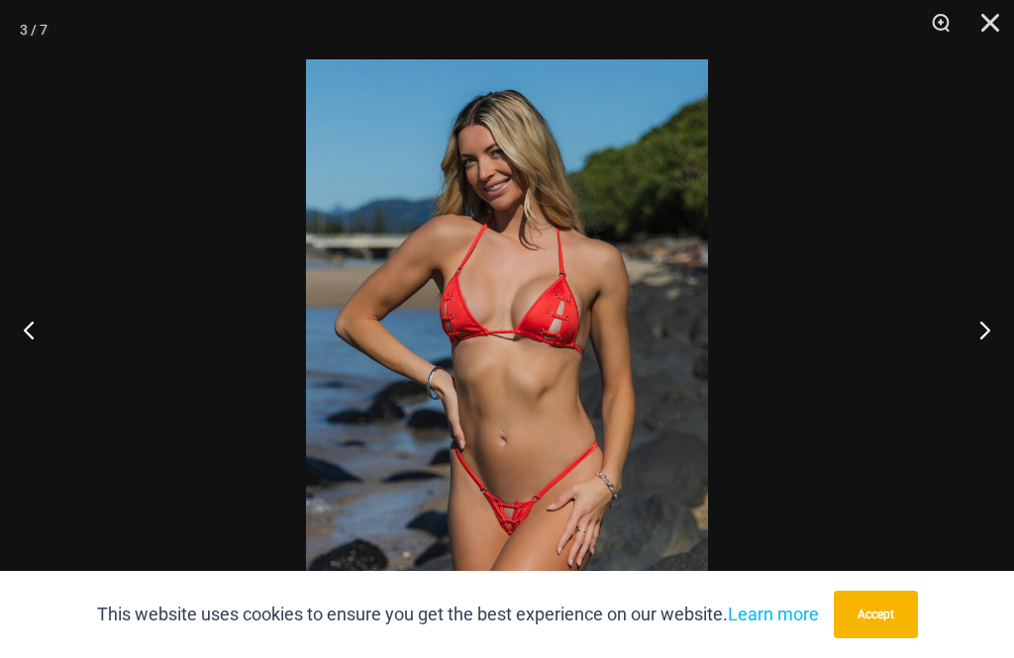
click at [971, 329] on button "Next" at bounding box center [976, 329] width 74 height 99
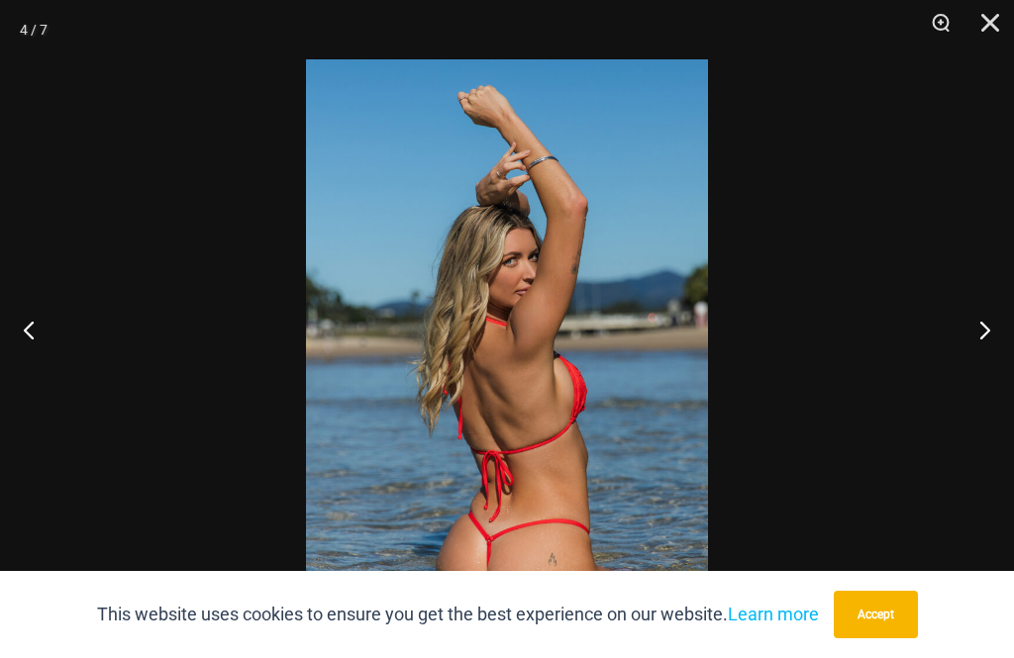
click at [972, 330] on button "Next" at bounding box center [976, 329] width 74 height 99
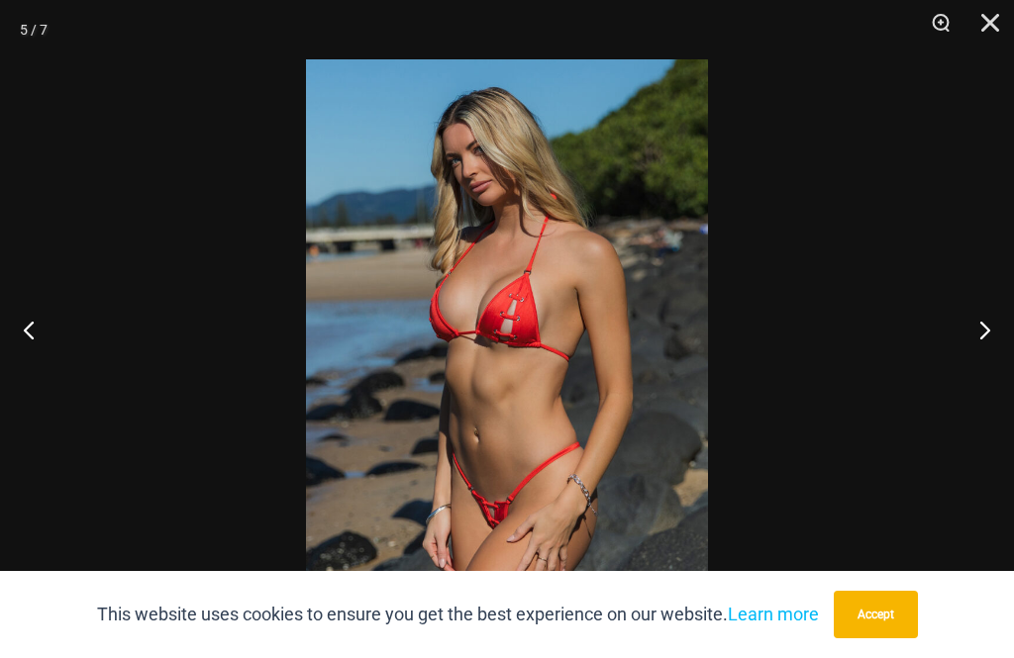
click at [971, 325] on button "Next" at bounding box center [976, 329] width 74 height 99
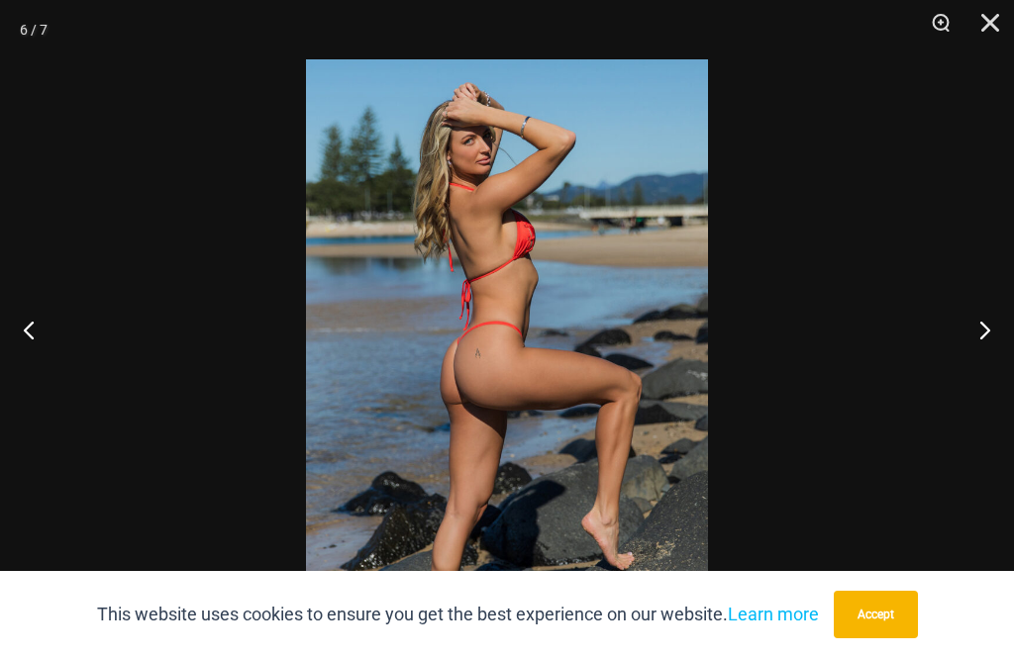
click at [969, 324] on button "Next" at bounding box center [976, 329] width 74 height 99
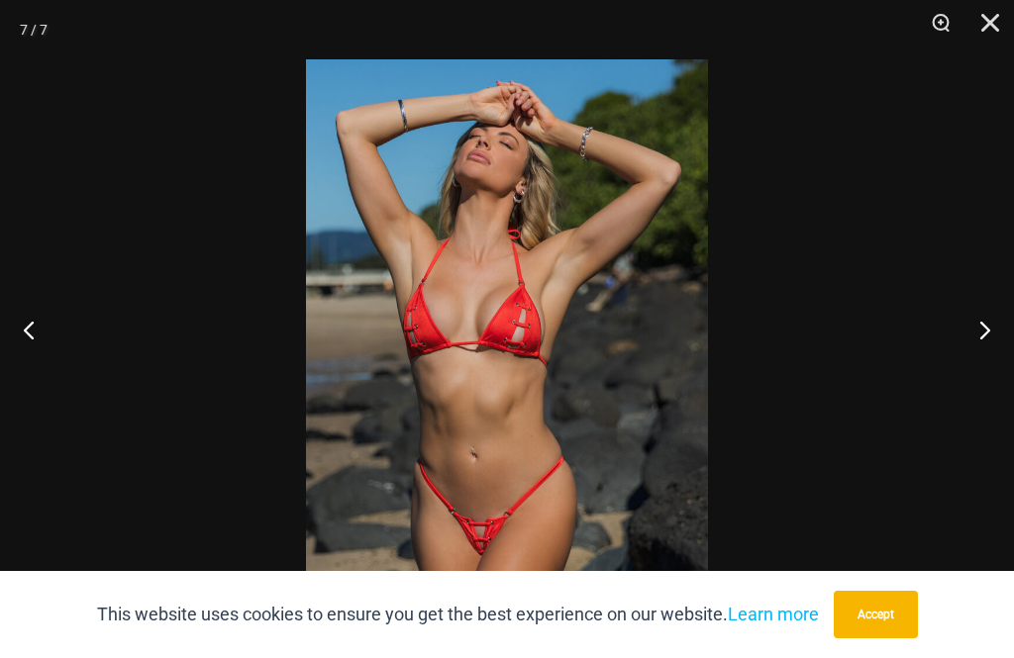
click at [970, 323] on button "Next" at bounding box center [976, 329] width 74 height 99
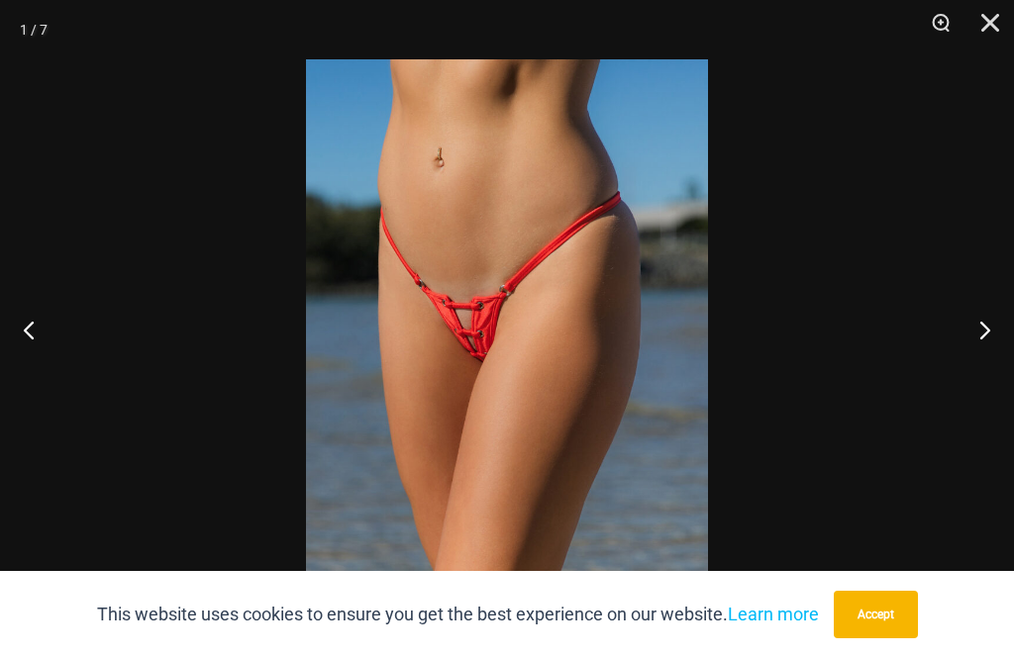
click at [986, 22] on button "Close" at bounding box center [982, 29] width 49 height 59
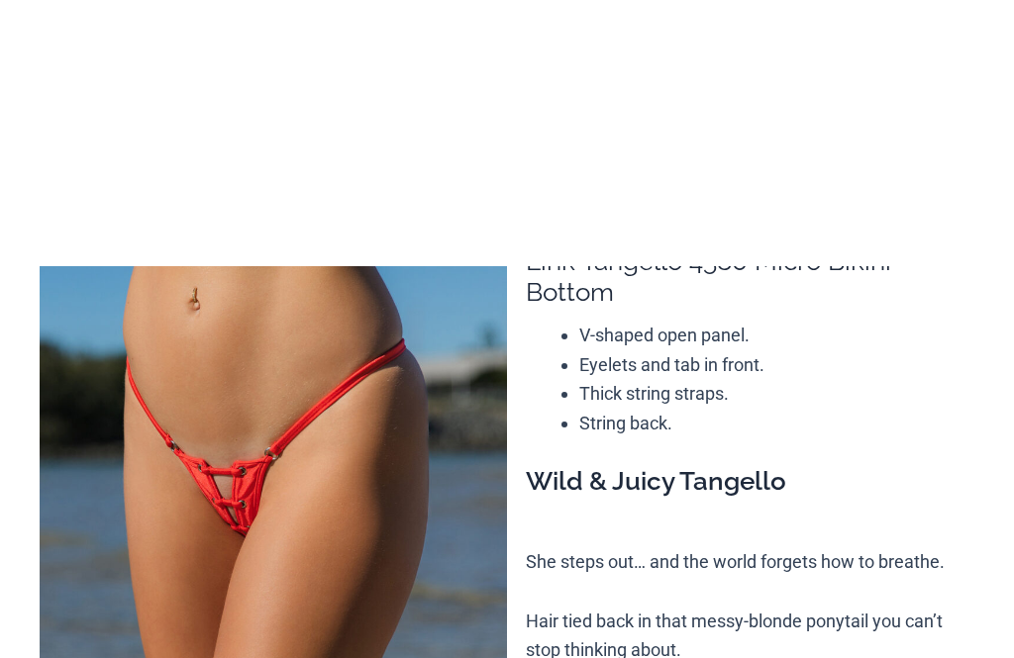
scroll to position [0, 0]
